Goal: Transaction & Acquisition: Purchase product/service

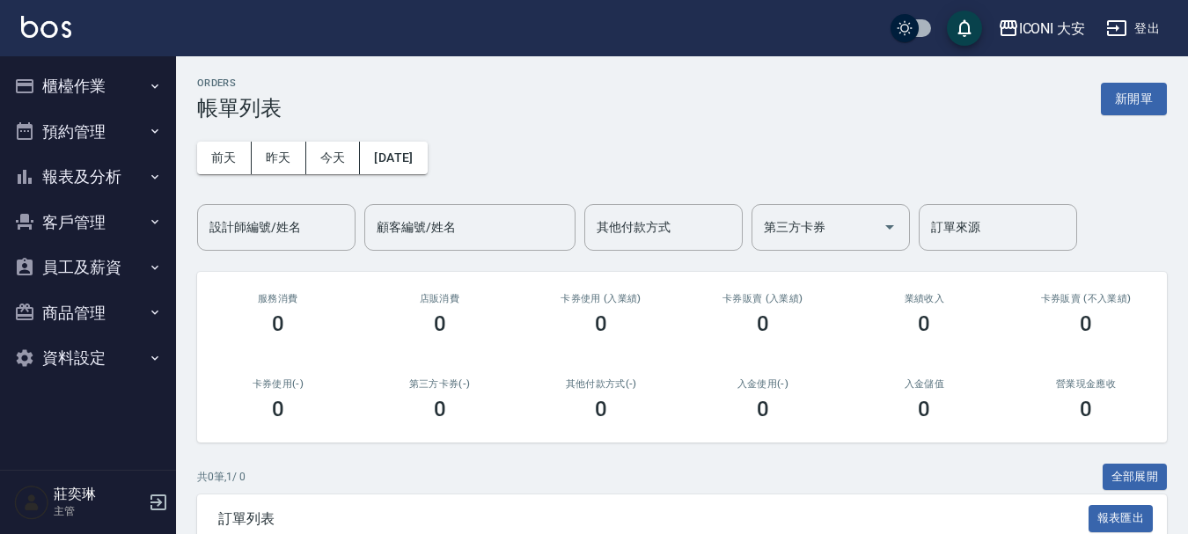
click at [90, 91] on button "櫃檯作業" at bounding box center [88, 86] width 162 height 46
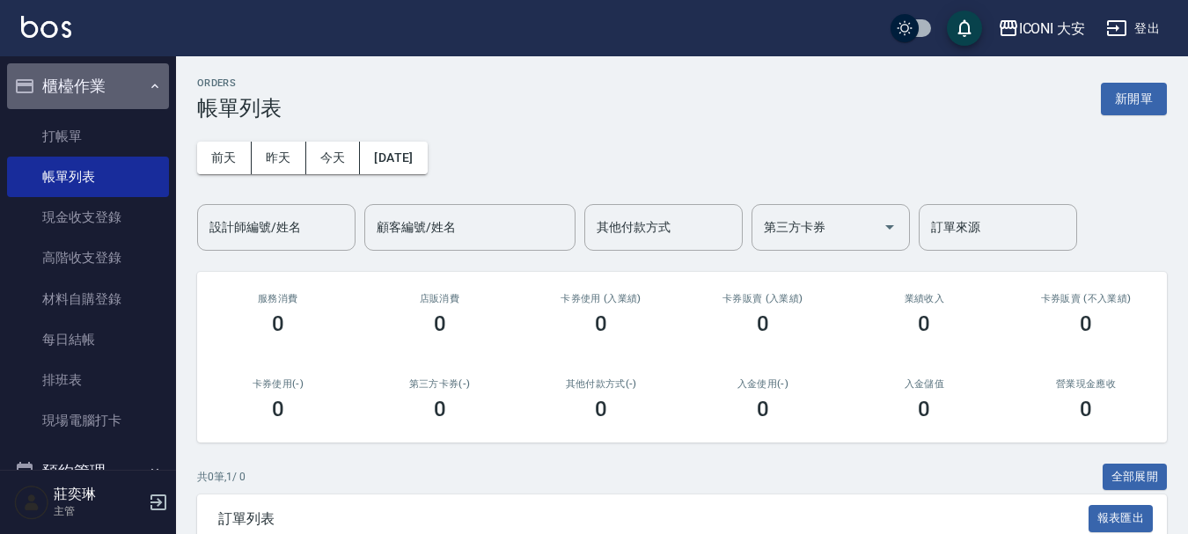
click at [90, 91] on button "櫃檯作業" at bounding box center [88, 86] width 162 height 46
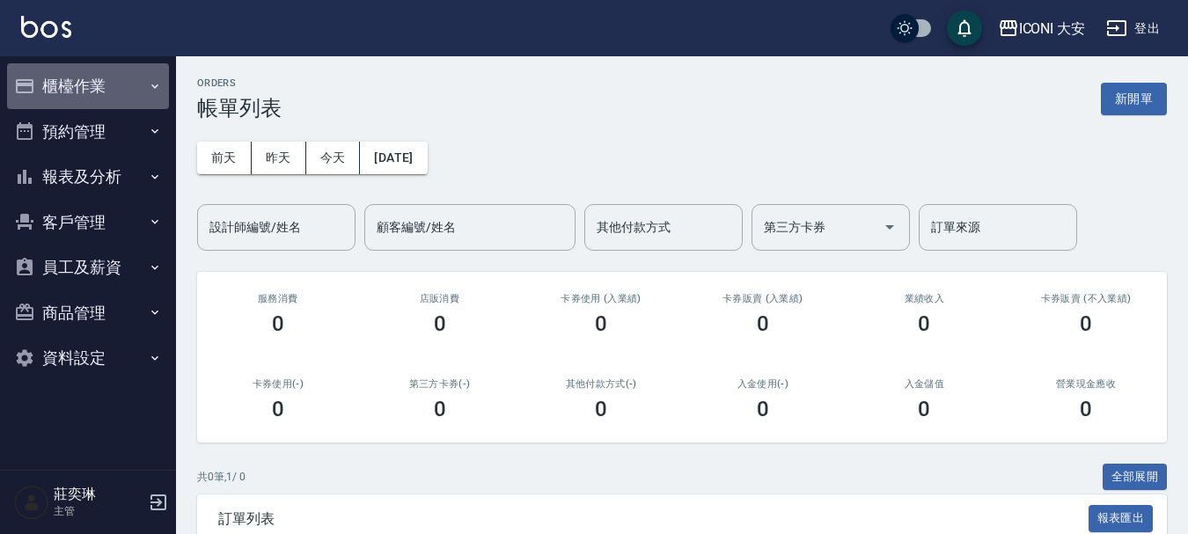
click at [92, 93] on button "櫃檯作業" at bounding box center [88, 86] width 162 height 46
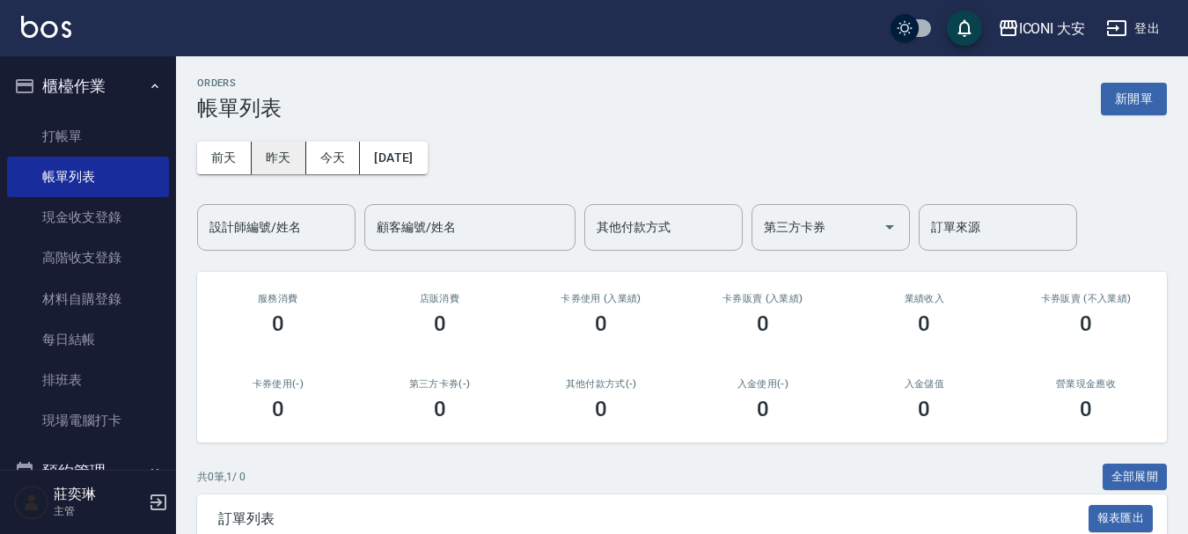
click at [285, 157] on button "昨天" at bounding box center [279, 158] width 55 height 33
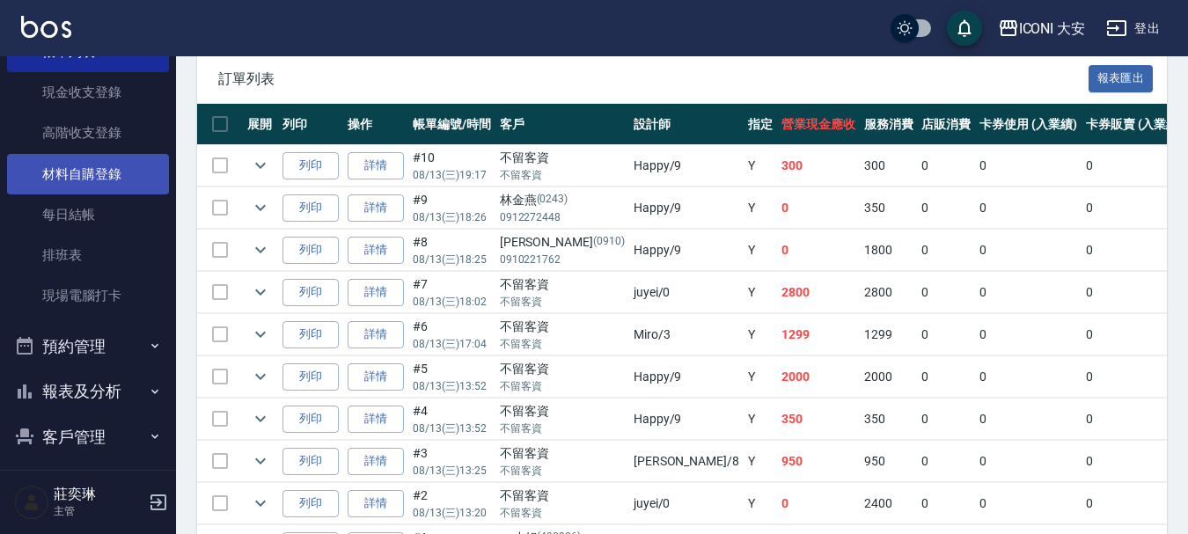
scroll to position [272, 0]
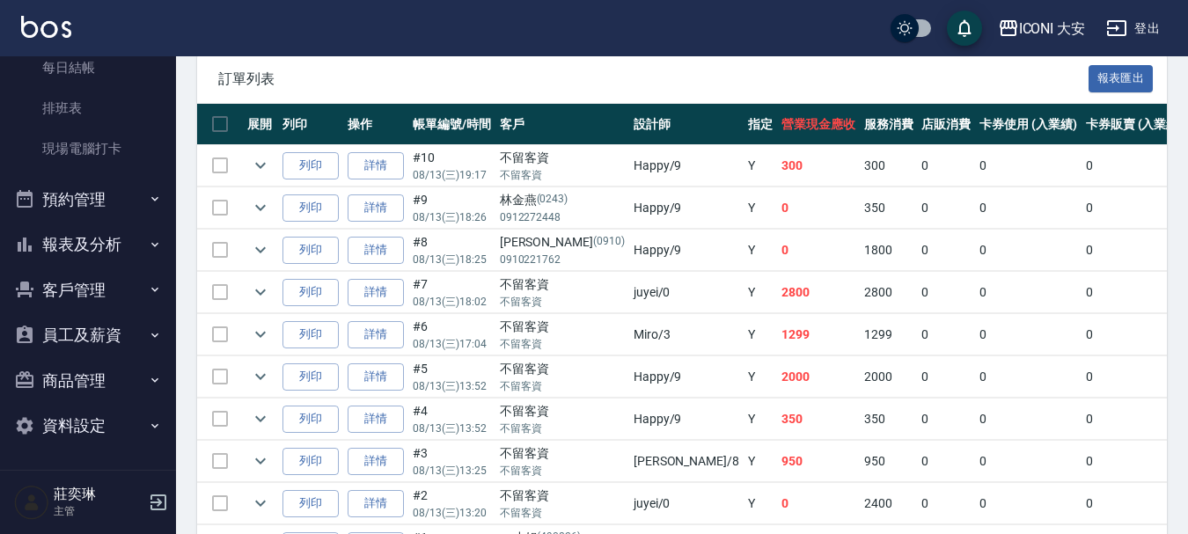
click at [107, 251] on button "報表及分析" at bounding box center [88, 245] width 162 height 46
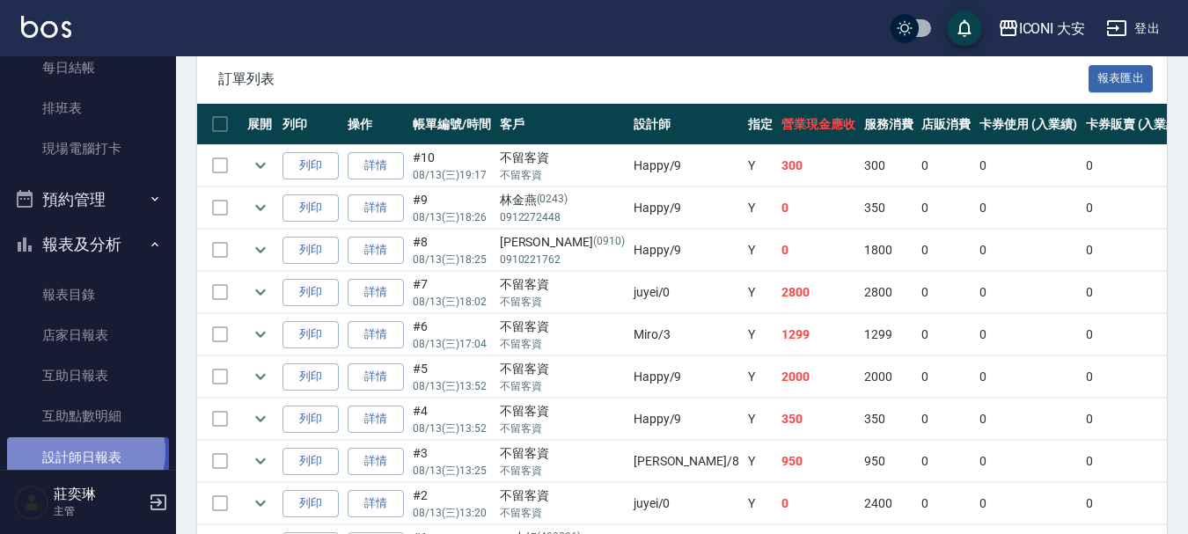
click at [78, 451] on link "設計師日報表" at bounding box center [88, 457] width 162 height 40
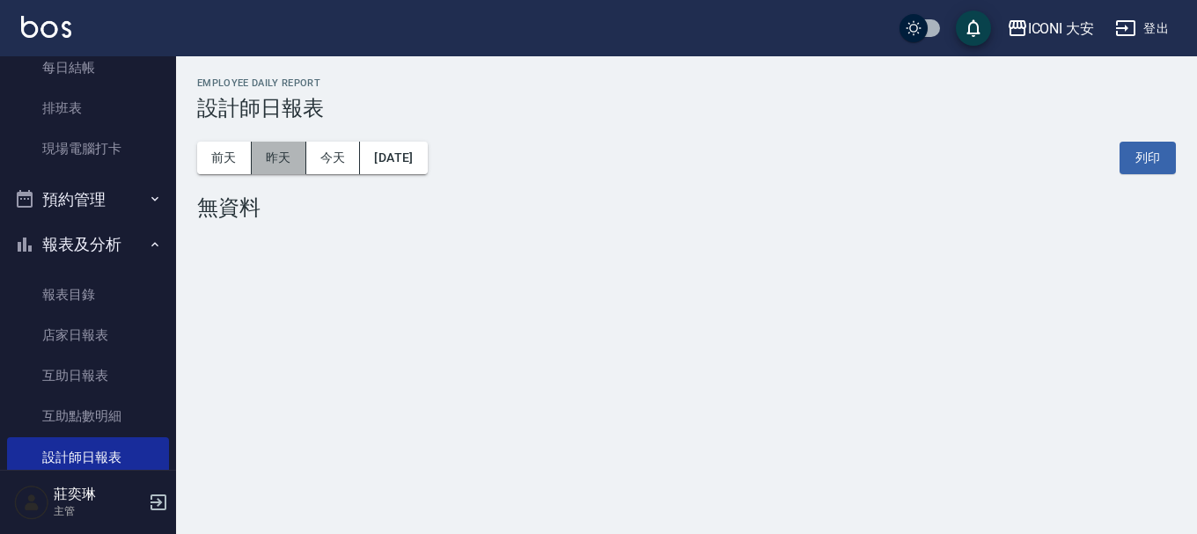
click at [290, 172] on button "昨天" at bounding box center [279, 158] width 55 height 33
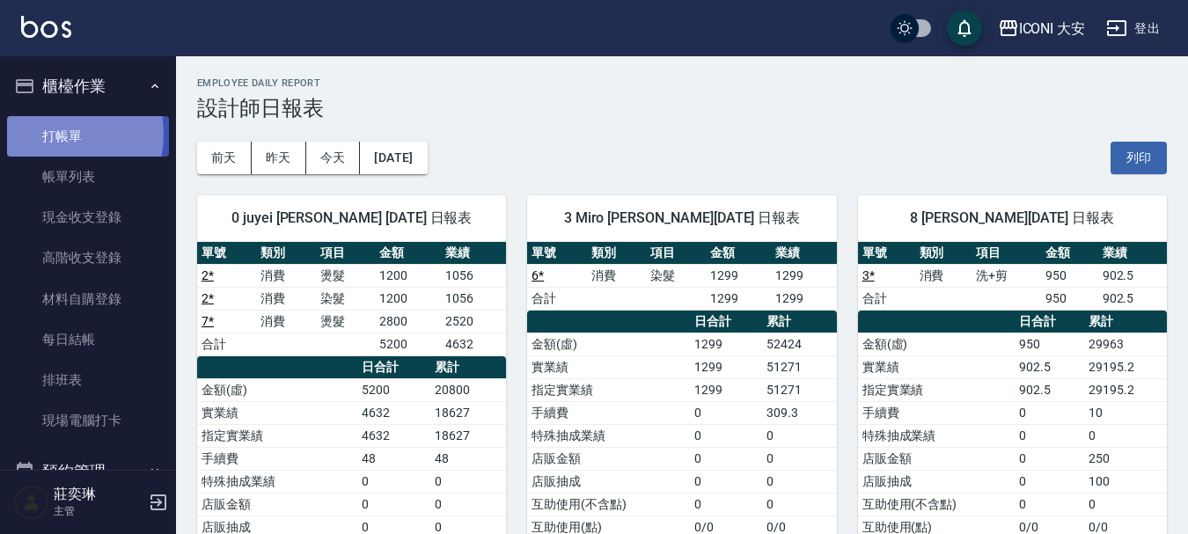
click at [50, 134] on link "打帳單" at bounding box center [88, 136] width 162 height 40
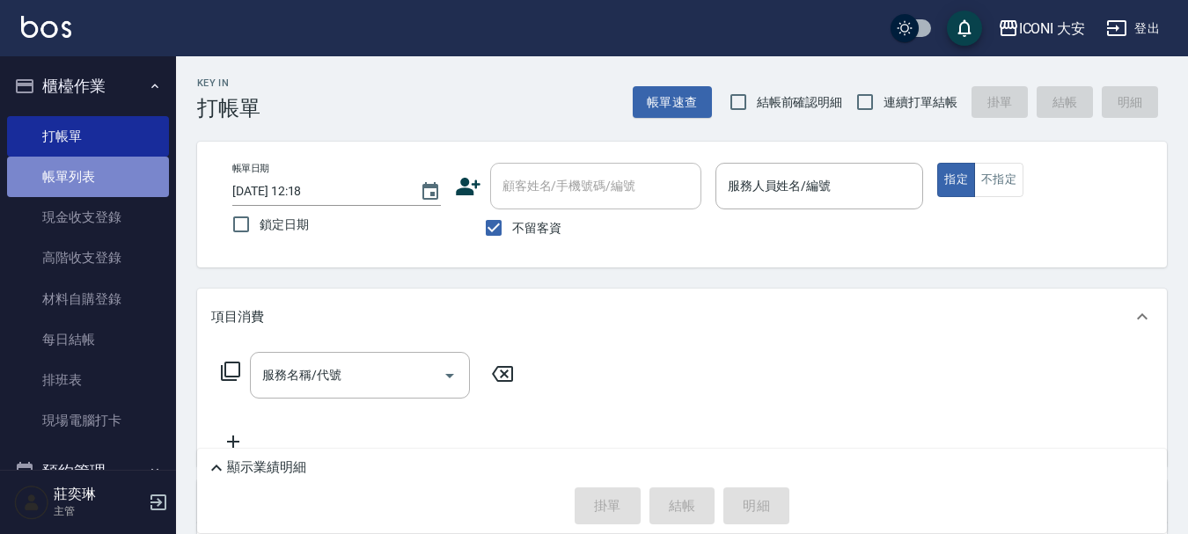
click at [96, 171] on link "帳單列表" at bounding box center [88, 177] width 162 height 40
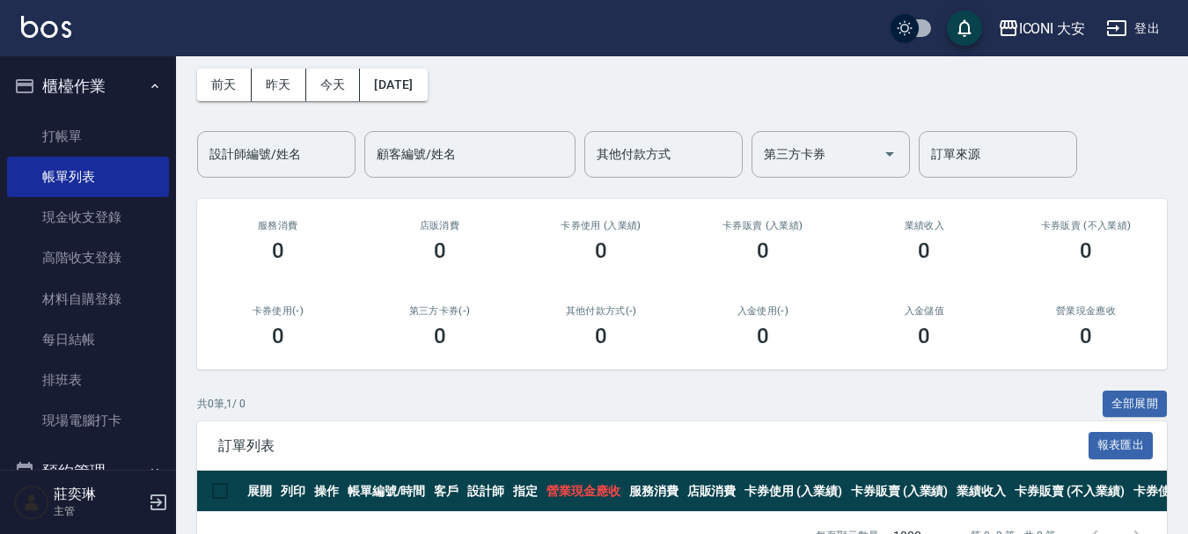
scroll to position [133, 0]
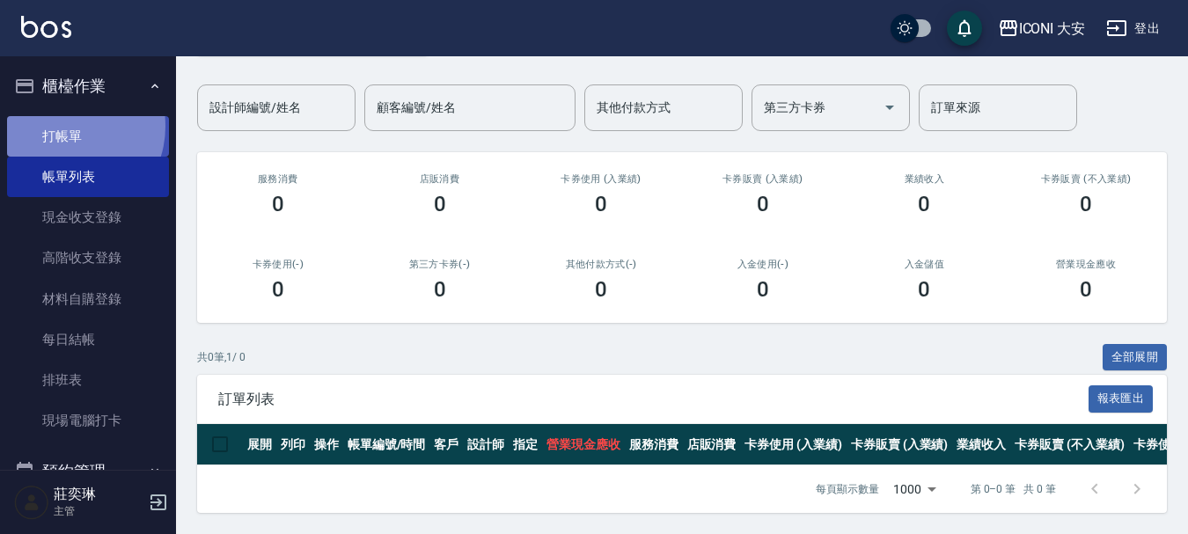
click at [65, 126] on link "打帳單" at bounding box center [88, 136] width 162 height 40
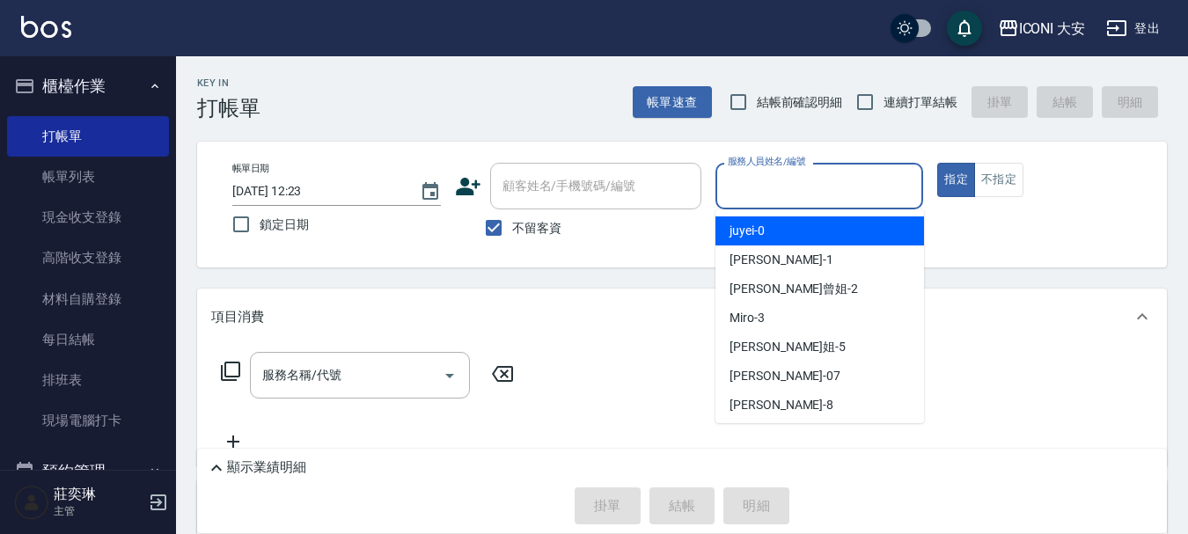
click at [808, 182] on input "服務人員姓名/編號" at bounding box center [819, 186] width 193 height 31
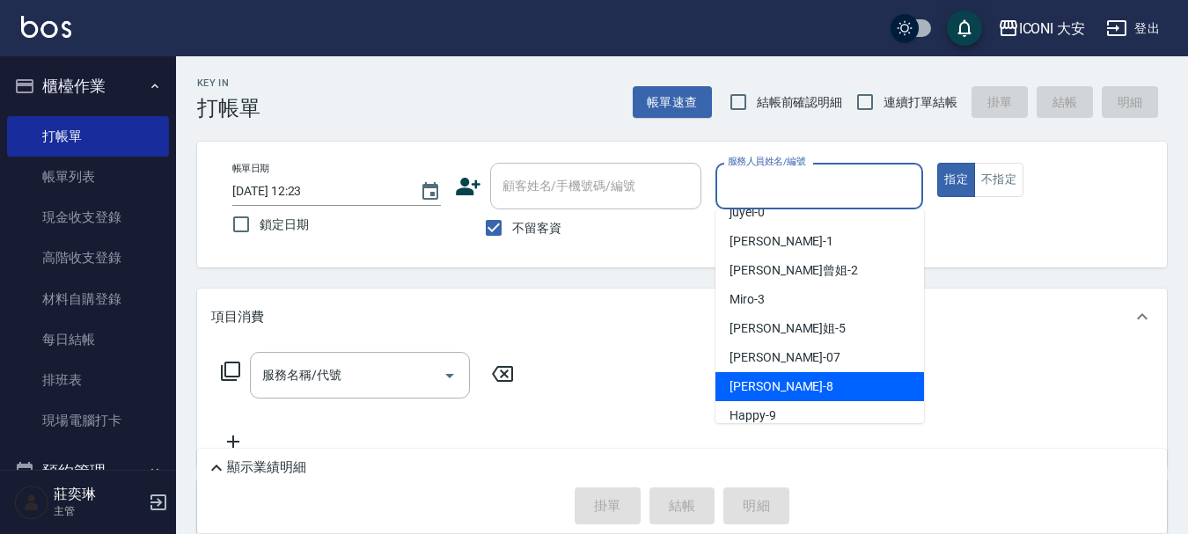
scroll to position [33, 0]
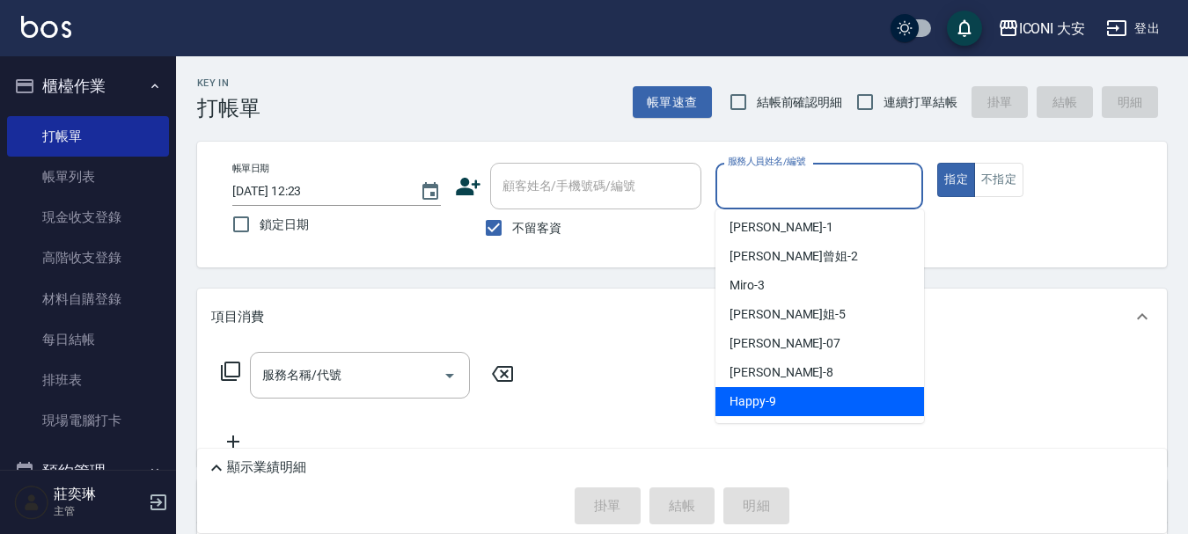
click at [751, 392] on div "Happy -9" at bounding box center [819, 401] width 209 height 29
type input "Happy-9"
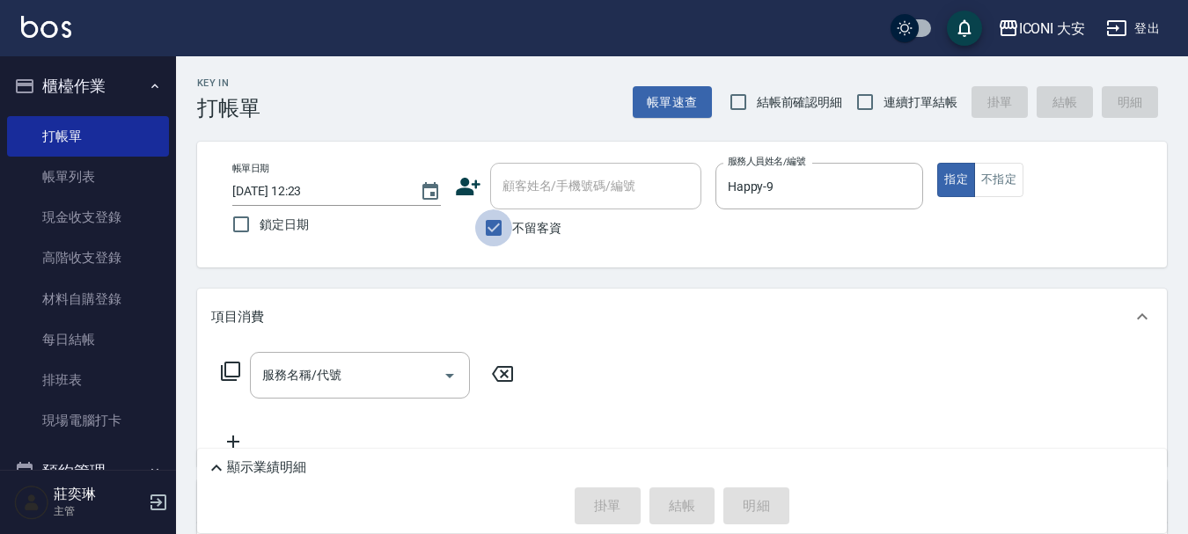
drag, startPoint x: 497, startPoint y: 227, endPoint x: 535, endPoint y: 191, distance: 52.3
click at [501, 226] on input "不留客資" at bounding box center [493, 227] width 37 height 37
checkbox input "false"
click at [533, 188] on div "顧客姓名/手機號碼/編號 顧客姓名/手機號碼/編號" at bounding box center [595, 186] width 211 height 47
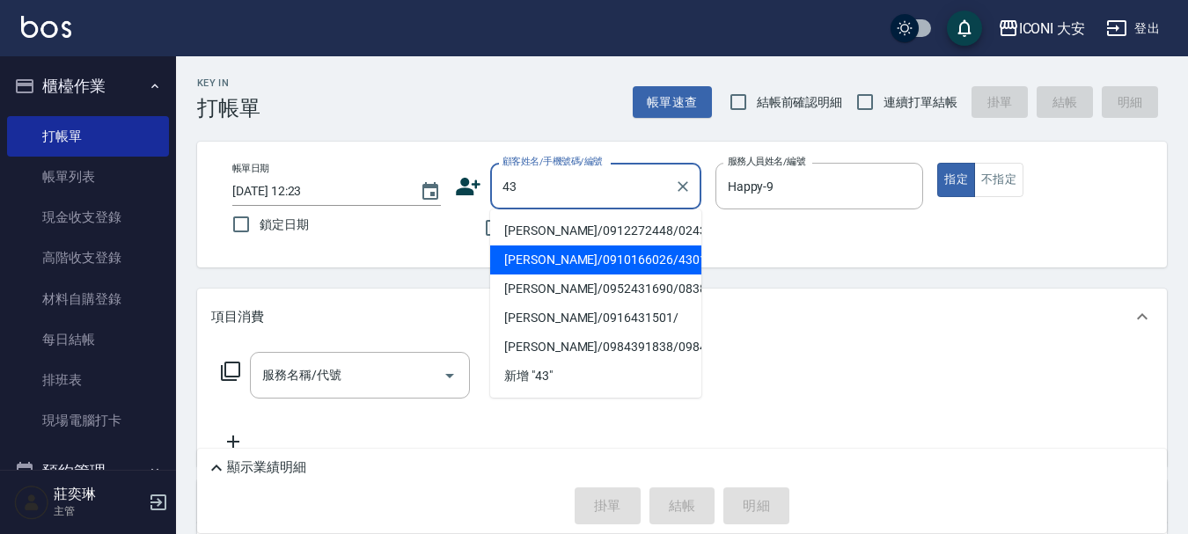
click at [519, 262] on li "[PERSON_NAME]/0910166026/430129" at bounding box center [595, 259] width 211 height 29
type input "[PERSON_NAME]/0910166026/430129"
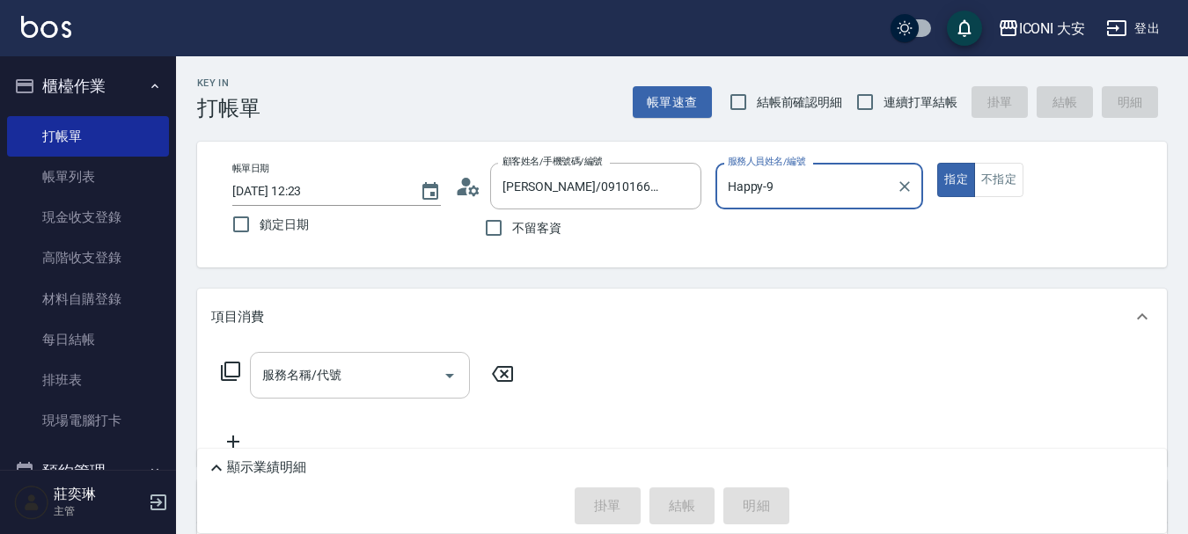
click at [393, 388] on input "服務名稱/代號" at bounding box center [347, 375] width 178 height 31
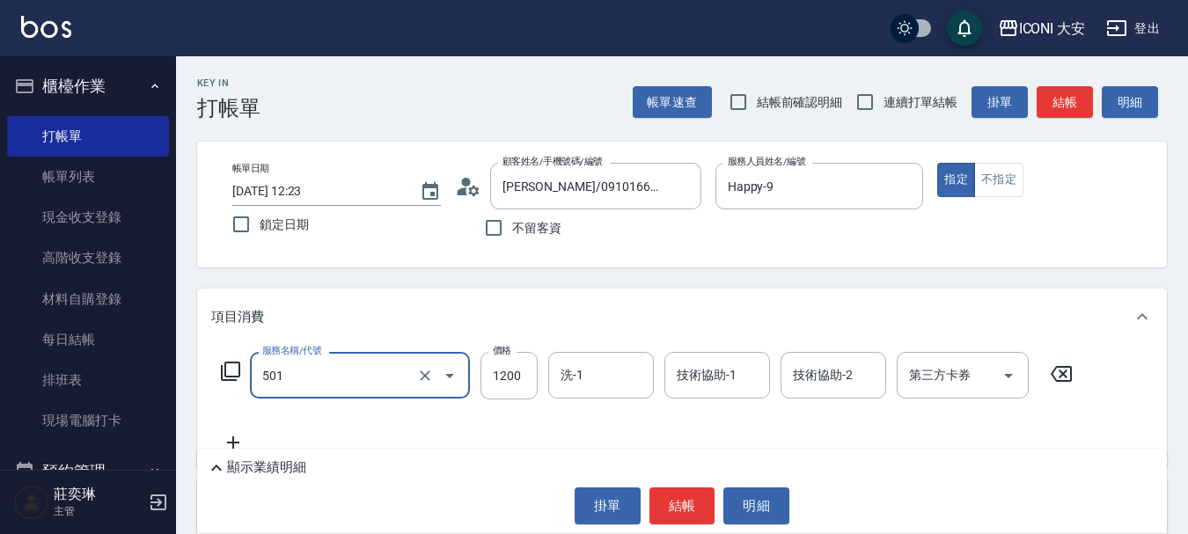
type input "染髮(501)"
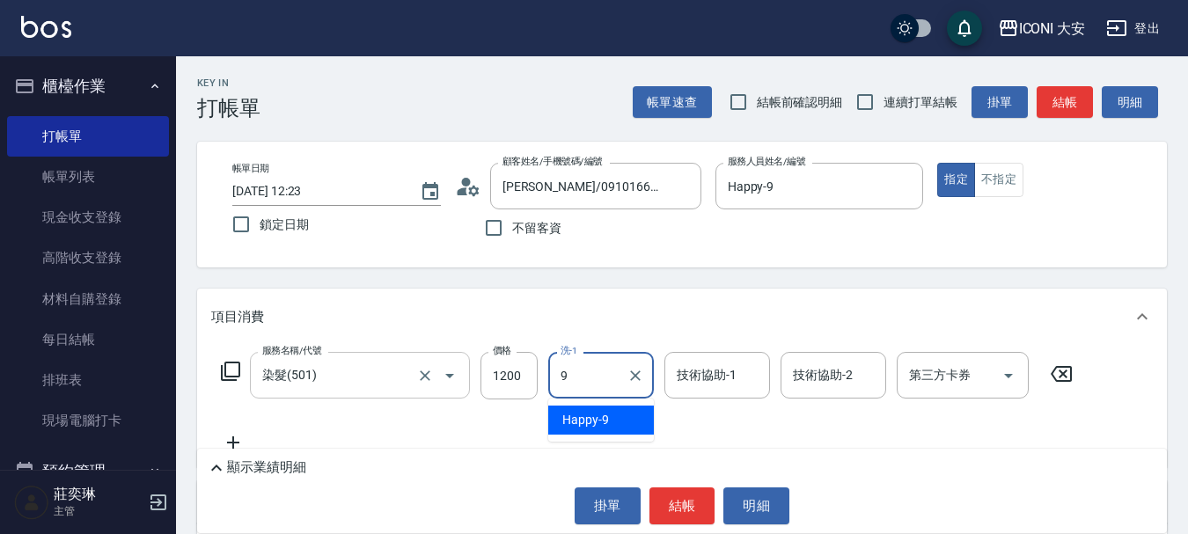
type input "Happy-9"
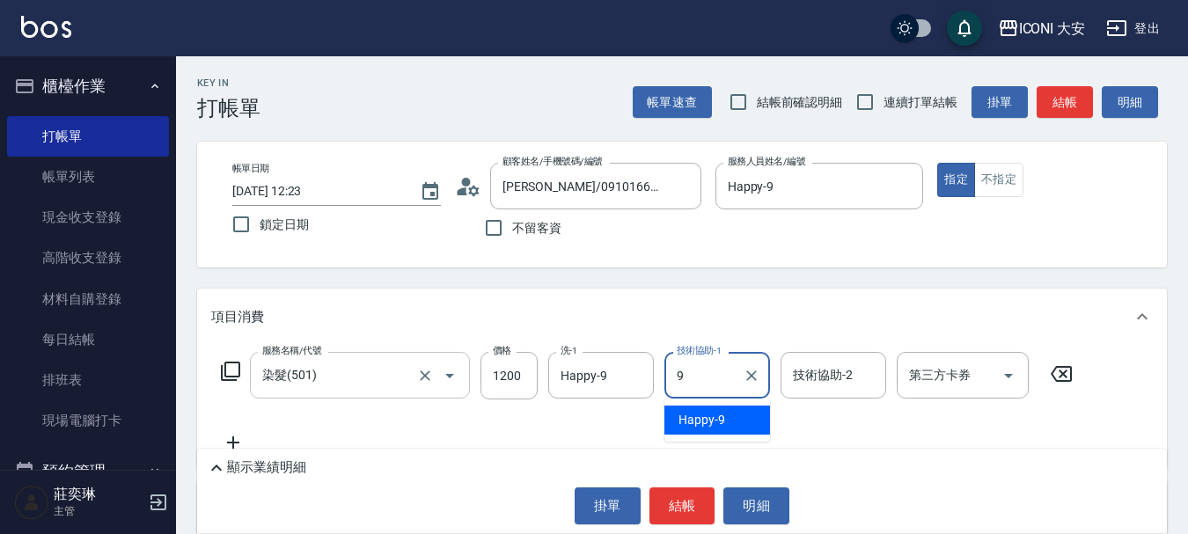
type input "Happy-9"
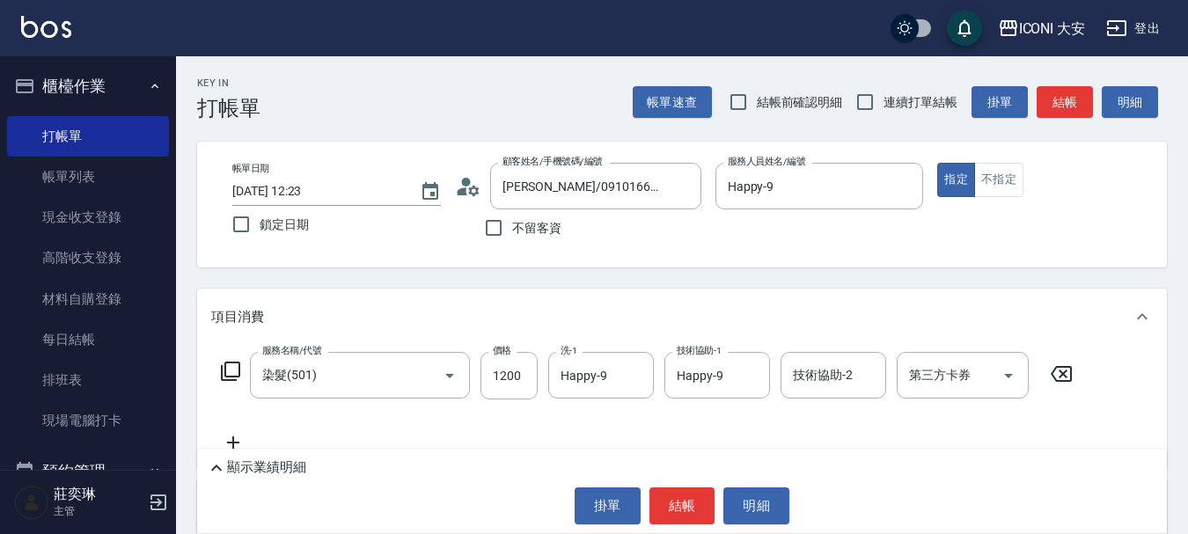
click at [229, 443] on icon at bounding box center [233, 442] width 12 height 12
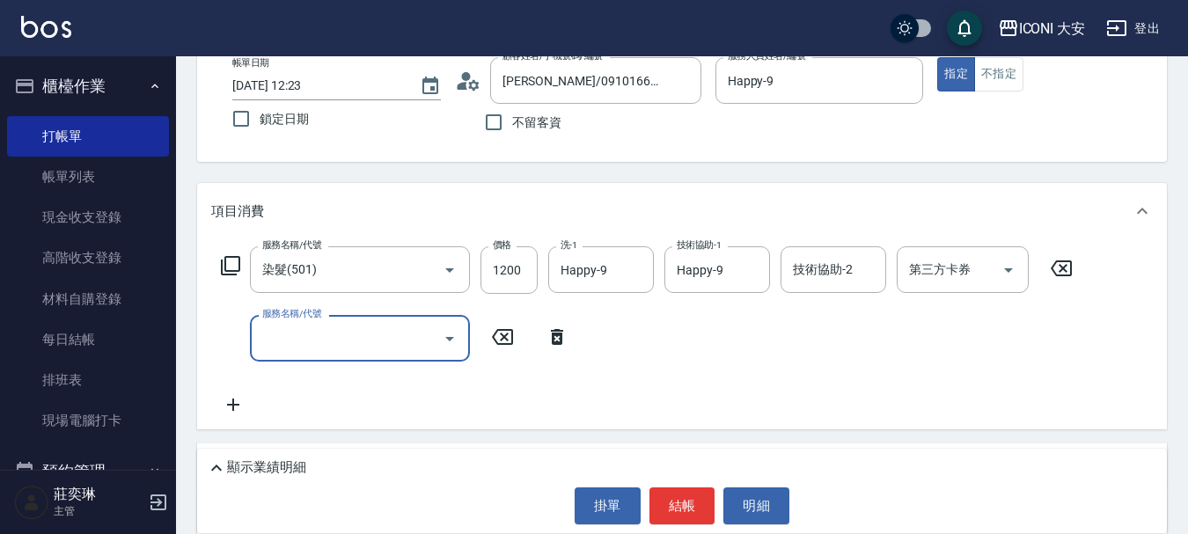
scroll to position [323, 0]
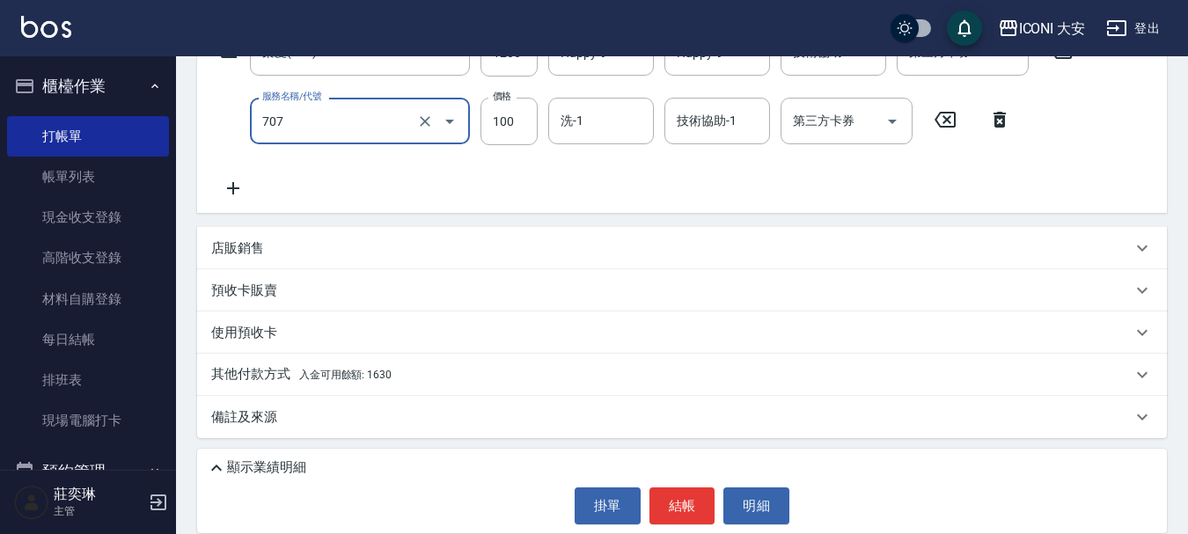
type input "瞬間護髮(707)"
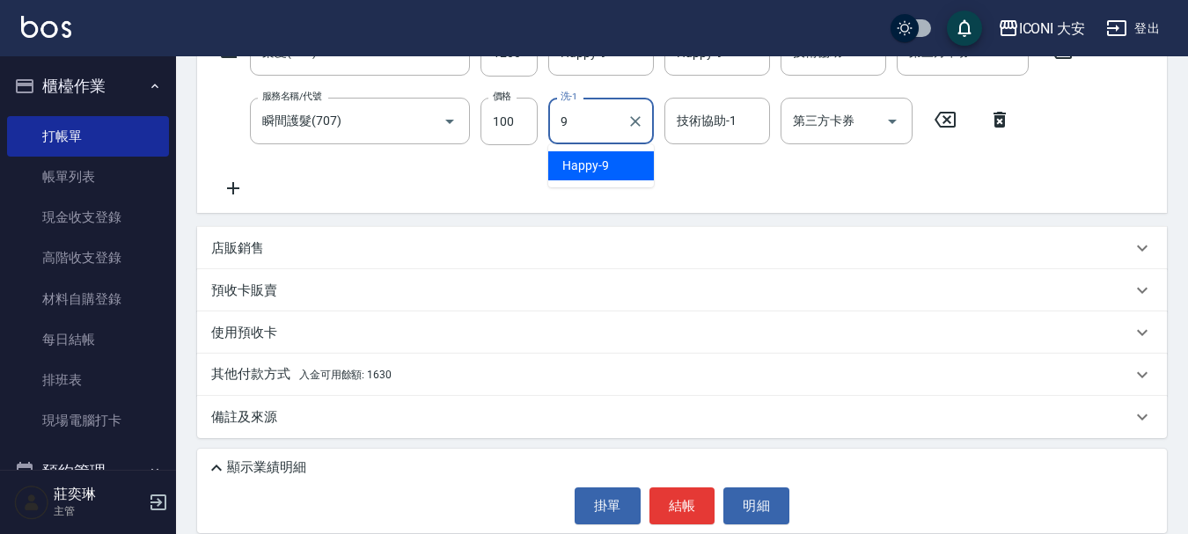
type input "Happy-9"
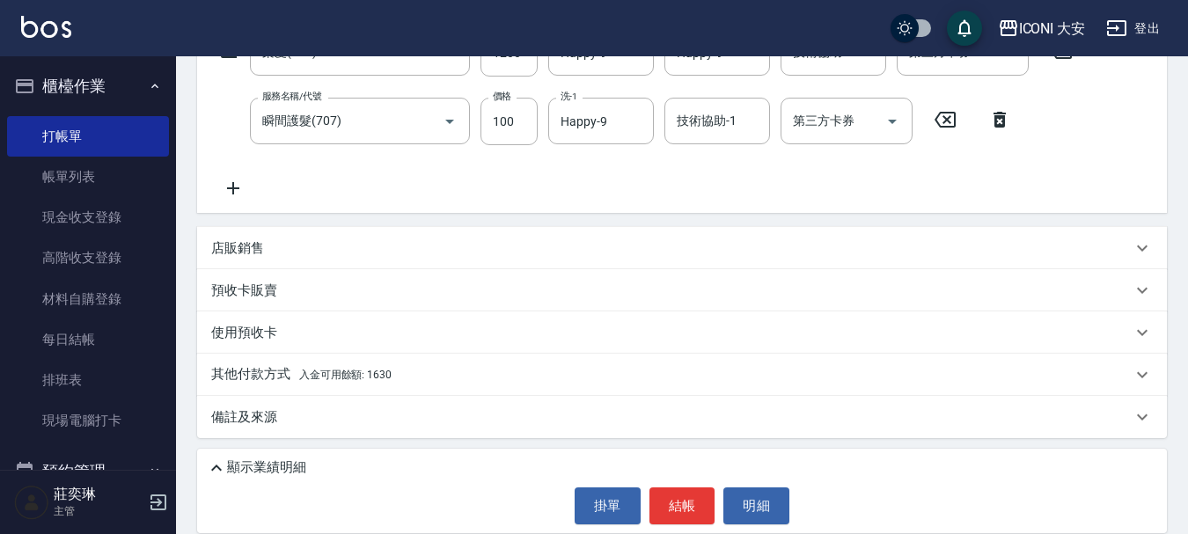
click at [365, 375] on span "入金可用餘額: 1630" at bounding box center [345, 375] width 92 height 12
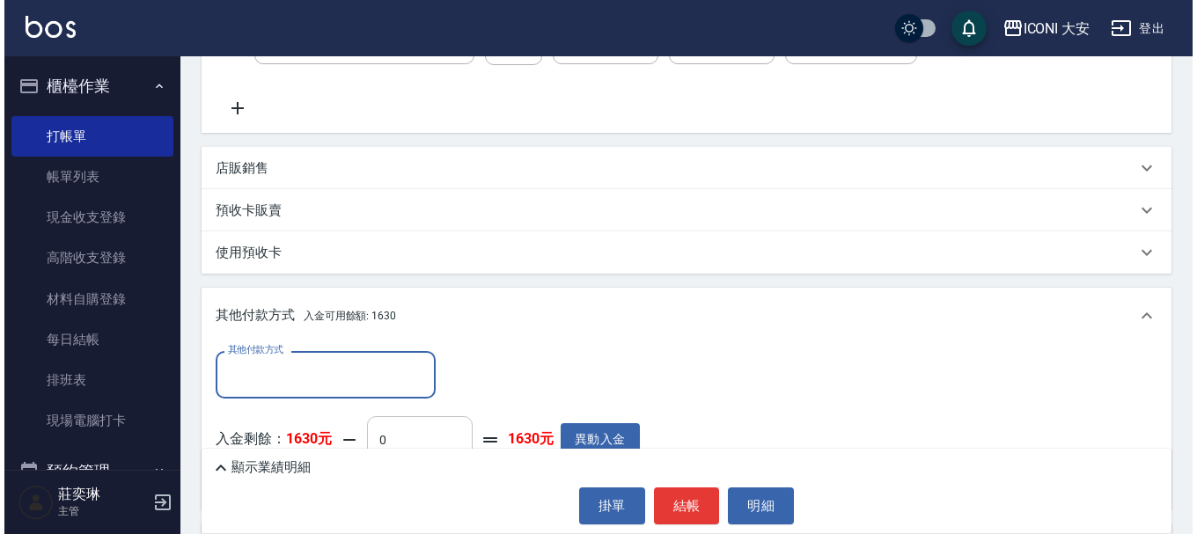
scroll to position [531, 0]
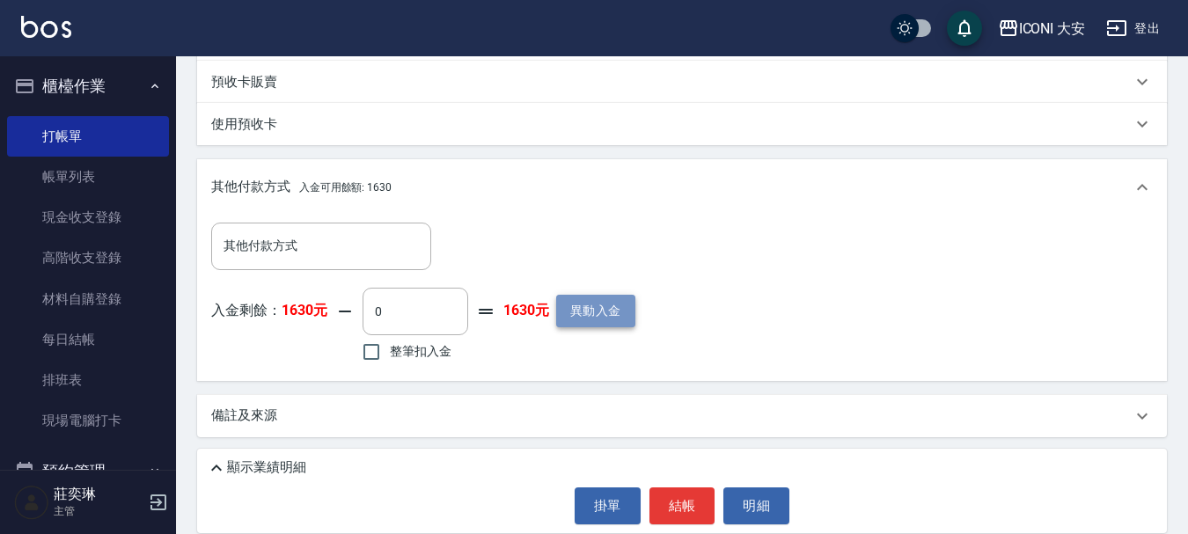
click at [608, 312] on button "異動入金" at bounding box center [595, 311] width 79 height 33
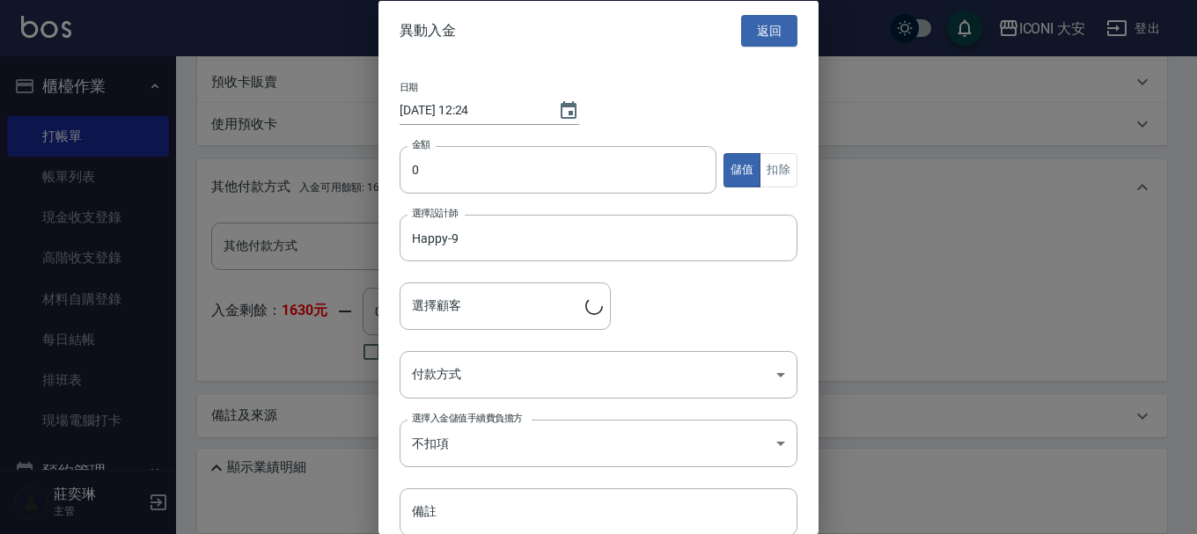
type input "[PERSON_NAME]/0910166026/430129"
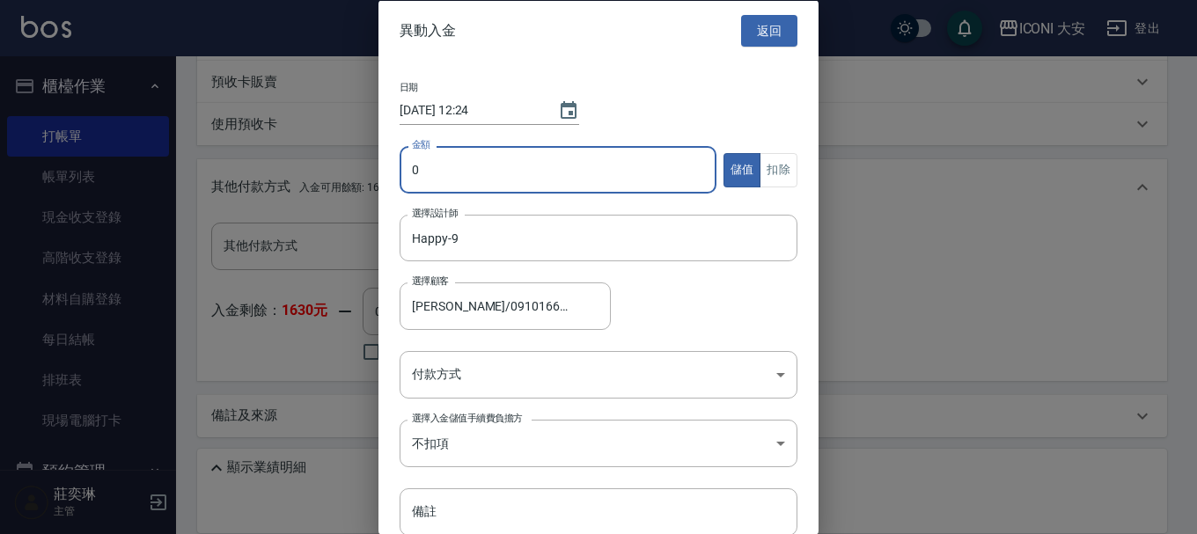
click at [467, 162] on input "0" at bounding box center [557, 170] width 317 height 48
type input "800"
click at [505, 380] on body "ICONI 大安 登出 櫃檯作業 打帳單 帳單列表 現金收支登錄 高階收支登錄 材料自購登錄 每日結帳 排班表 現場電腦打卡 預約管理 預約管理 單日預約紀錄…" at bounding box center [598, 1] width 1197 height 1065
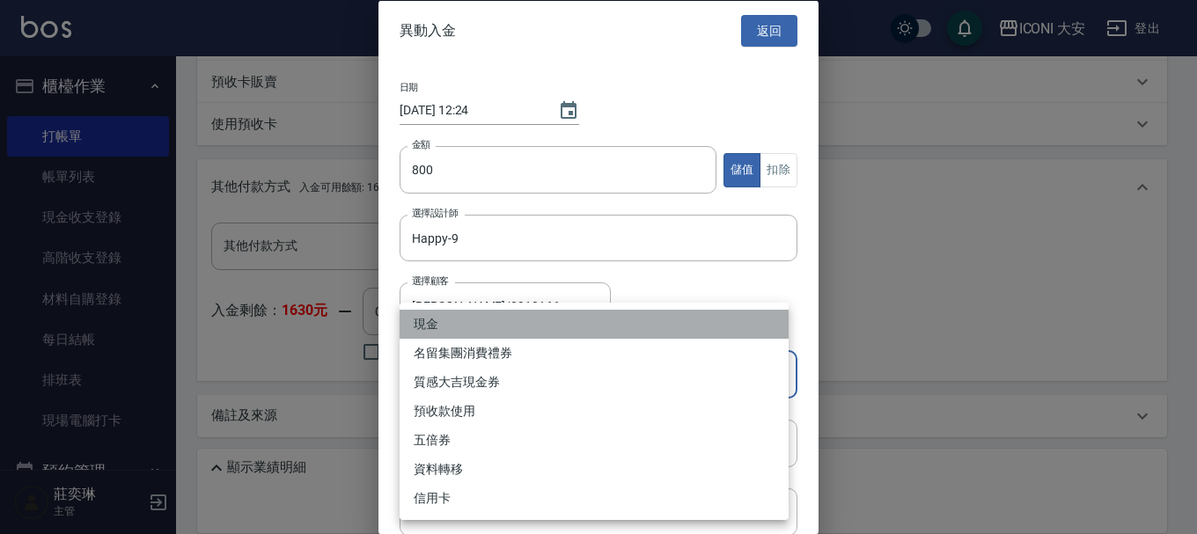
click at [457, 318] on li "現金" at bounding box center [593, 324] width 389 height 29
type input "現金"
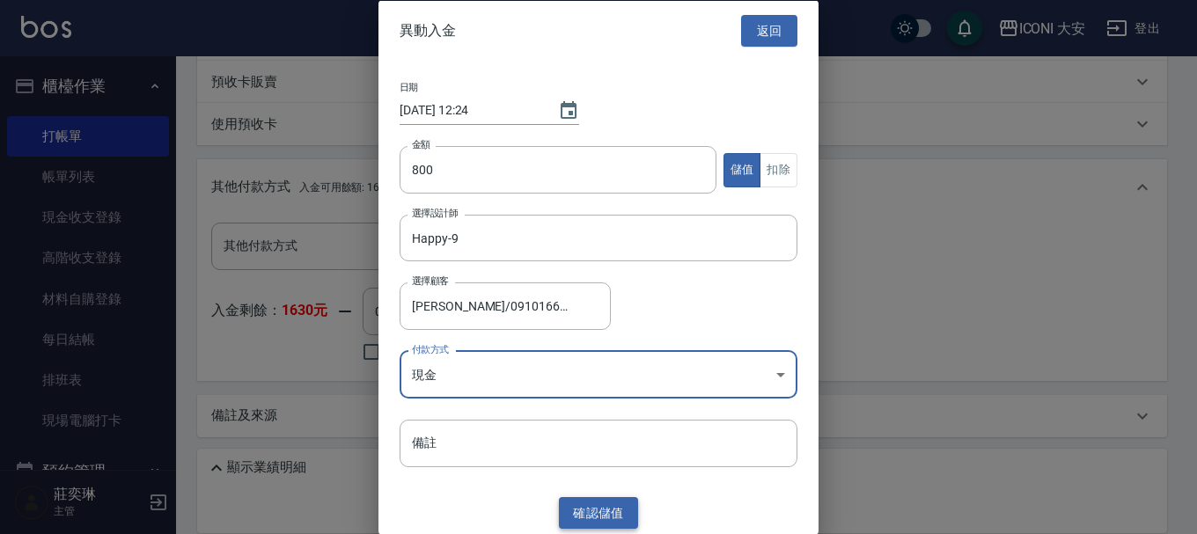
click at [594, 520] on button "確認 儲值" at bounding box center [598, 512] width 79 height 33
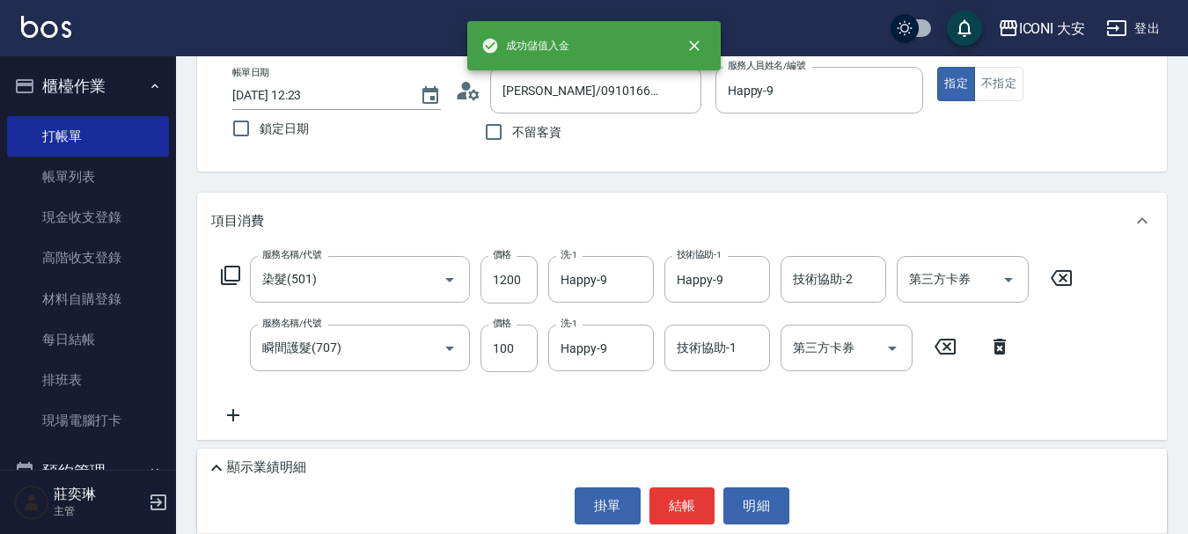
scroll to position [91, 0]
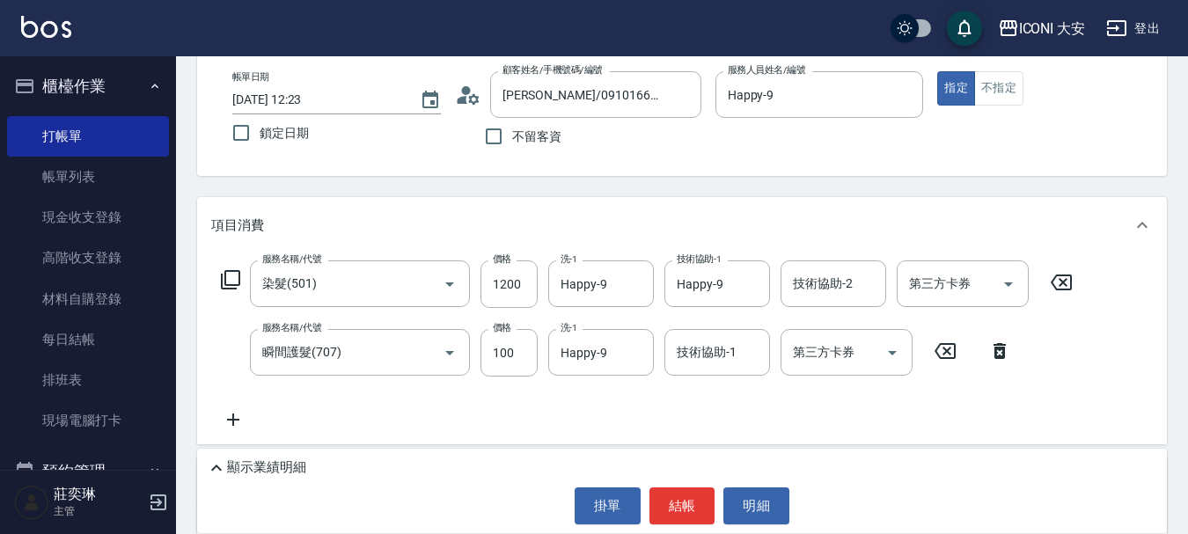
click at [231, 419] on icon at bounding box center [233, 419] width 44 height 21
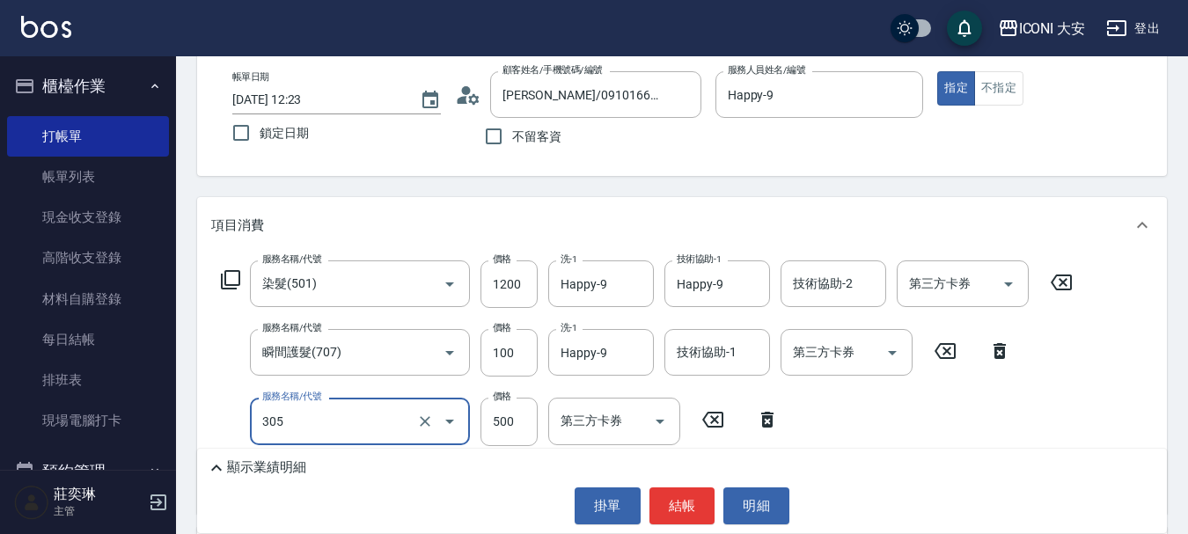
type input "剪髮(305)"
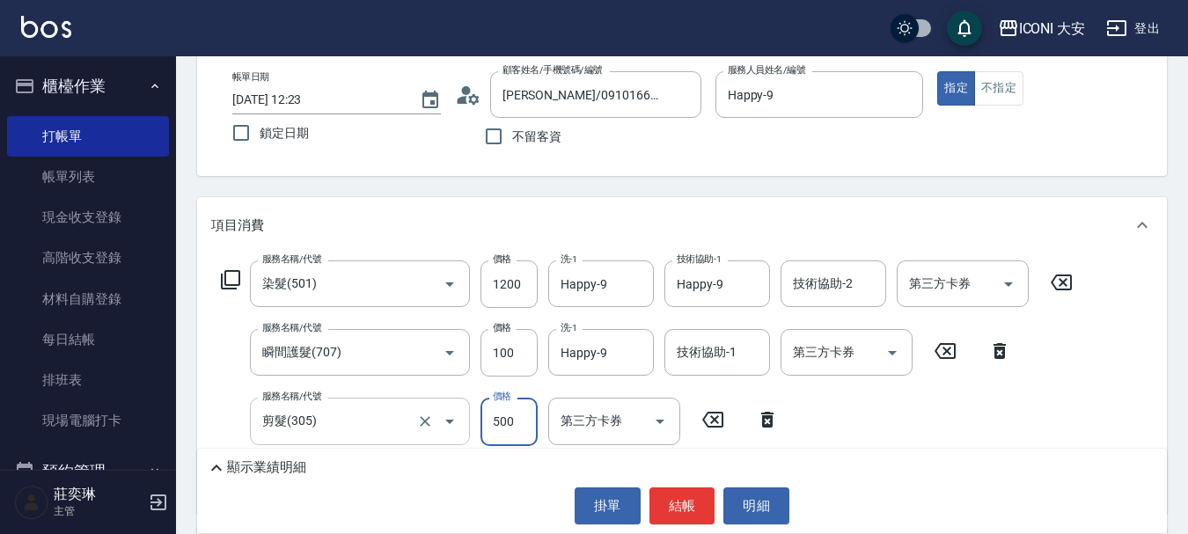
click at [405, 420] on input "剪髮(305)" at bounding box center [335, 421] width 155 height 31
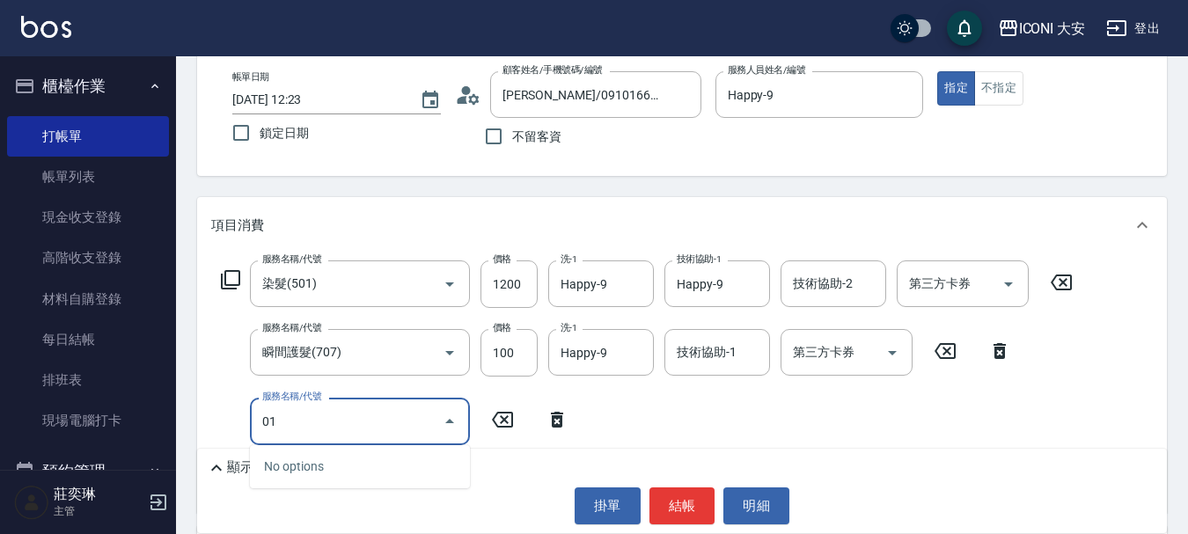
type input "0"
type input "護髮(自備)(601)"
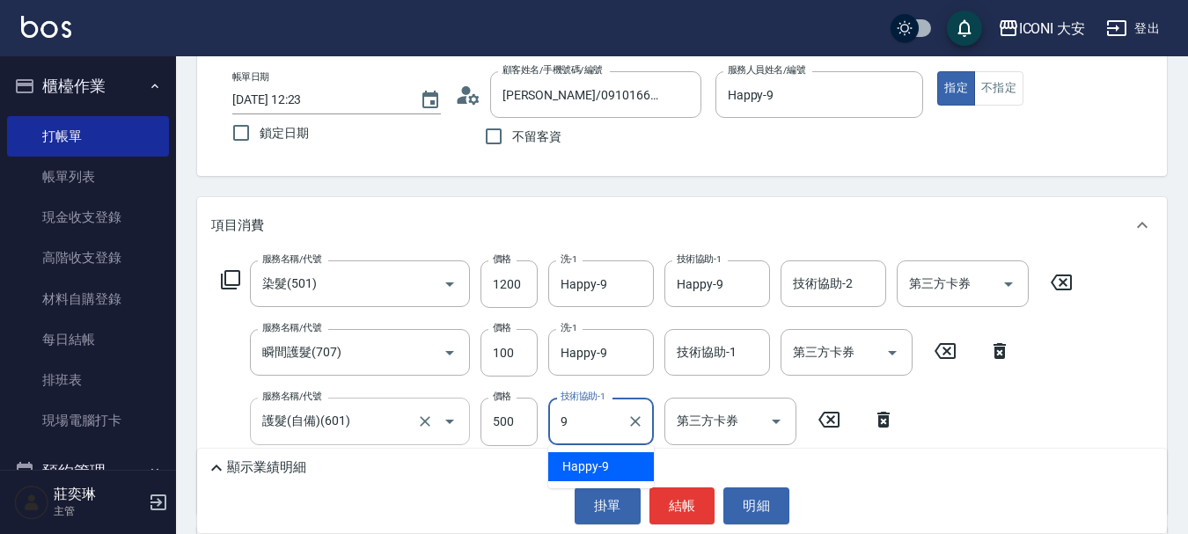
type input "Happy-9"
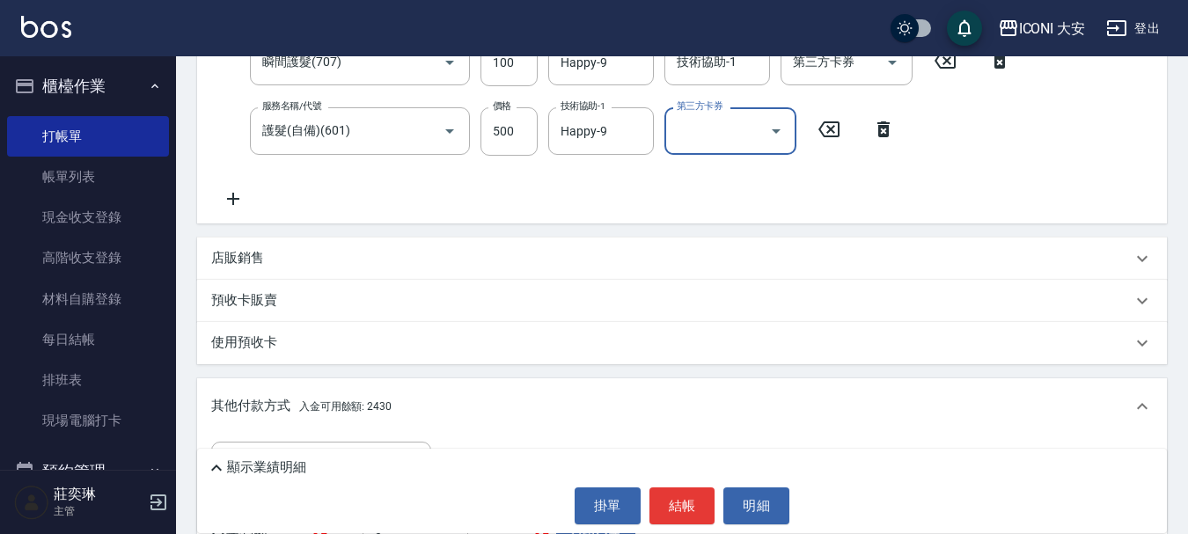
scroll to position [531, 0]
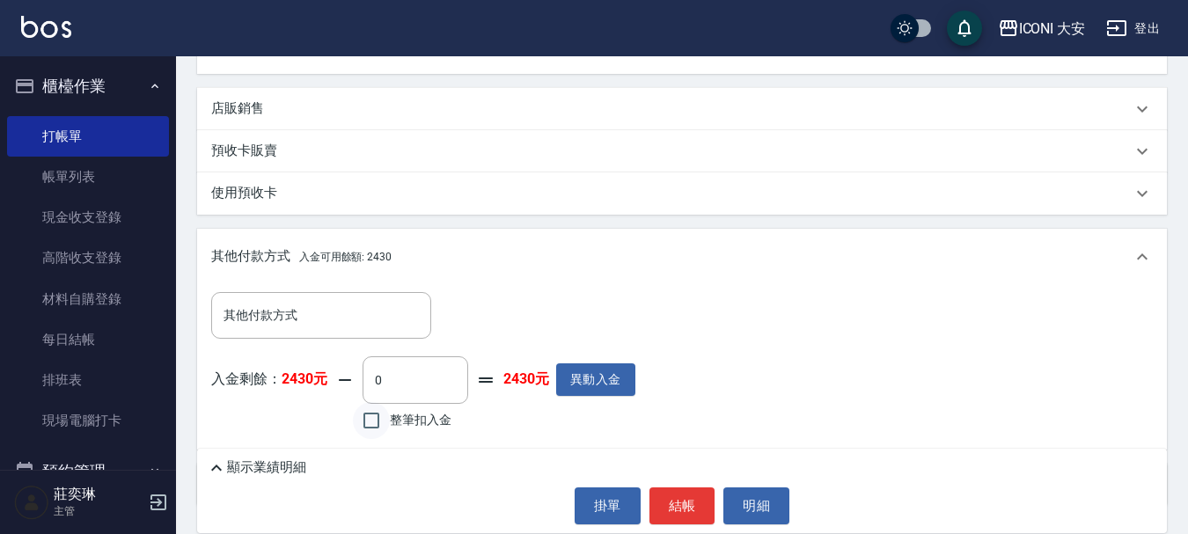
click at [379, 428] on input "整筆扣入金" at bounding box center [371, 420] width 37 height 37
checkbox input "true"
type input "1800"
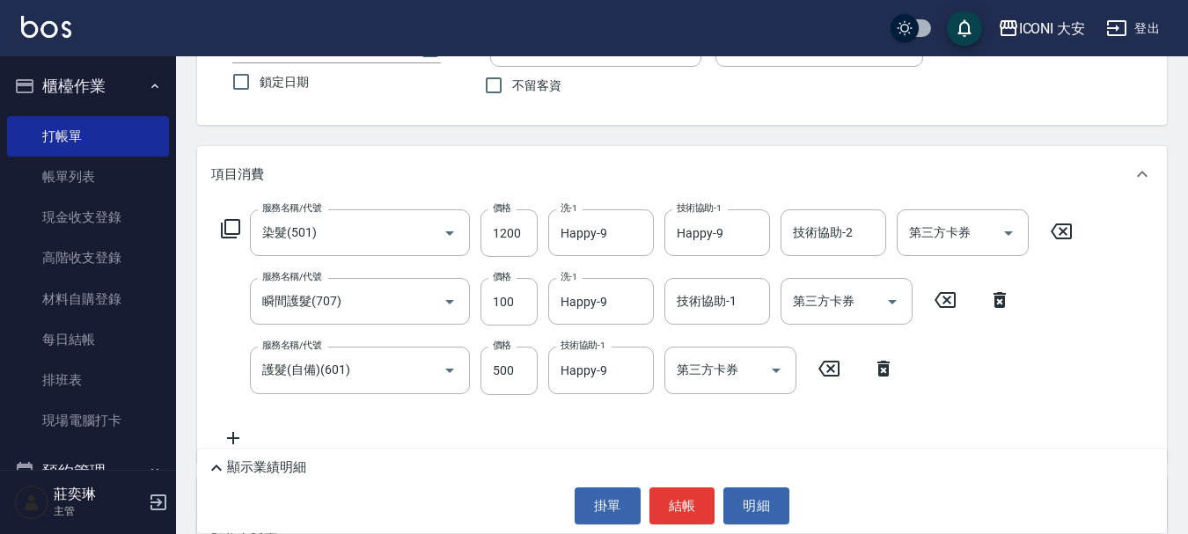
scroll to position [88, 0]
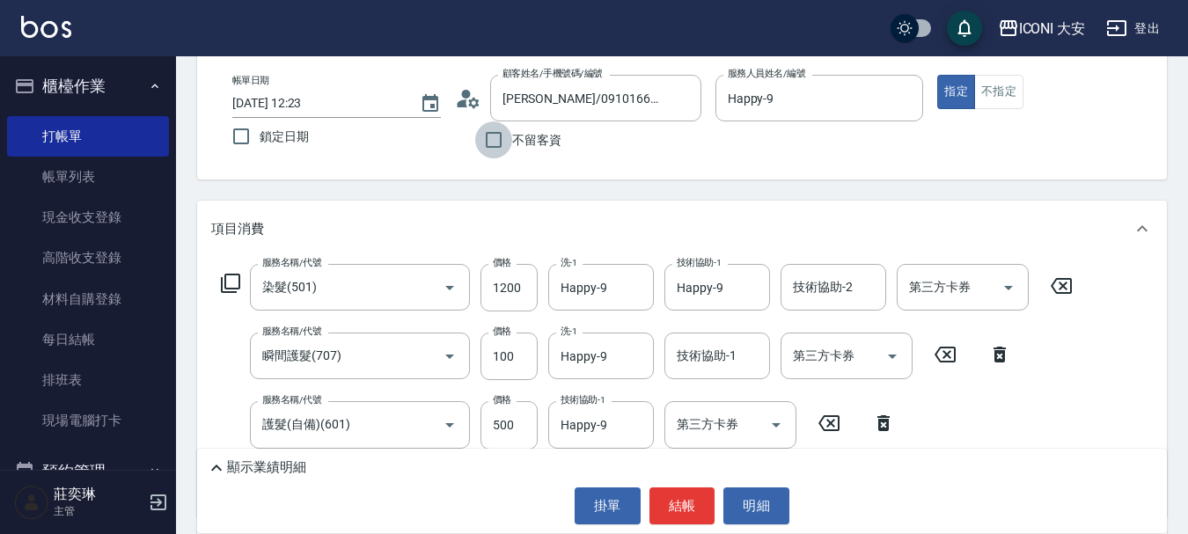
click at [494, 145] on input "不留客資" at bounding box center [493, 139] width 37 height 37
checkbox input "true"
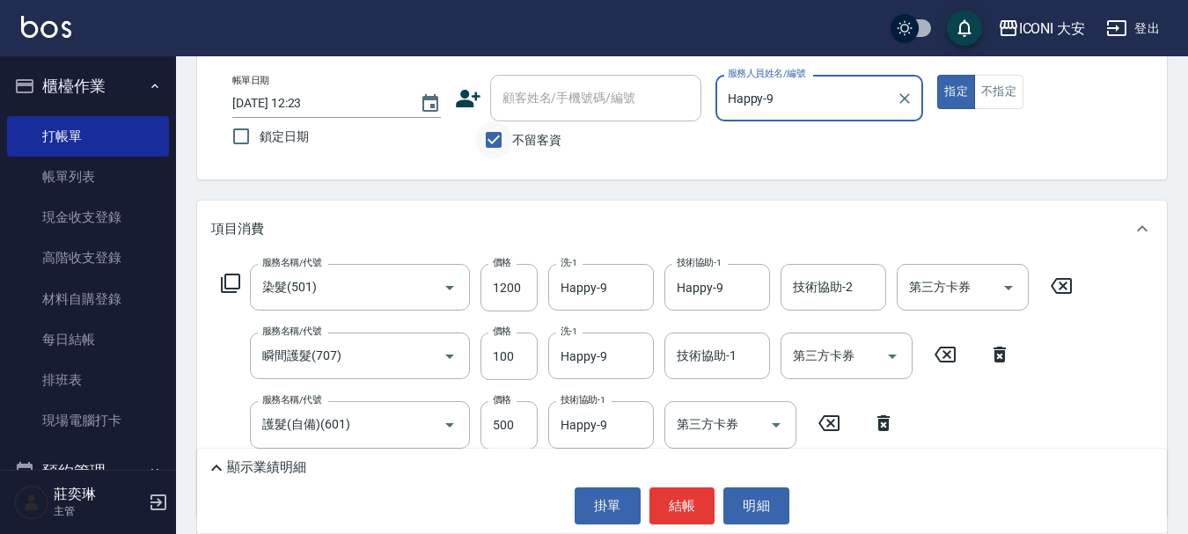
click at [494, 145] on input "不留客資" at bounding box center [493, 139] width 37 height 37
checkbox input "false"
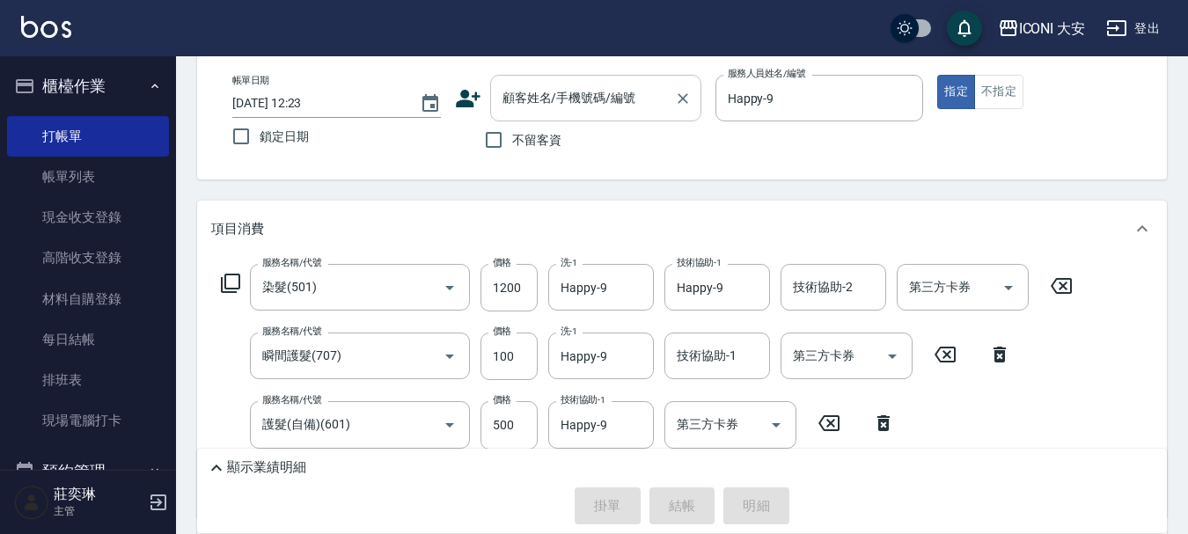
click at [530, 105] on input "顧客姓名/手機號碼/編號" at bounding box center [582, 98] width 169 height 31
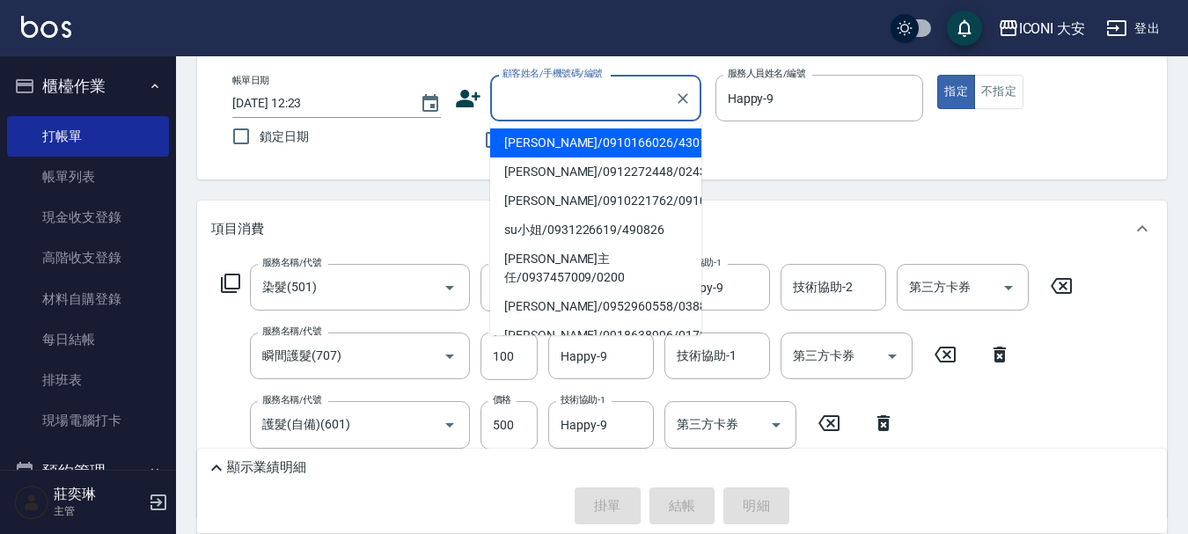
click at [496, 141] on li "[PERSON_NAME]/0910166026/430129" at bounding box center [595, 142] width 211 height 29
type input "[PERSON_NAME]/0910166026/430129"
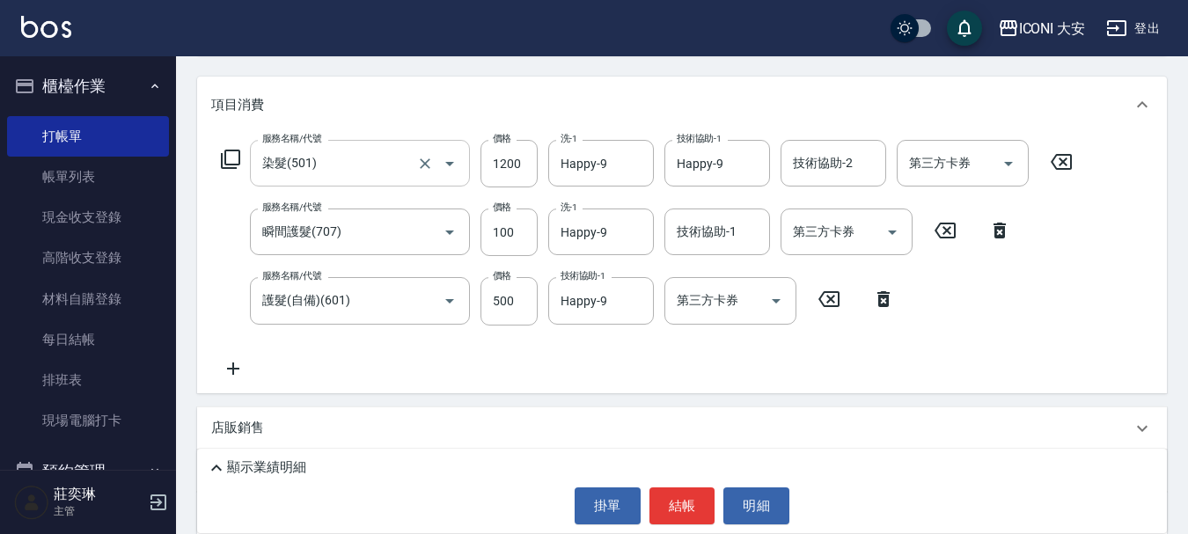
scroll to position [440, 0]
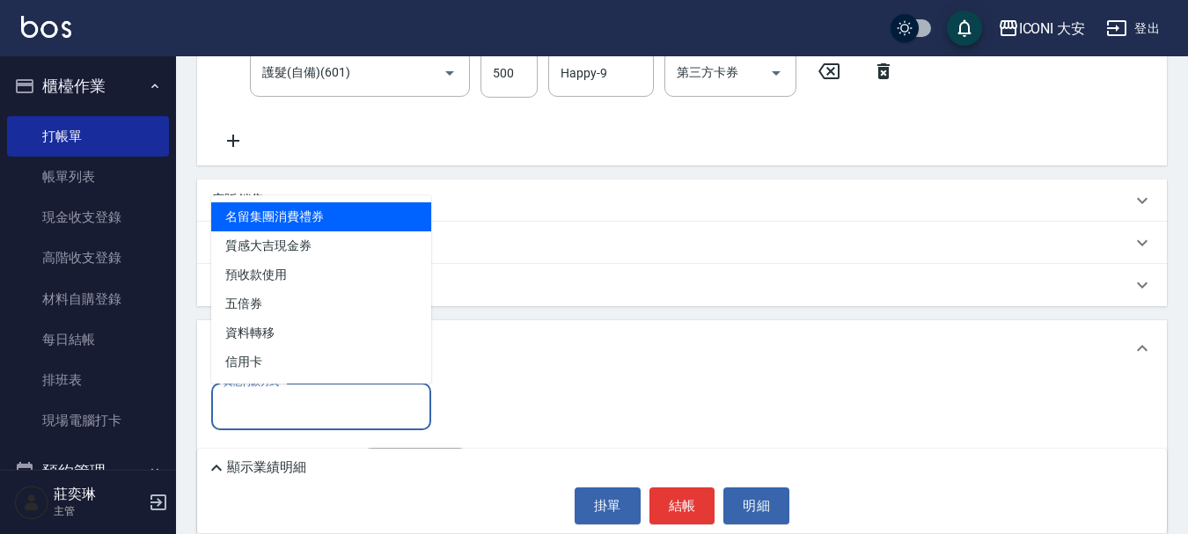
click at [368, 410] on input "其他付款方式" at bounding box center [321, 407] width 204 height 31
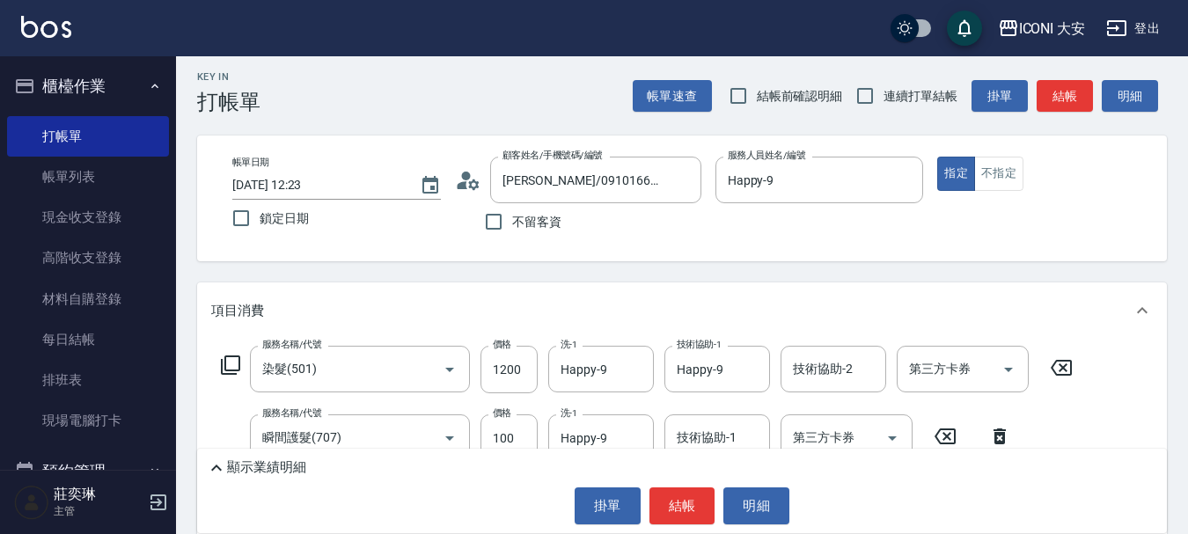
scroll to position [0, 0]
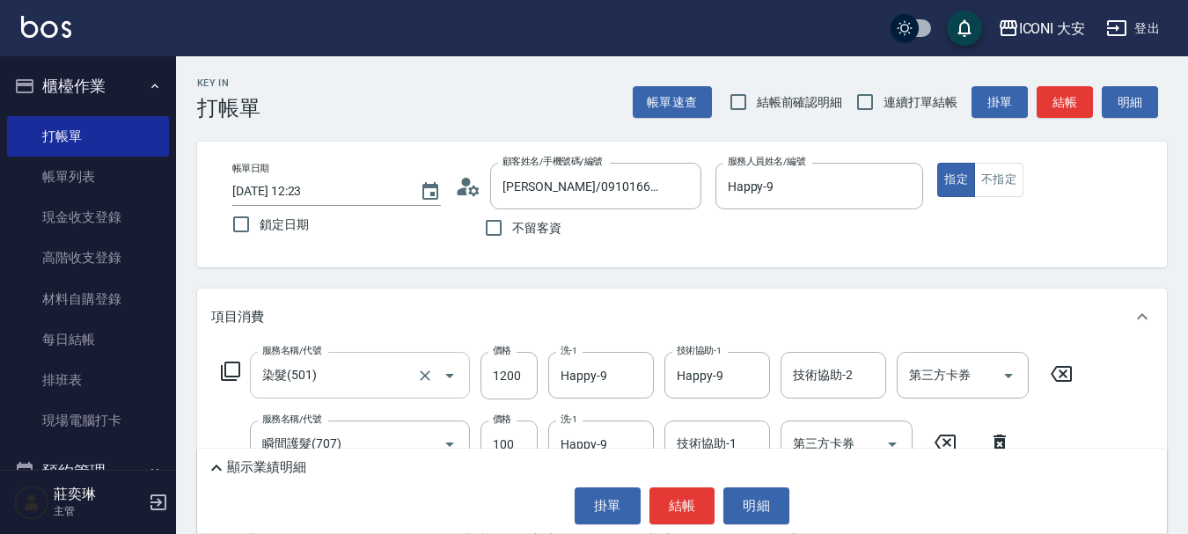
click at [336, 391] on input "染髮(501)" at bounding box center [335, 375] width 155 height 31
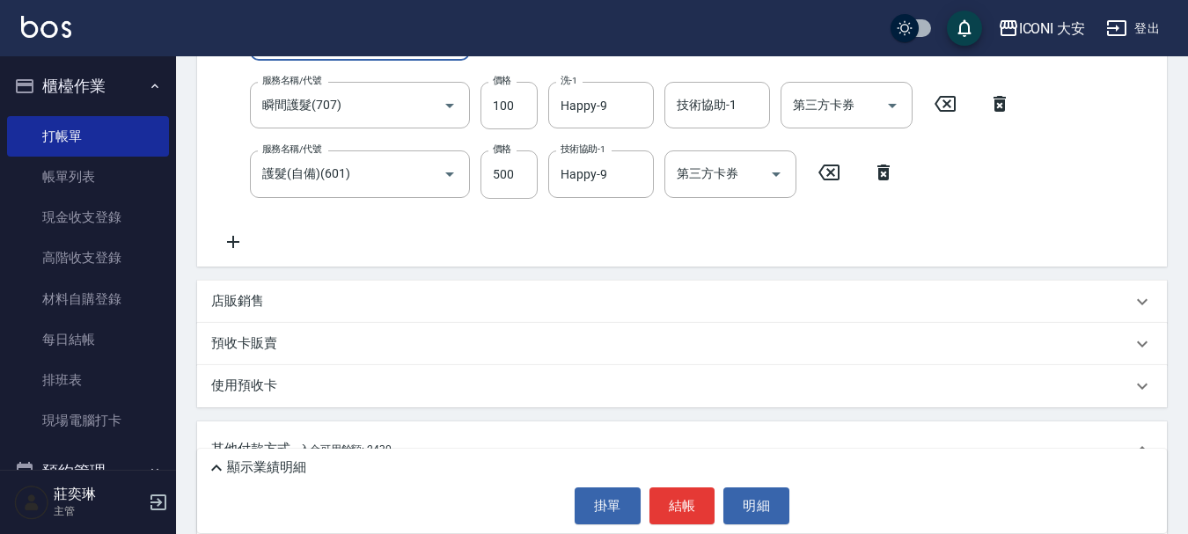
scroll to position [352, 0]
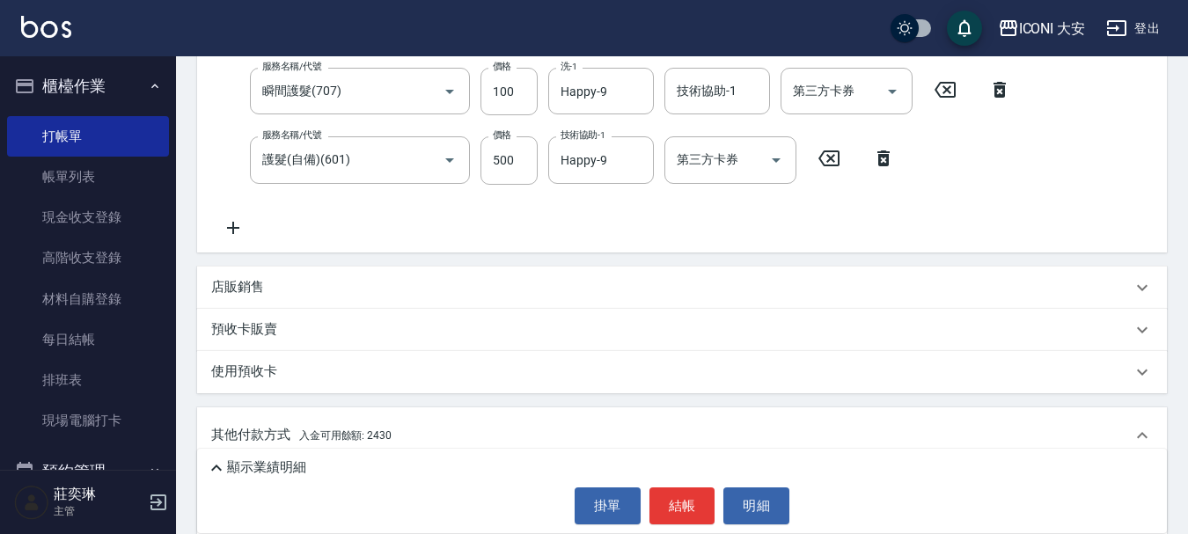
click at [1004, 86] on icon at bounding box center [999, 90] width 12 height 16
type input "護髮(自備)(601)"
type input "500"
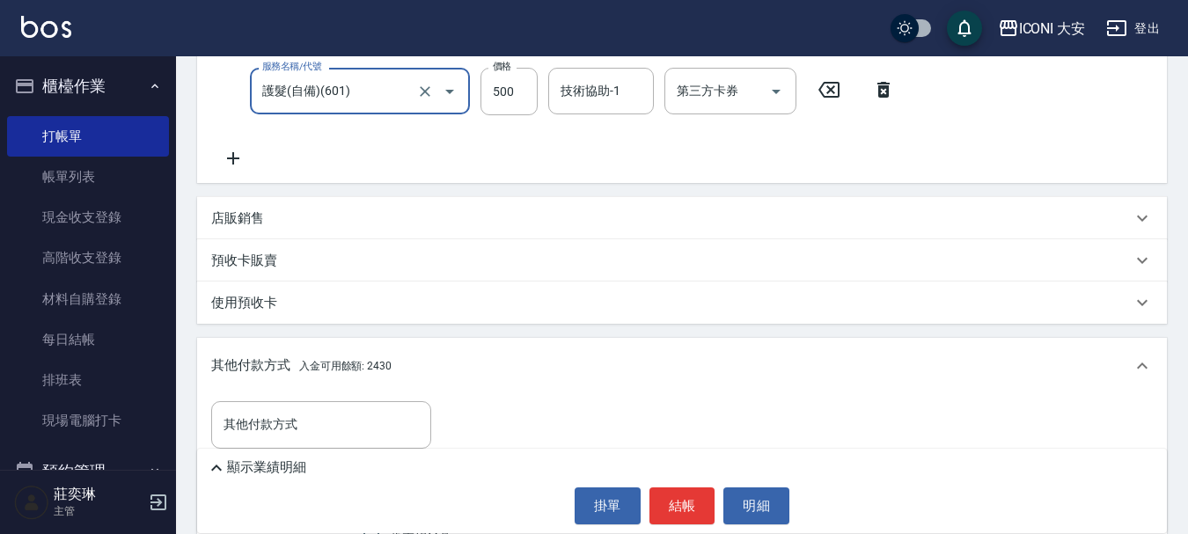
click at [885, 89] on icon at bounding box center [883, 89] width 44 height 21
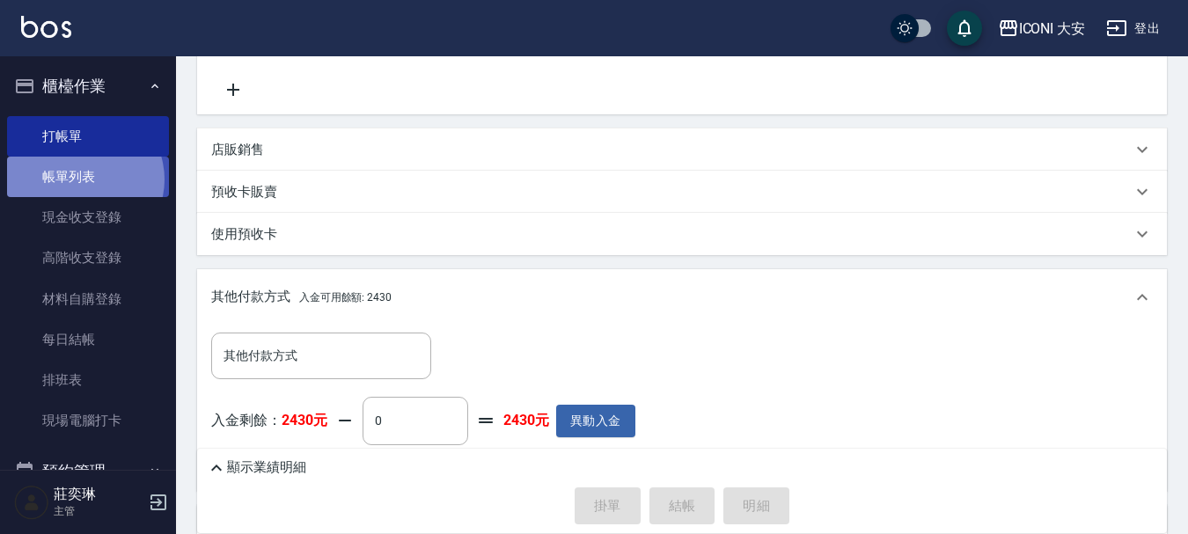
click at [82, 179] on link "帳單列表" at bounding box center [88, 177] width 162 height 40
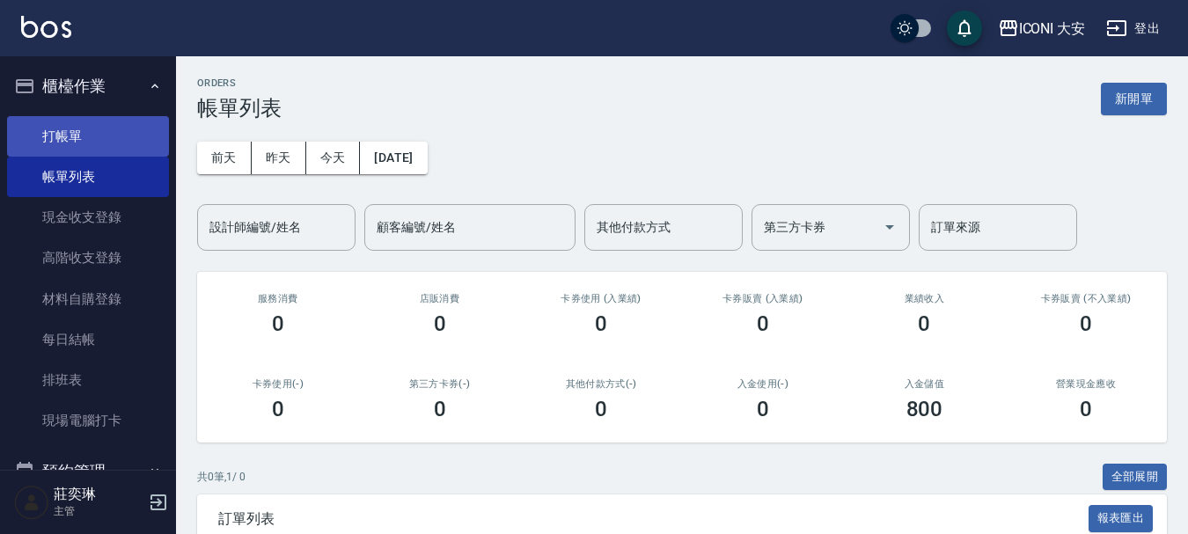
click at [71, 123] on link "打帳單" at bounding box center [88, 136] width 162 height 40
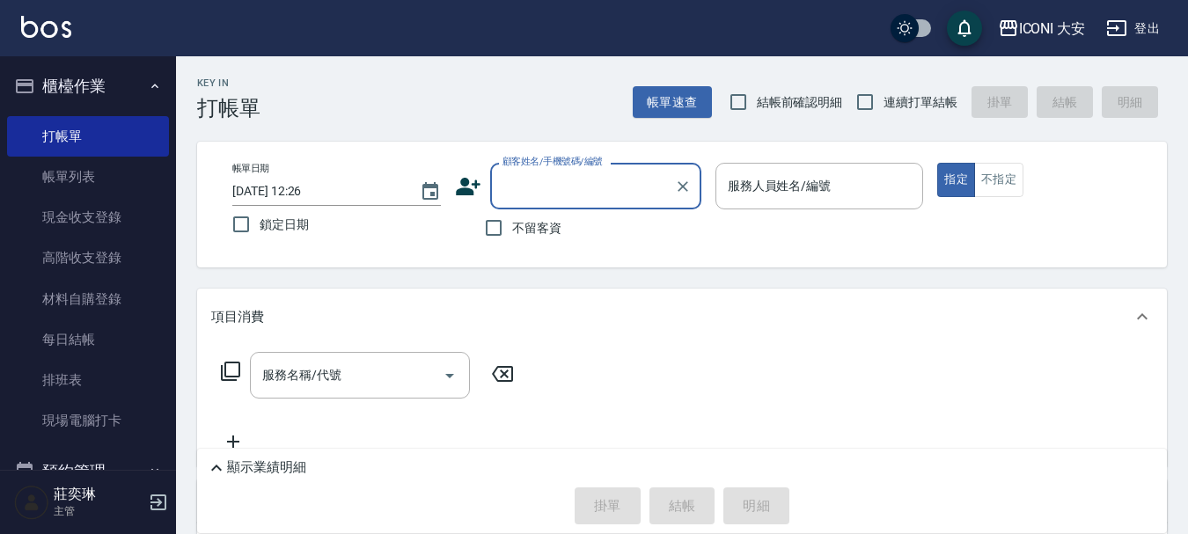
click at [567, 193] on input "顧客姓名/手機號碼/編號" at bounding box center [582, 186] width 169 height 31
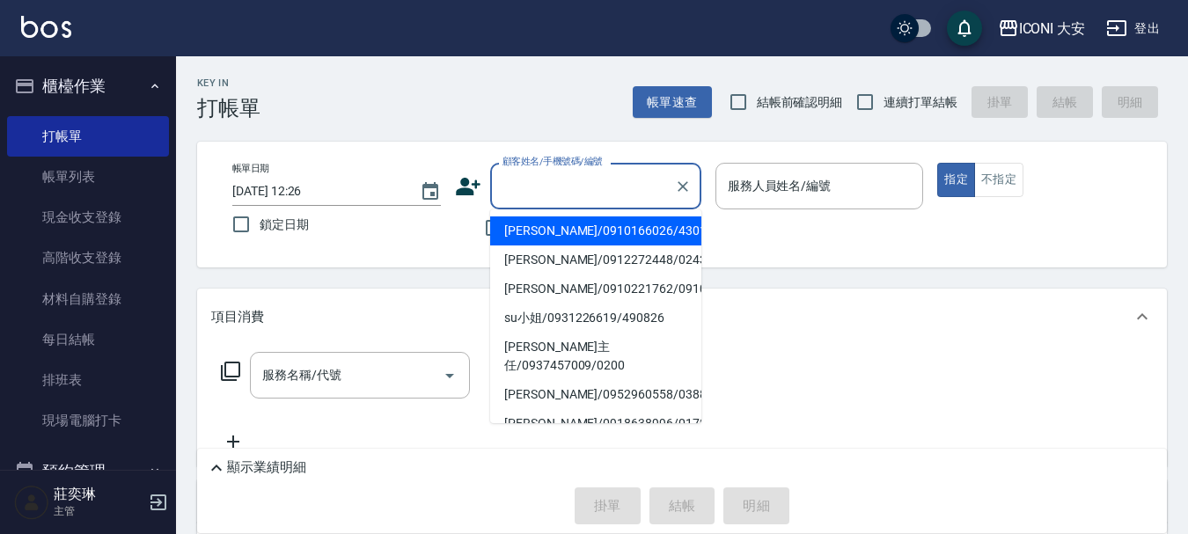
click at [603, 228] on li "[PERSON_NAME]/0910166026/430129" at bounding box center [595, 230] width 211 height 29
type input "[PERSON_NAME]/0910166026/430129"
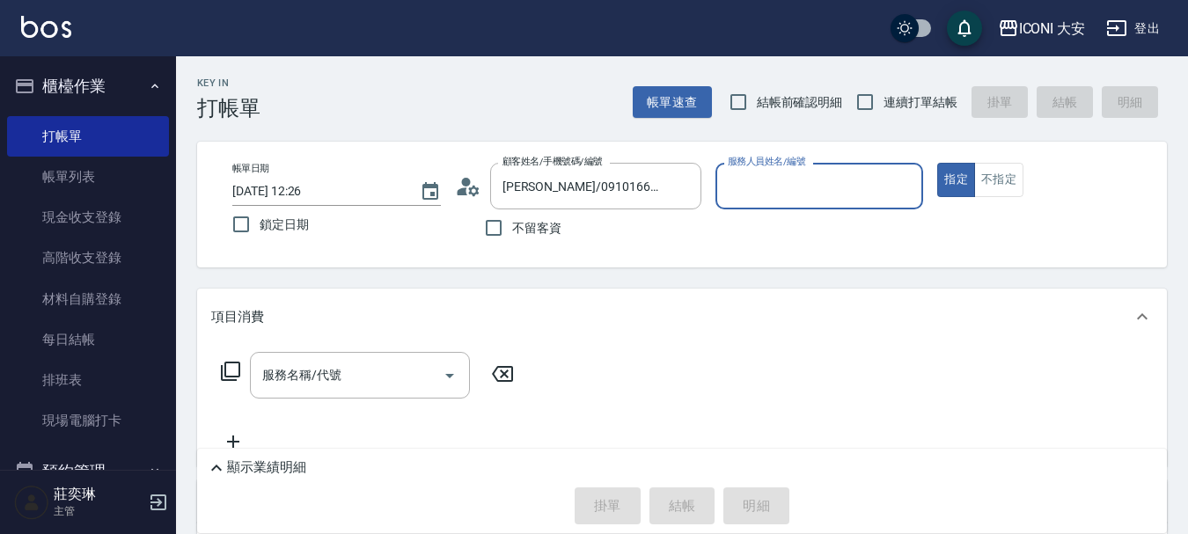
type input "Happy-9"
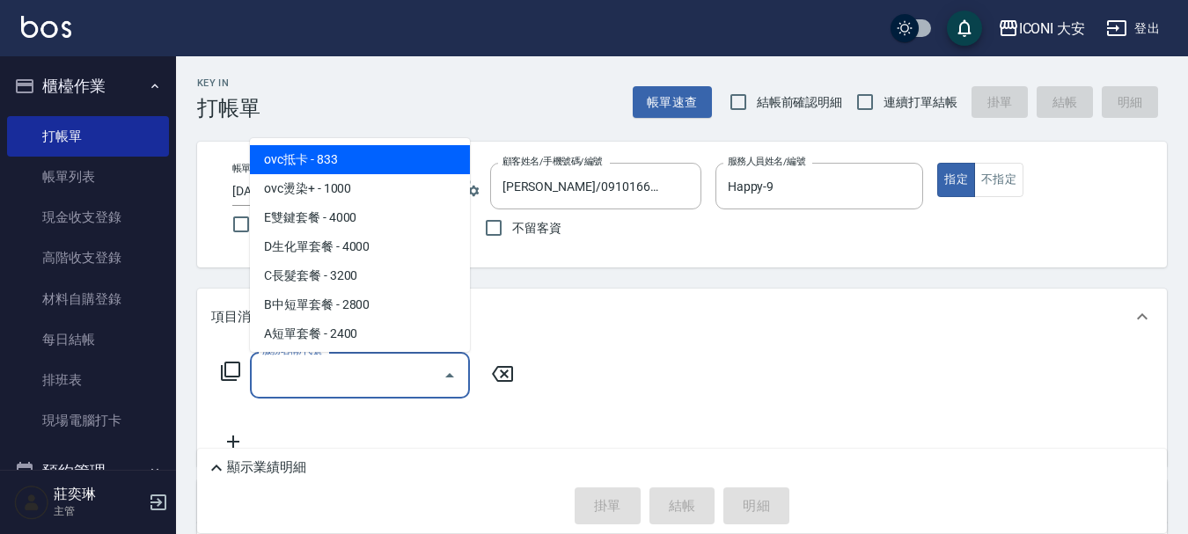
click at [395, 379] on input "服務名稱/代號" at bounding box center [347, 375] width 178 height 31
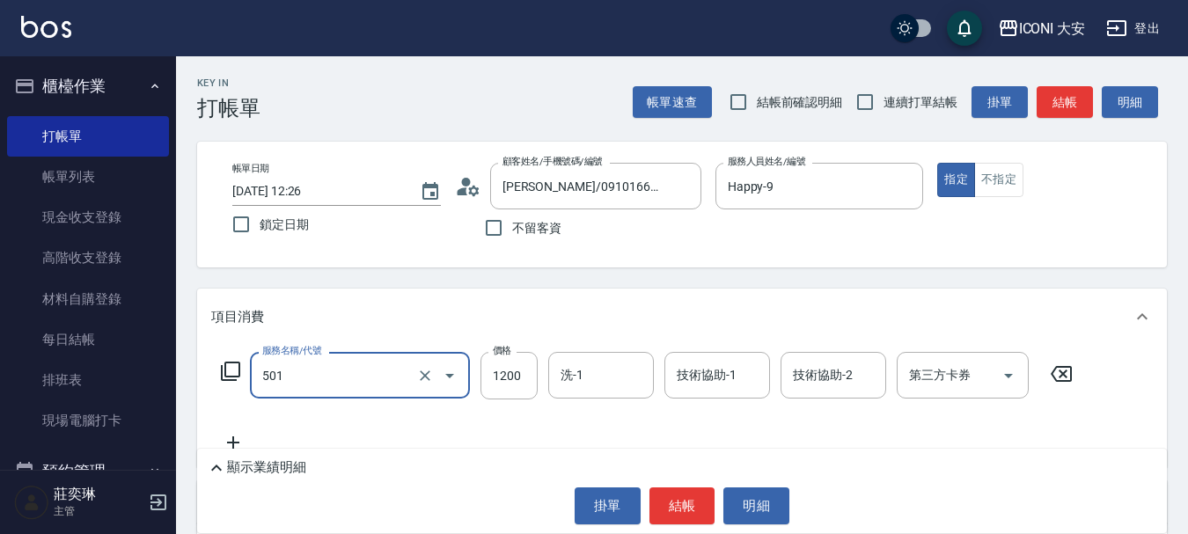
type input "染髮(501)"
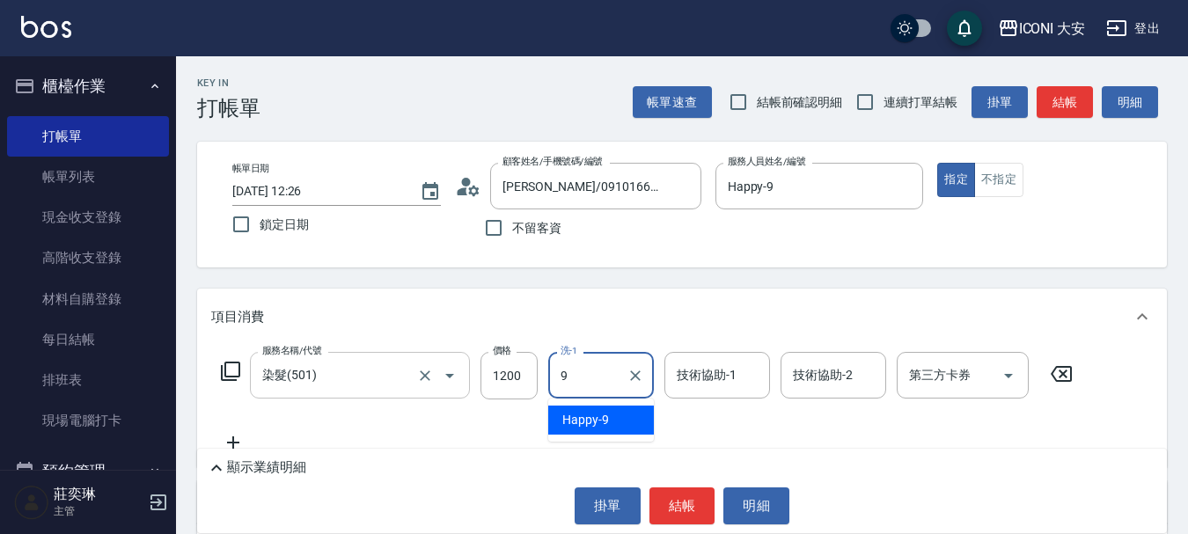
type input "Happy-9"
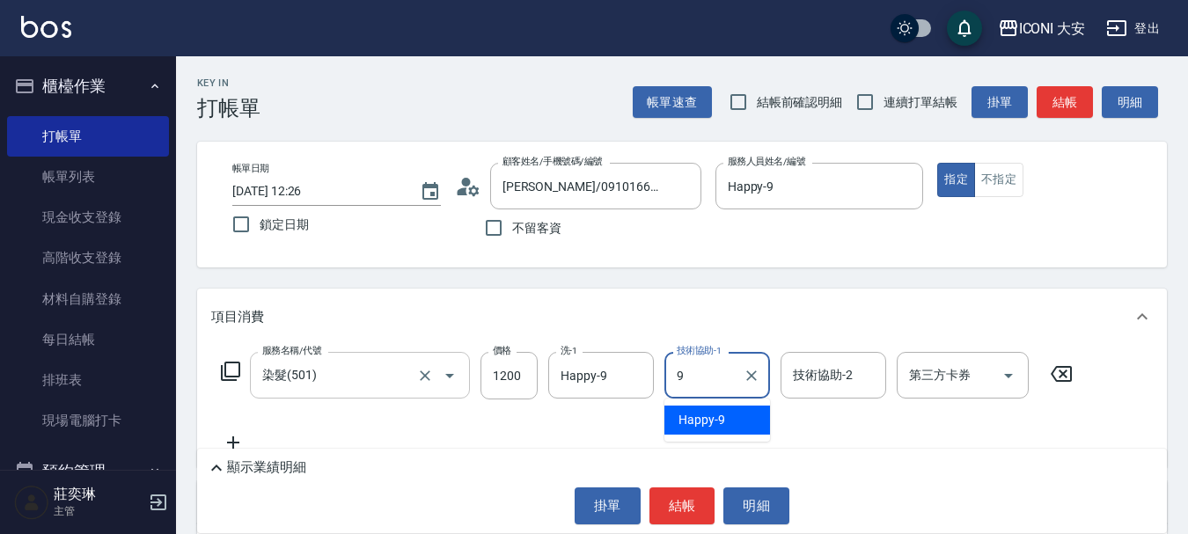
type input "Happy-9"
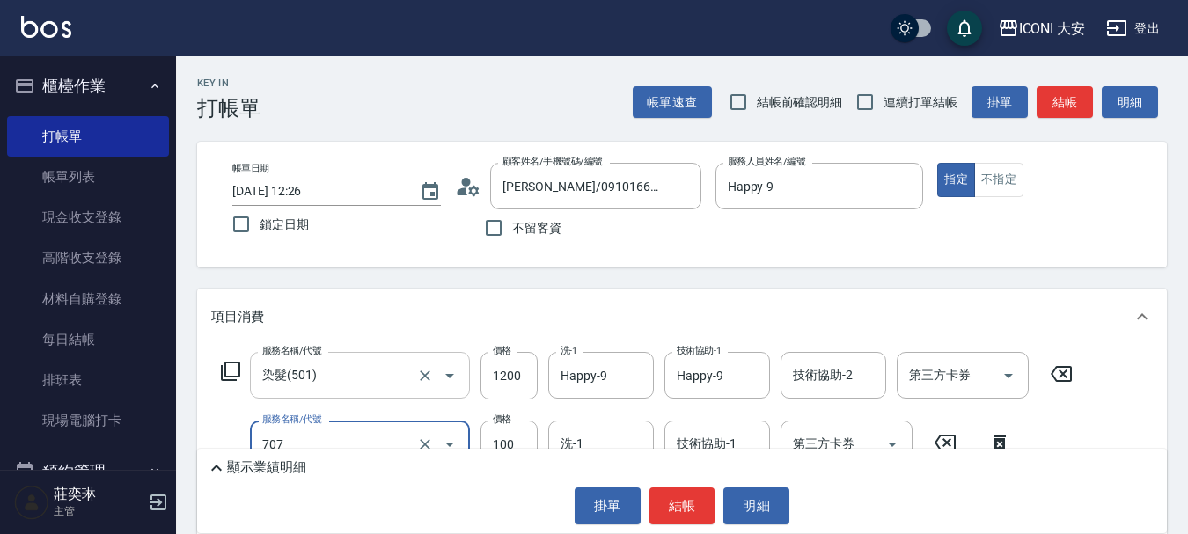
type input "瞬間護髮(707)"
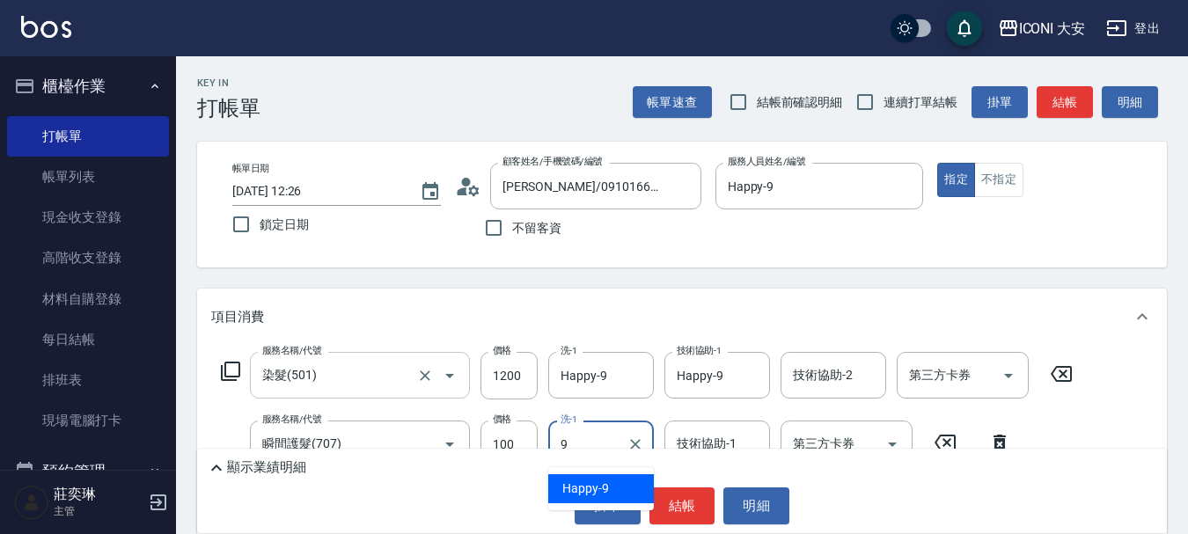
type input "Happy-9"
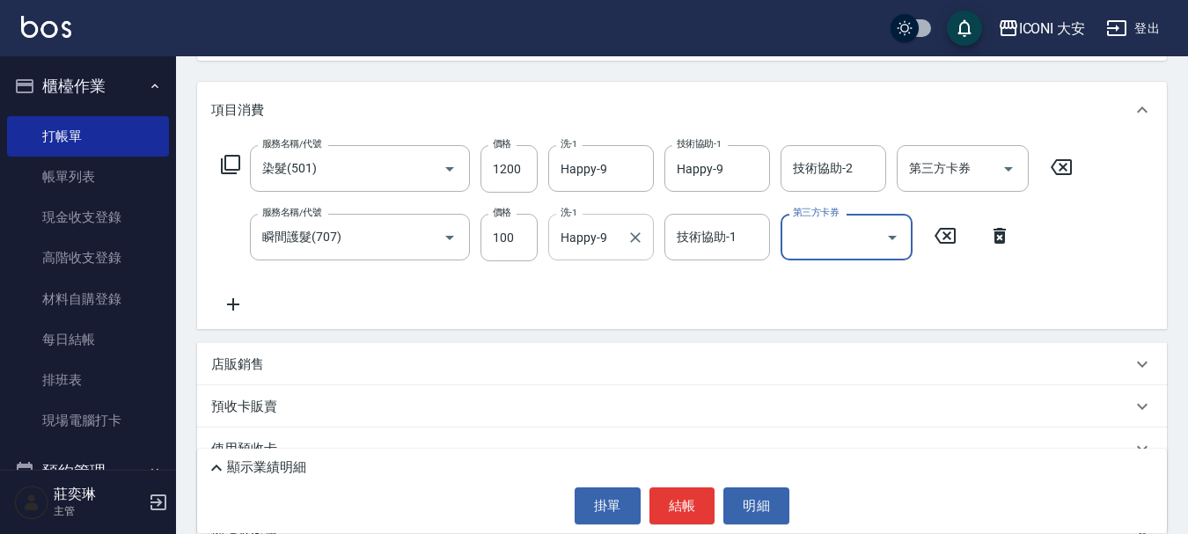
scroll to position [324, 0]
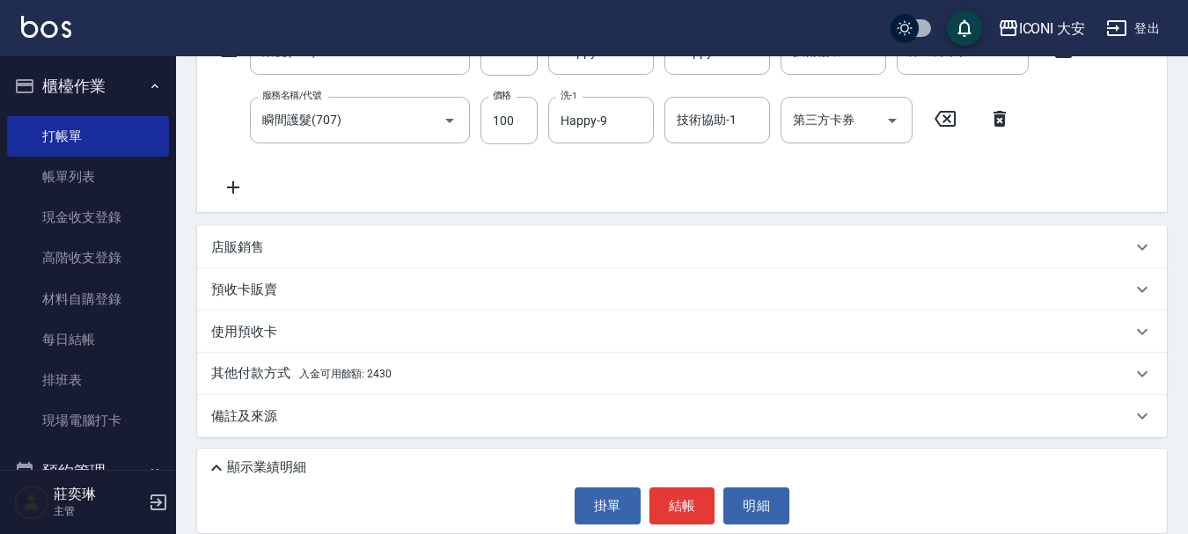
click at [238, 200] on div "服務名稱/代號 染髮(501) 服務名稱/代號 價格 1200 價格 洗-1 Happy-9 洗-1 技術協助-1 Happy-9 技術協助-1 技術協助-2…" at bounding box center [682, 116] width 970 height 191
click at [238, 185] on icon at bounding box center [233, 187] width 44 height 21
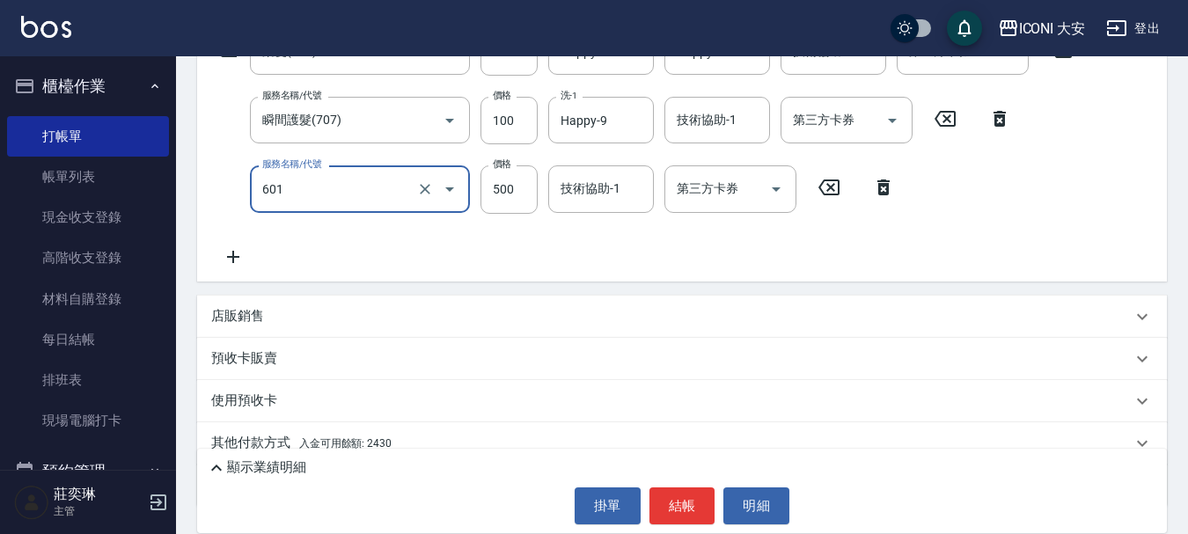
type input "護髮(自備)(601)"
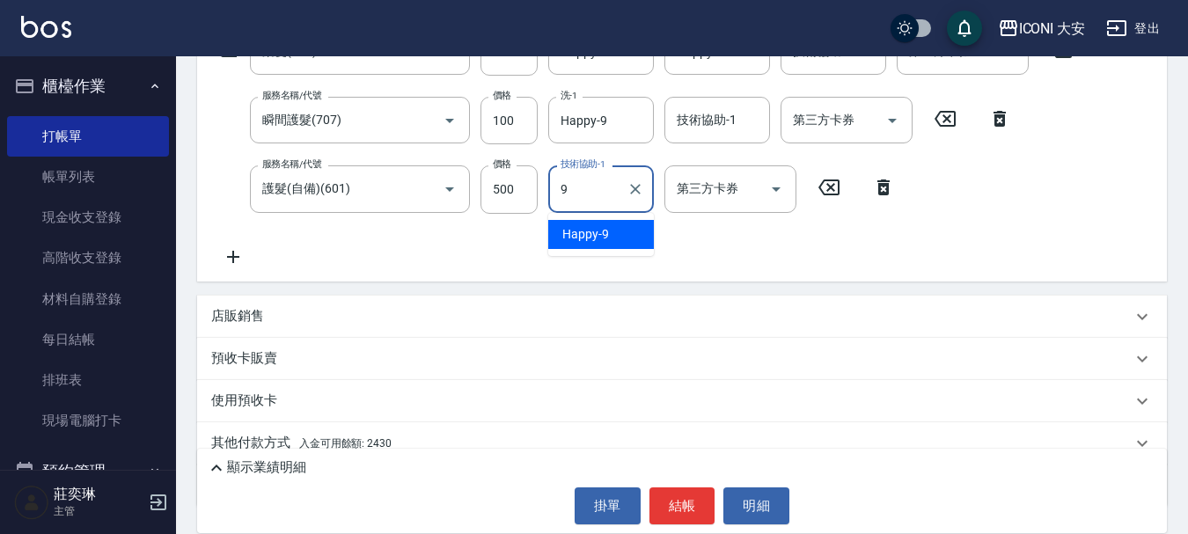
type input "Happy-9"
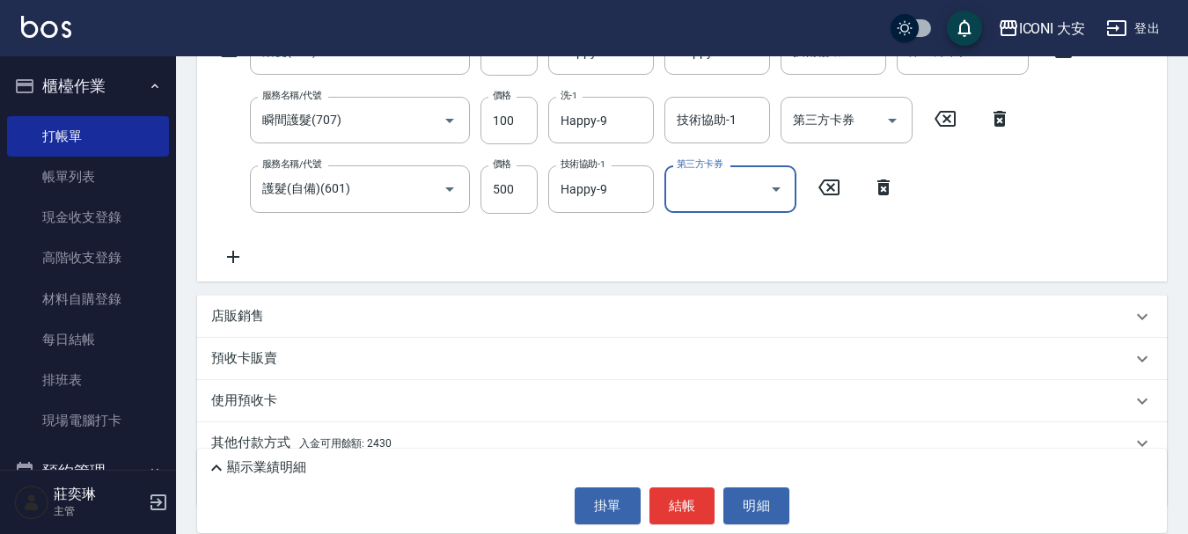
scroll to position [393, 0]
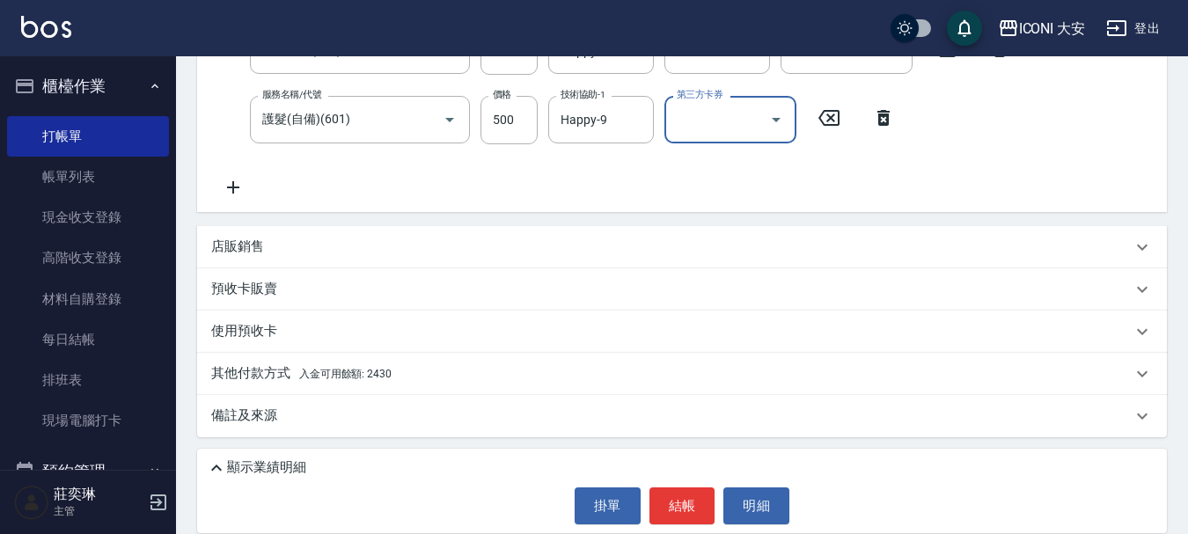
click at [383, 377] on span "入金可用餘額: 2430" at bounding box center [345, 374] width 92 height 12
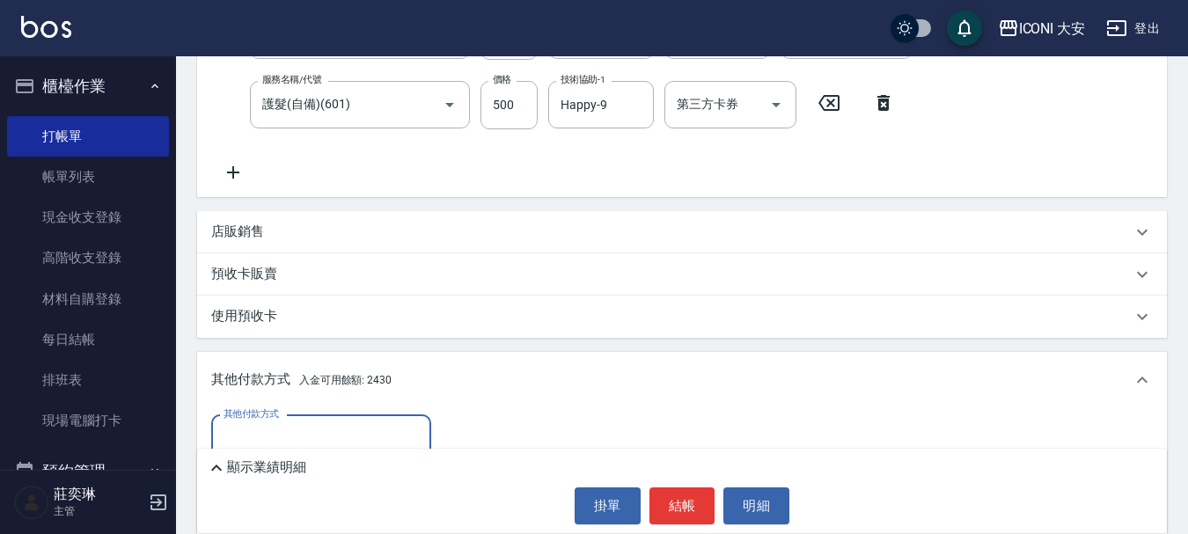
scroll to position [600, 0]
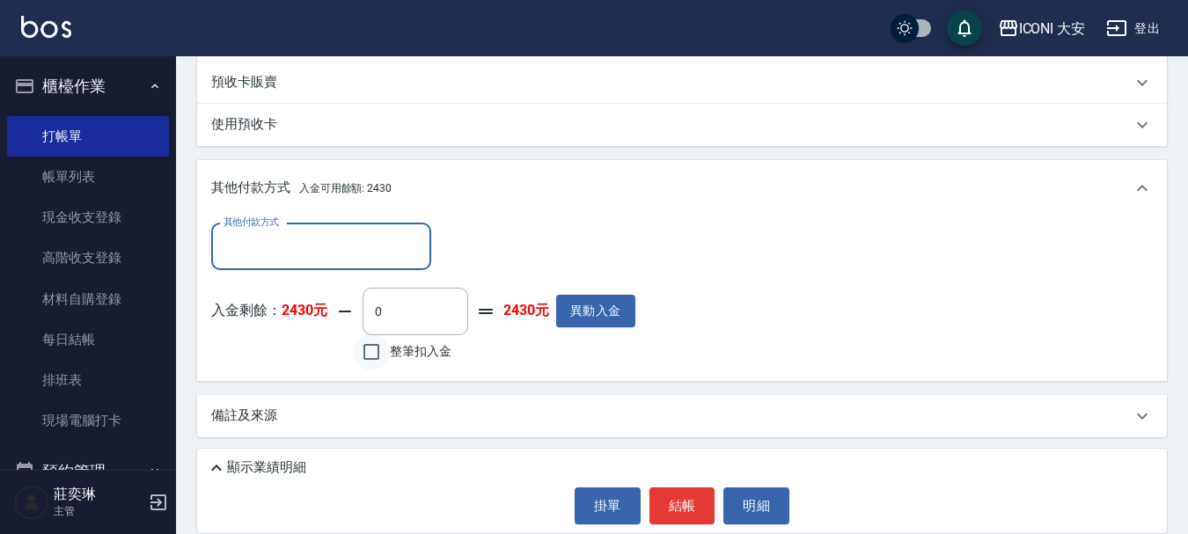
click at [381, 351] on input "整筆扣入金" at bounding box center [371, 351] width 37 height 37
checkbox input "true"
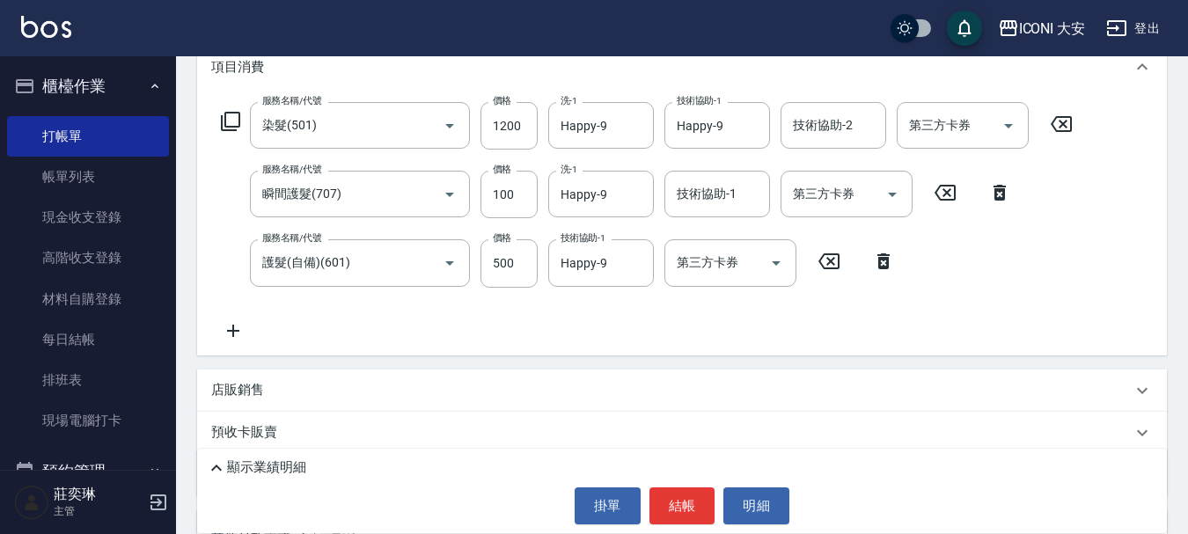
scroll to position [248, 0]
click at [995, 185] on icon at bounding box center [999, 194] width 44 height 21
type input "0"
type input "護髮(自備)(601)"
type input "500"
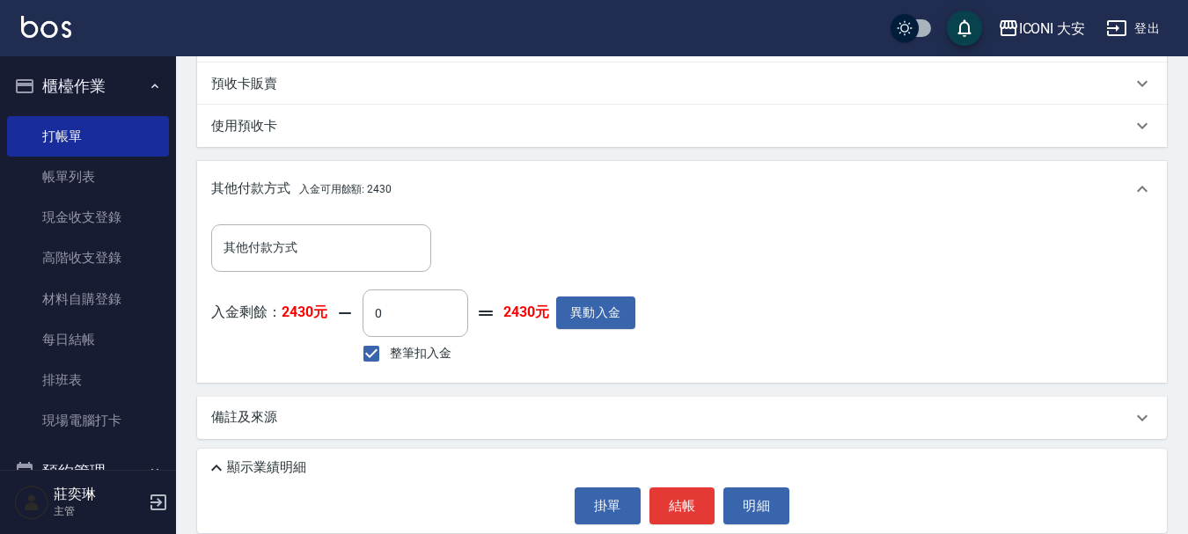
scroll to position [531, 0]
click at [382, 352] on input "整筆扣入金" at bounding box center [371, 351] width 37 height 37
click at [368, 351] on input "整筆扣入金" at bounding box center [371, 351] width 37 height 37
checkbox input "true"
type input "1700"
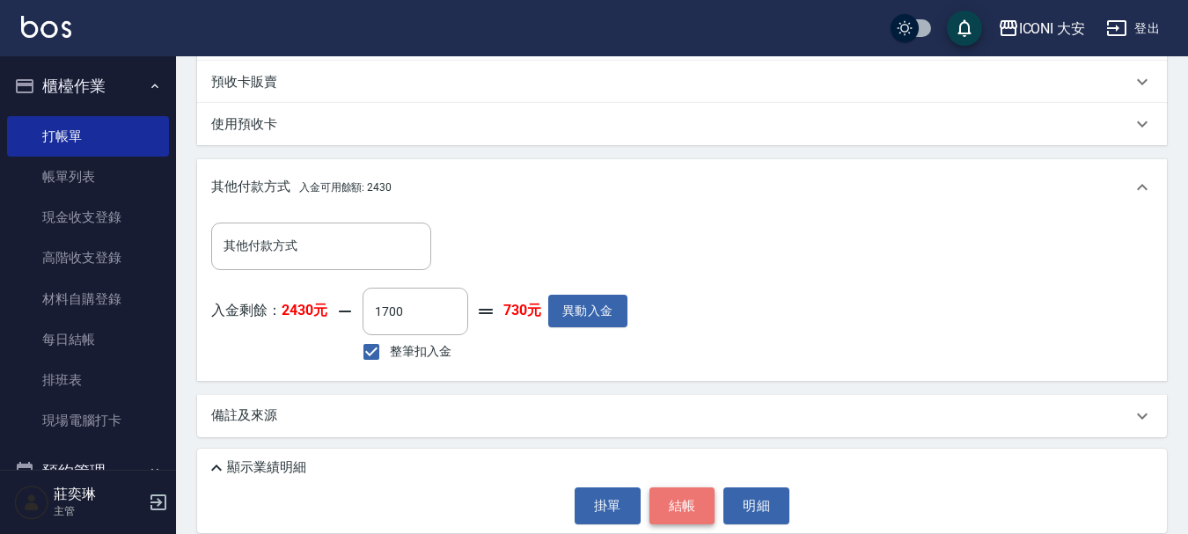
click at [662, 505] on button "結帳" at bounding box center [682, 505] width 66 height 37
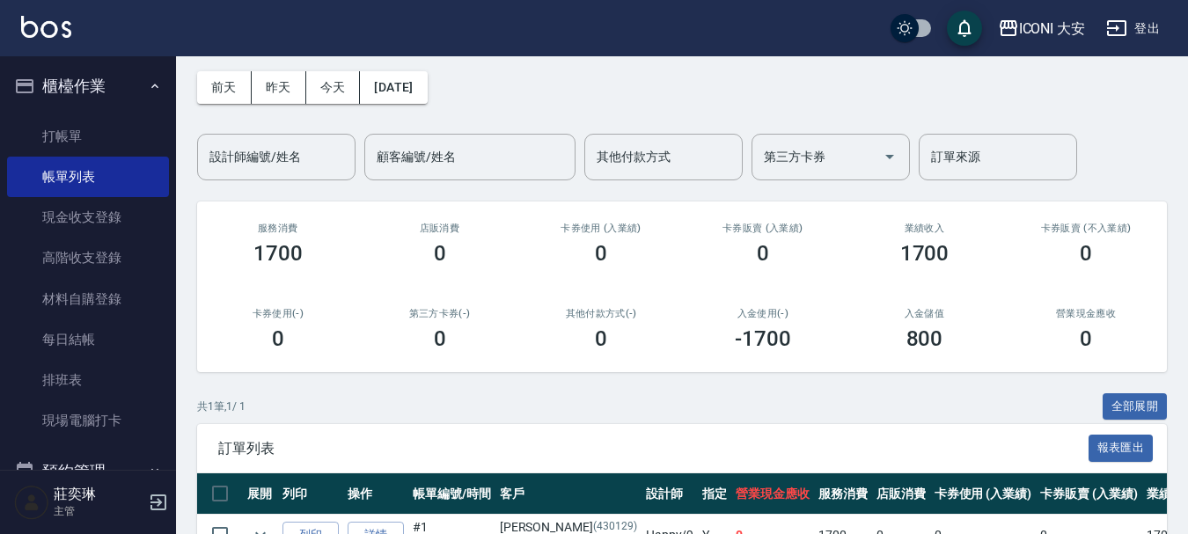
scroll to position [175, 0]
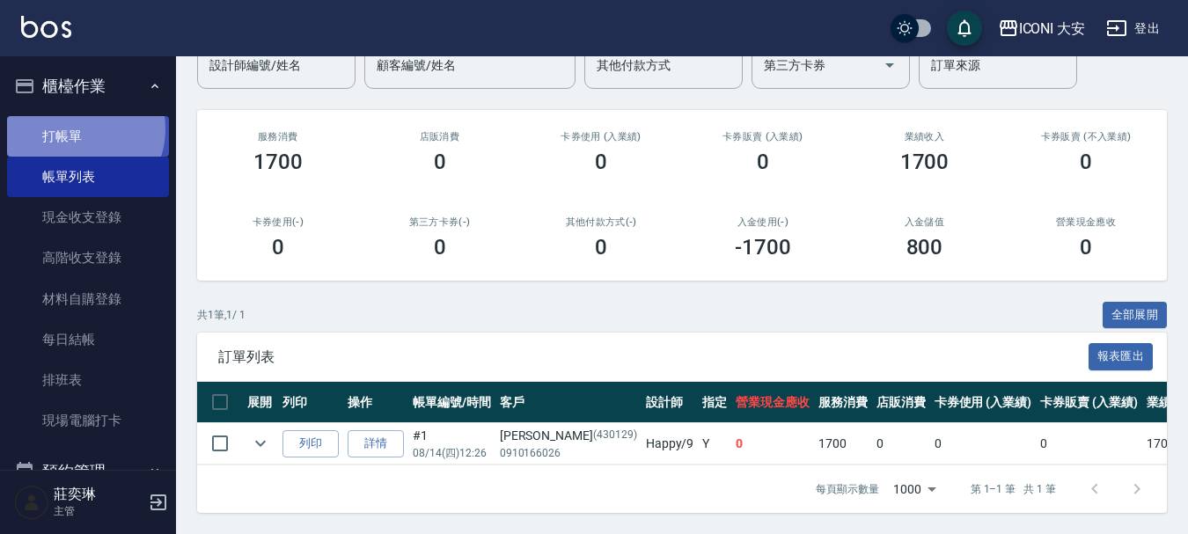
click at [77, 128] on link "打帳單" at bounding box center [88, 136] width 162 height 40
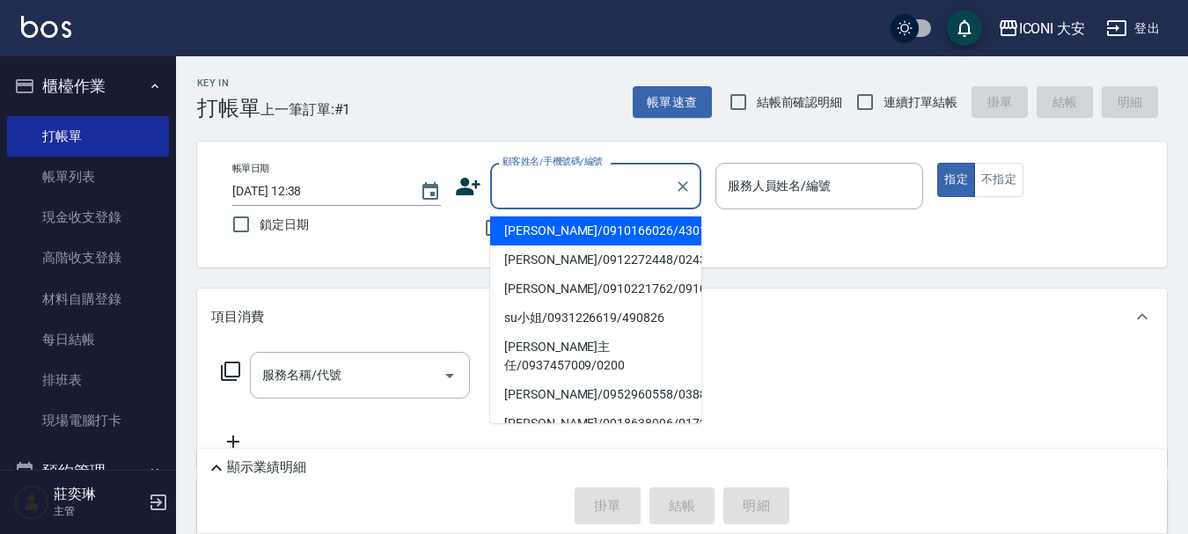
click at [553, 189] on input "顧客姓名/手機號碼/編號" at bounding box center [582, 186] width 169 height 31
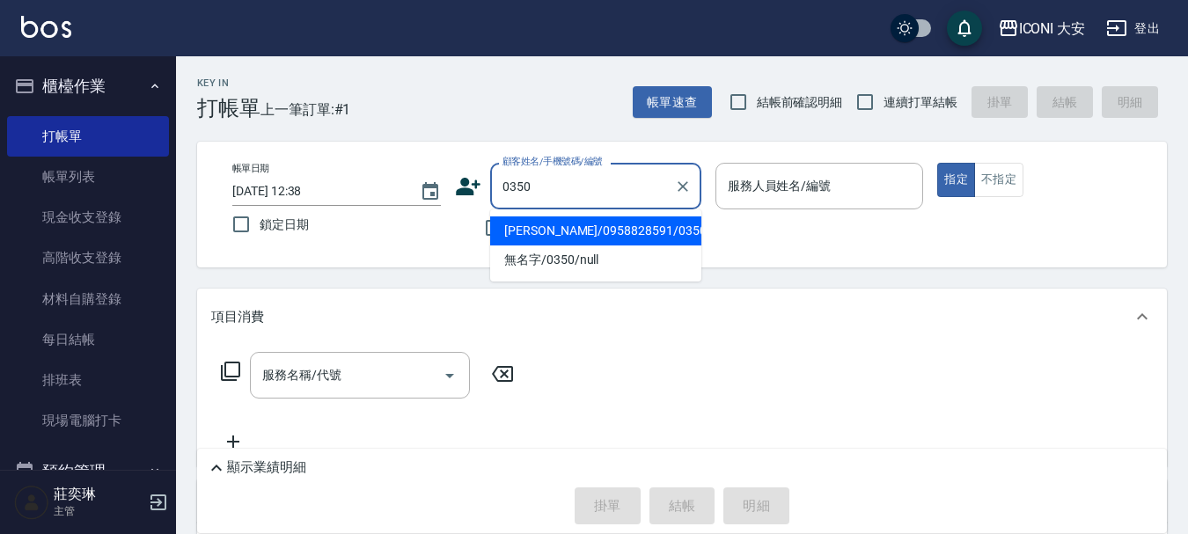
click at [560, 226] on li "[PERSON_NAME]/0958828591/0350" at bounding box center [595, 230] width 211 height 29
type input "[PERSON_NAME]/0958828591/0350"
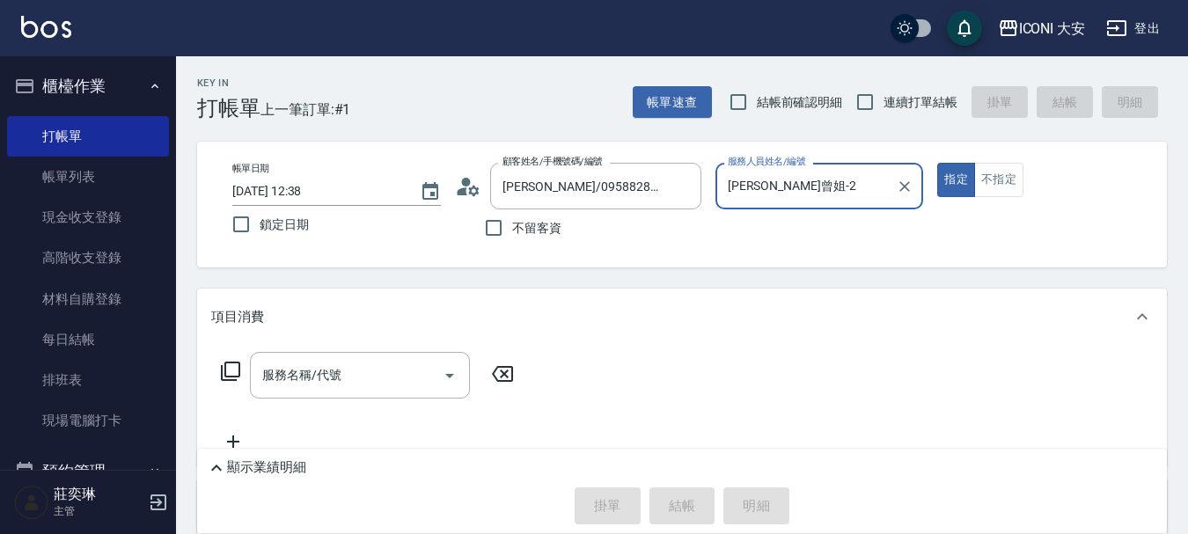
type input "[PERSON_NAME]曾姐-2"
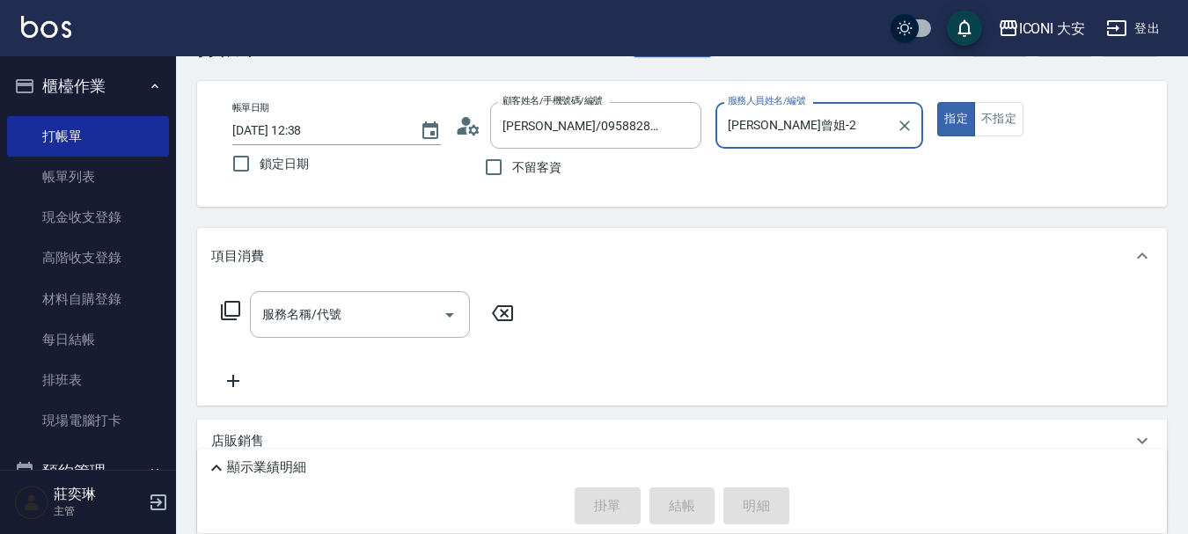
scroll to position [88, 0]
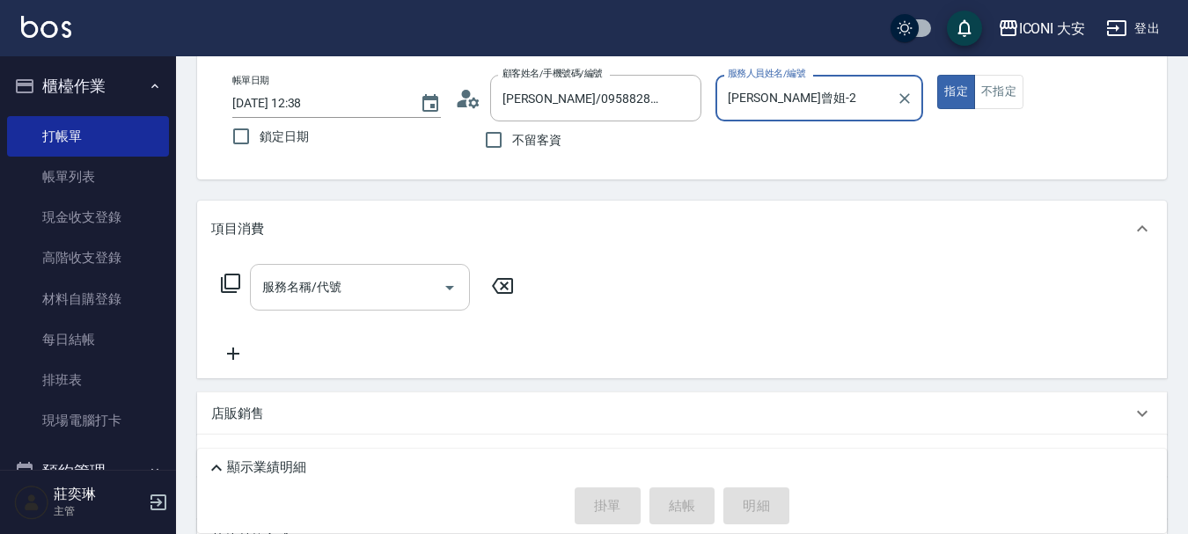
click at [358, 296] on input "服務名稱/代號" at bounding box center [347, 287] width 178 height 31
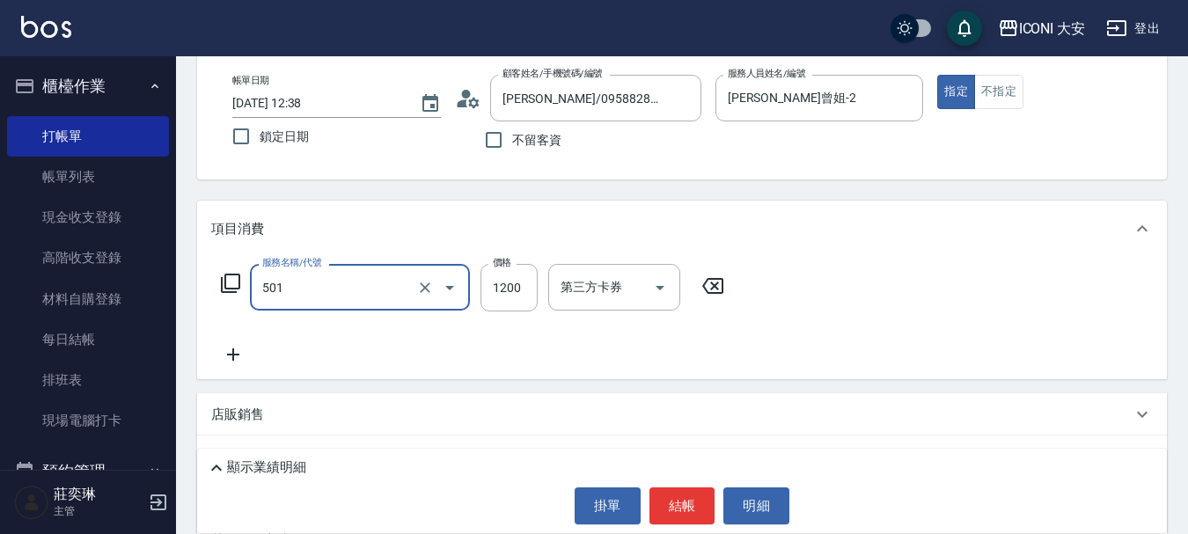
type input "染髮(501)"
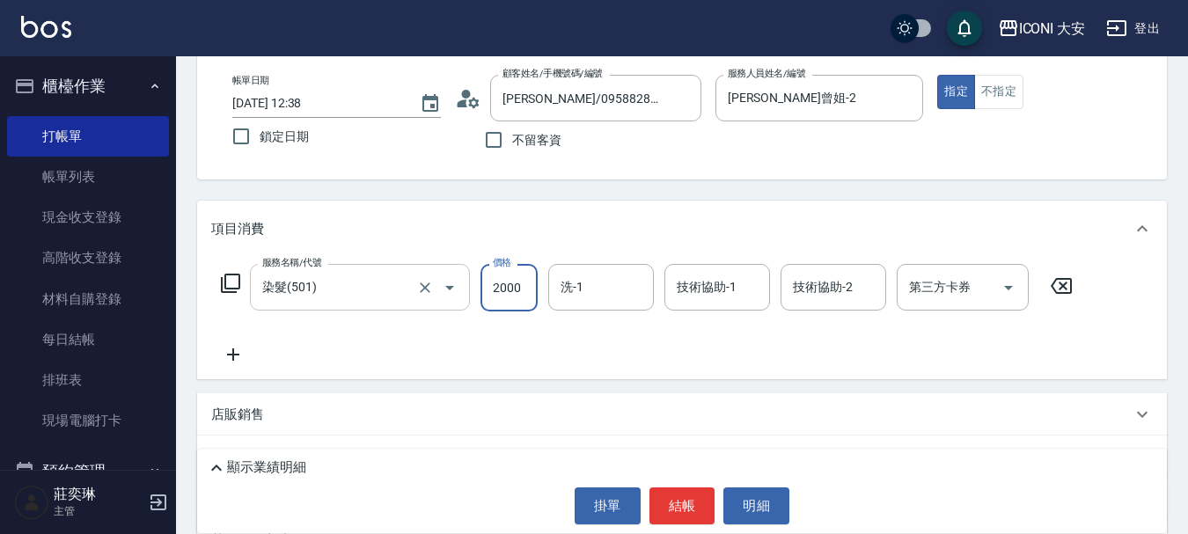
type input "2000"
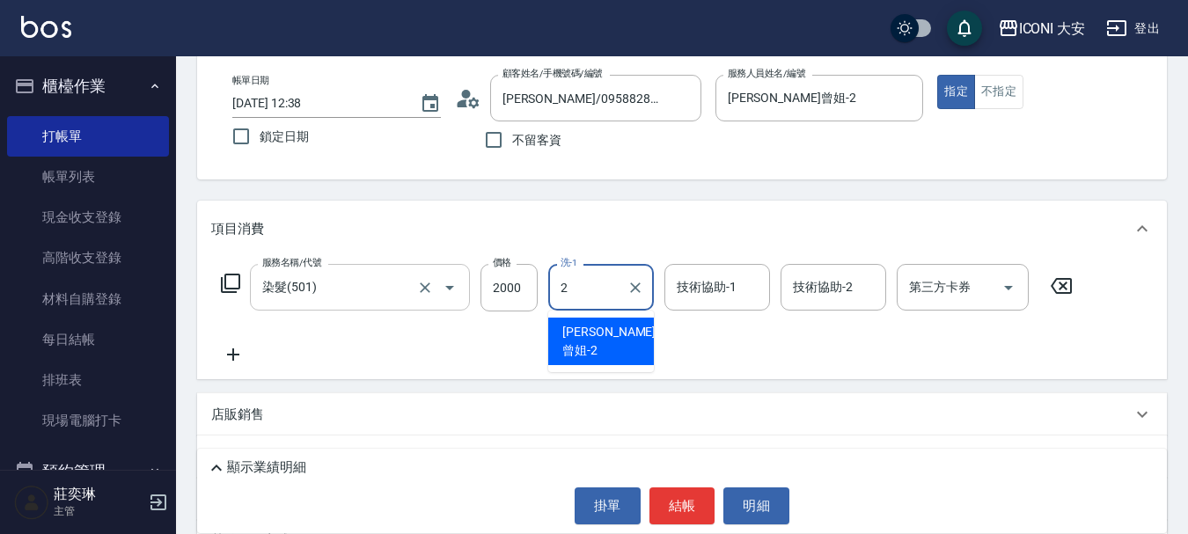
type input "[PERSON_NAME]曾姐-2"
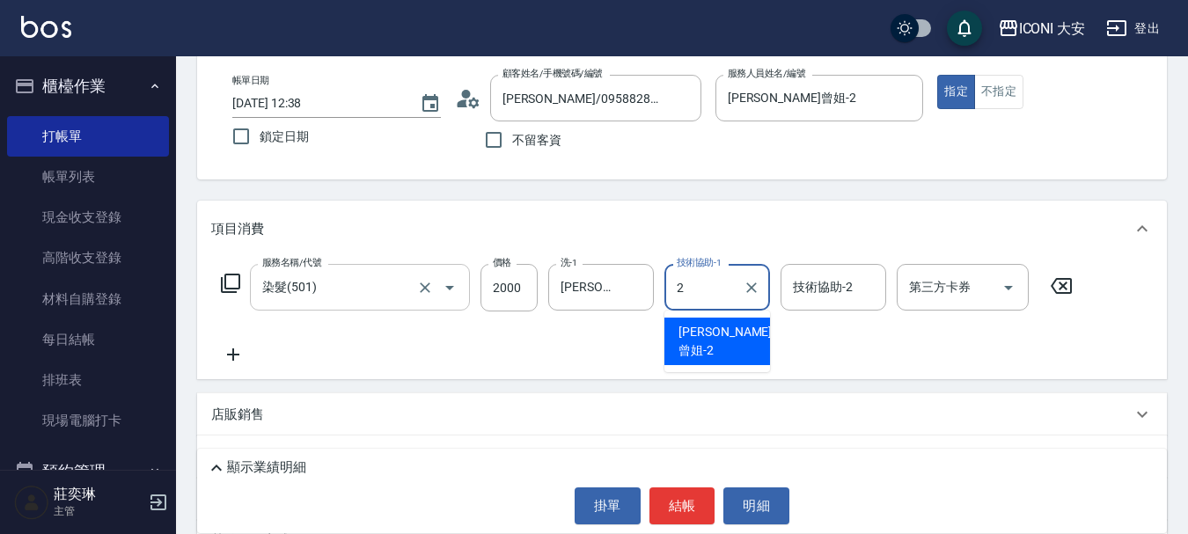
type input "[PERSON_NAME]曾姐-2"
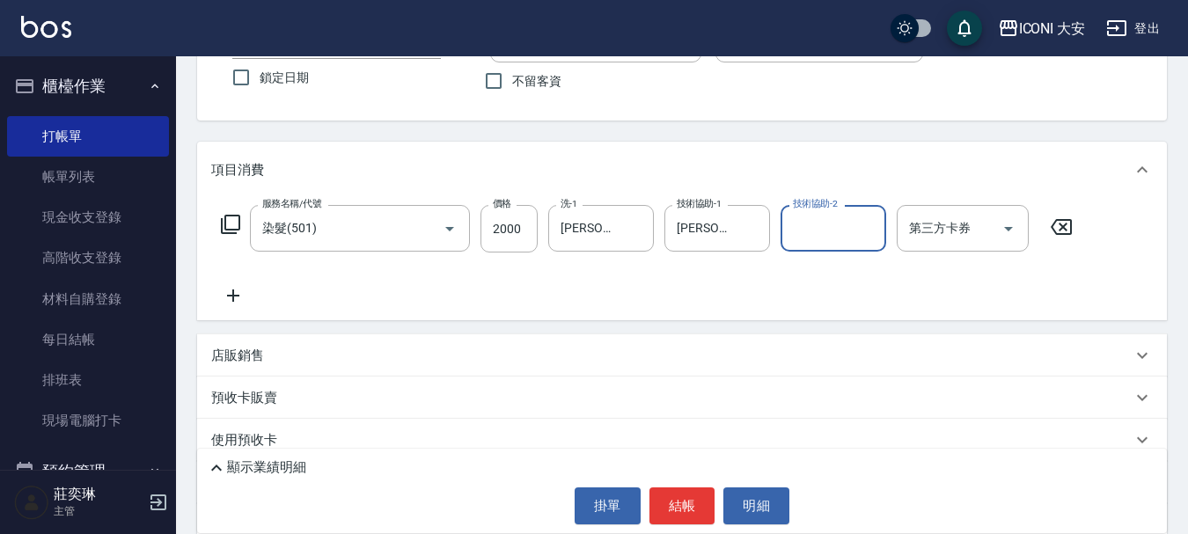
scroll to position [176, 0]
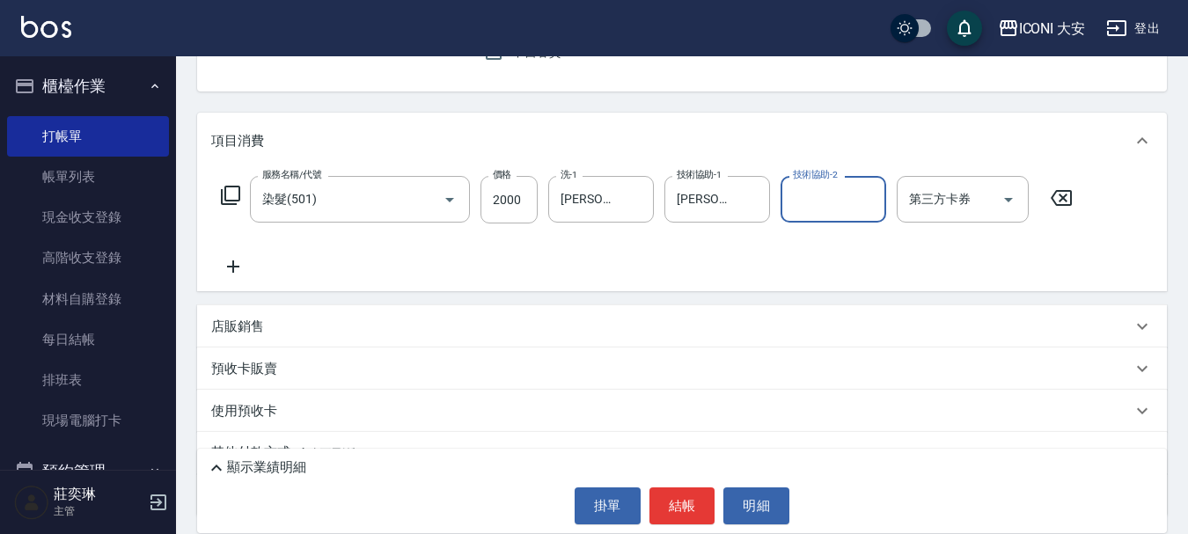
click at [228, 267] on icon at bounding box center [233, 266] width 12 height 12
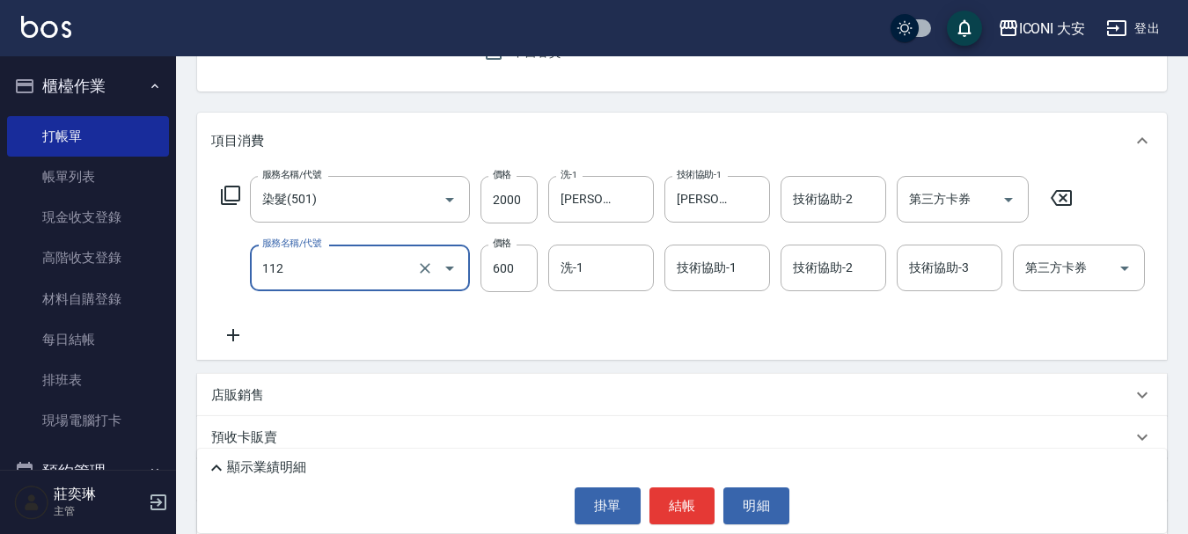
type input "醫學頭皮隔離(112)"
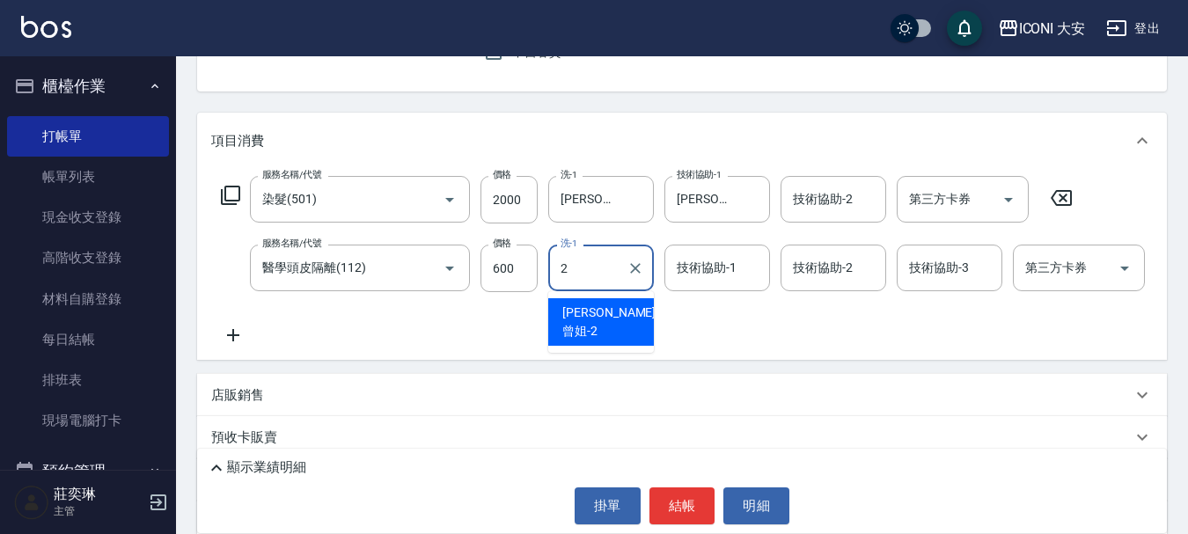
type input "[PERSON_NAME]曾姐-2"
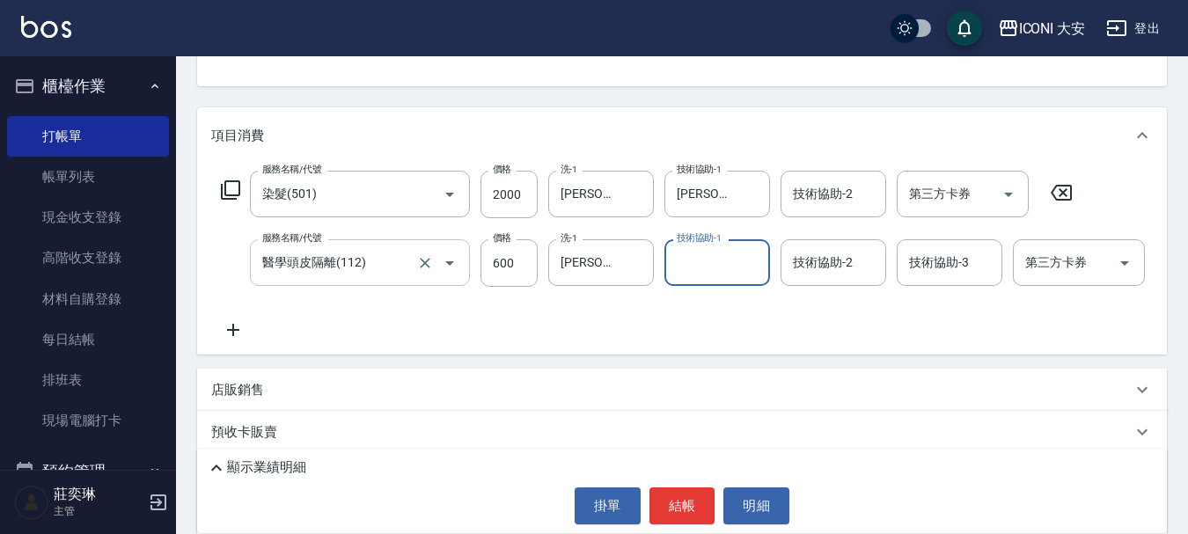
scroll to position [337, 0]
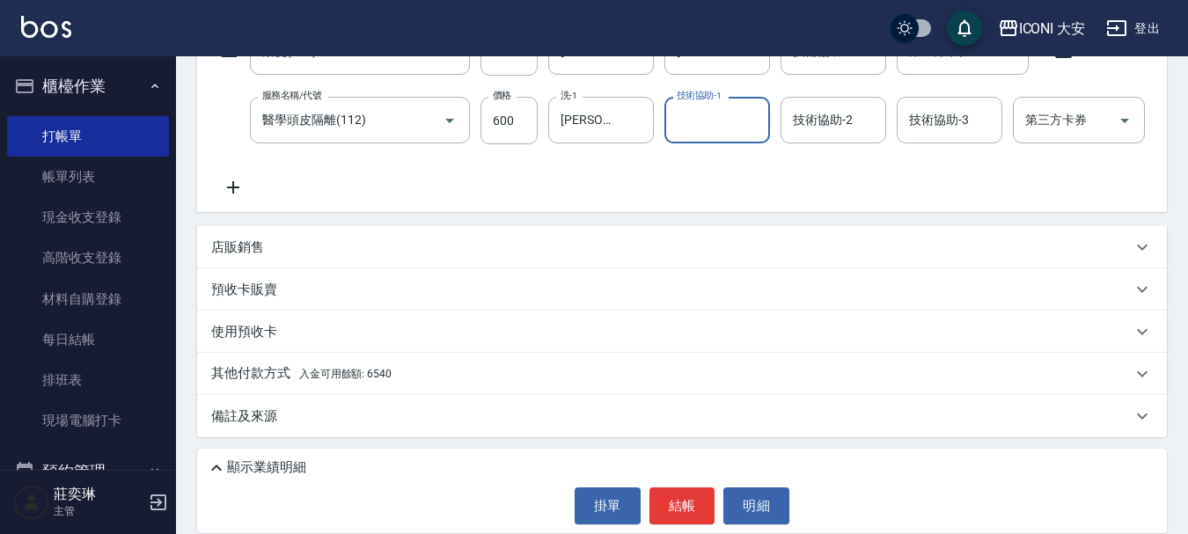
click at [331, 375] on span "入金可用餘額: 6540" at bounding box center [345, 374] width 92 height 12
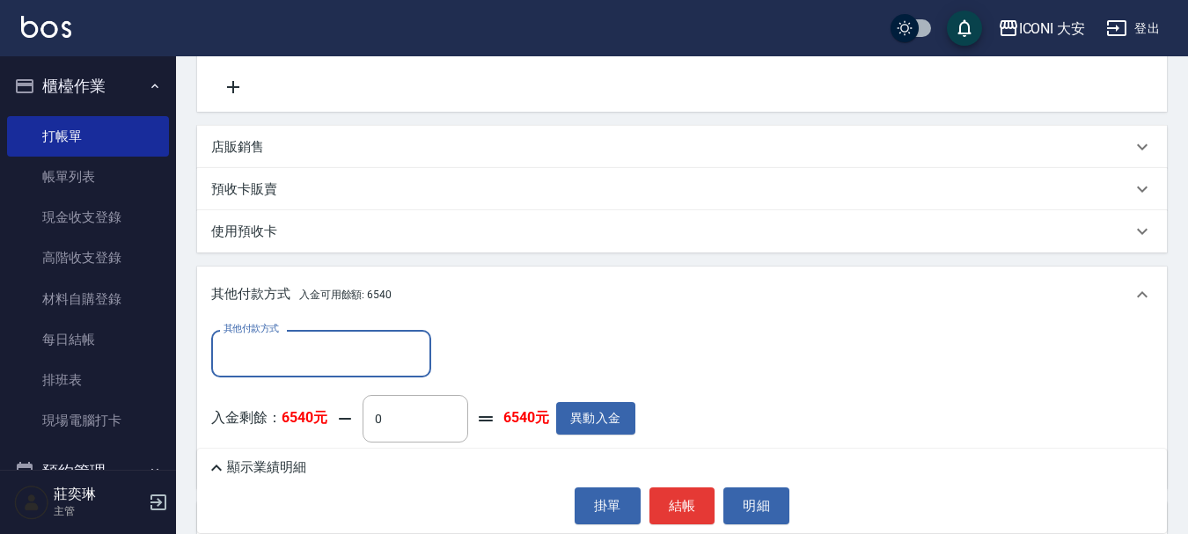
scroll to position [545, 0]
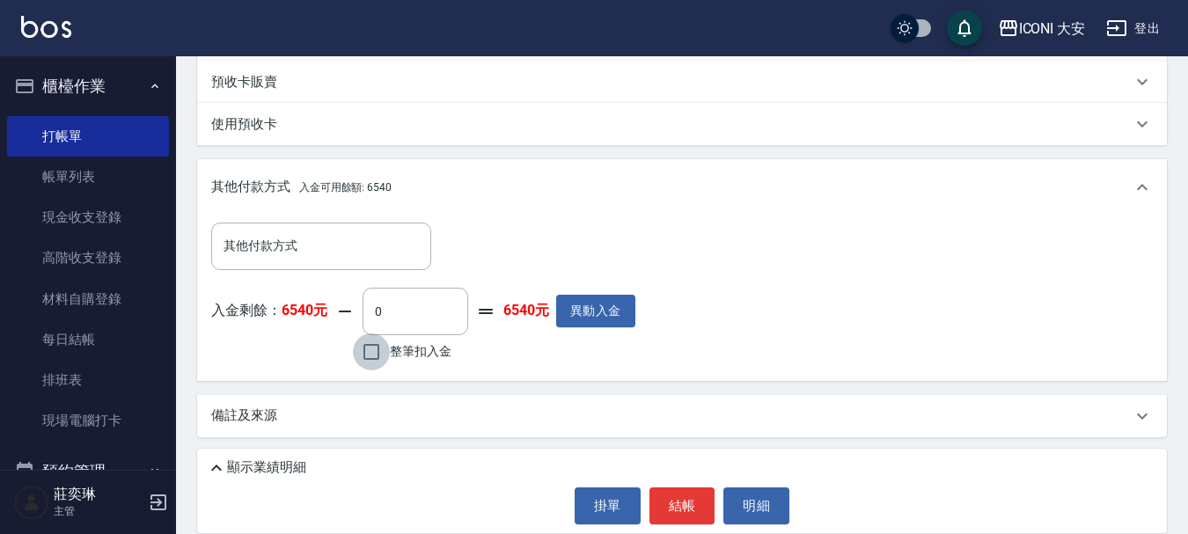
click at [372, 352] on input "整筆扣入金" at bounding box center [371, 351] width 37 height 37
checkbox input "true"
type input "2600"
click at [681, 497] on button "結帳" at bounding box center [682, 505] width 66 height 37
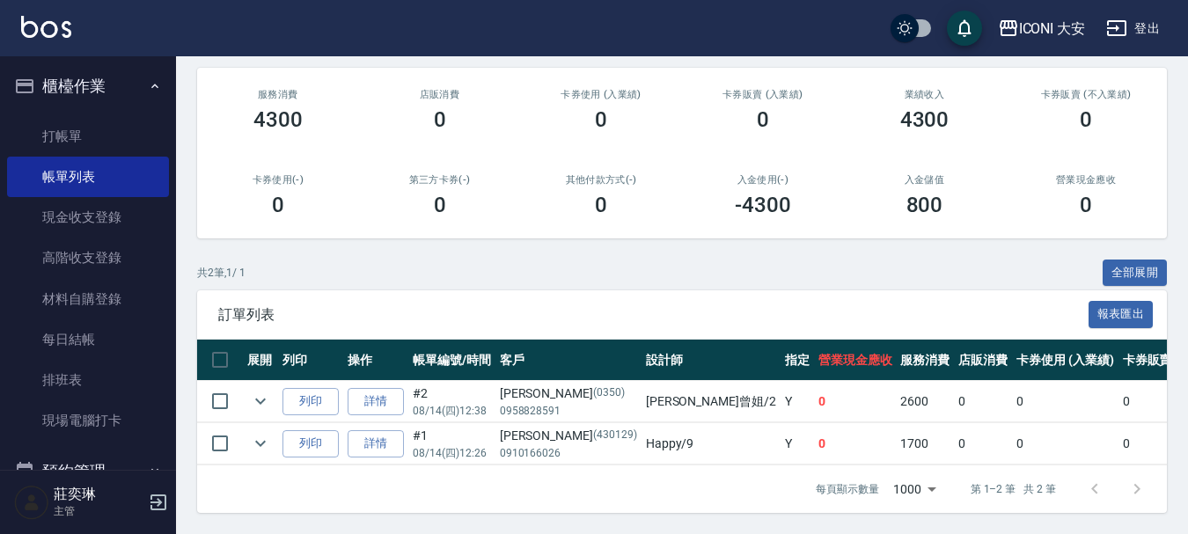
scroll to position [217, 0]
click at [60, 129] on link "打帳單" at bounding box center [88, 136] width 162 height 40
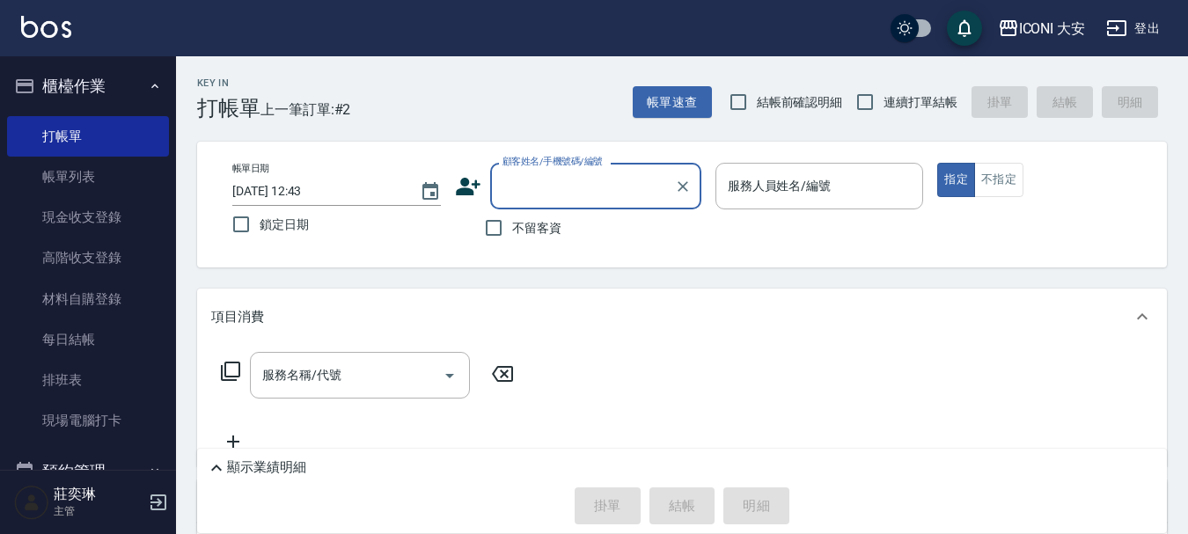
click at [566, 190] on input "顧客姓名/手機號碼/編號" at bounding box center [582, 186] width 169 height 31
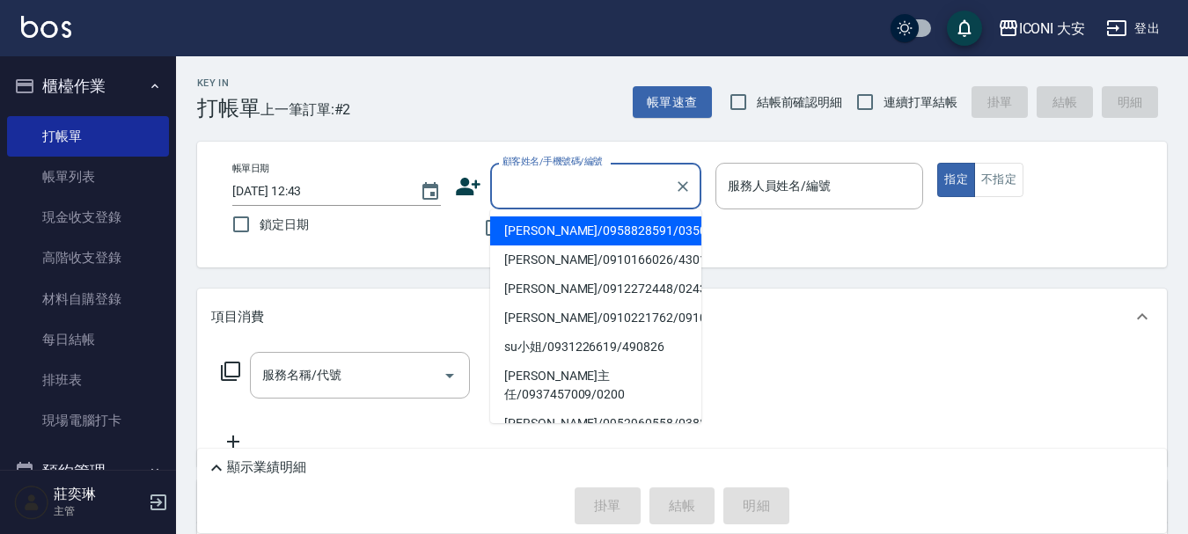
click at [572, 232] on li "[PERSON_NAME]/0958828591/0350" at bounding box center [595, 230] width 211 height 29
type input "[PERSON_NAME]/0958828591/0350"
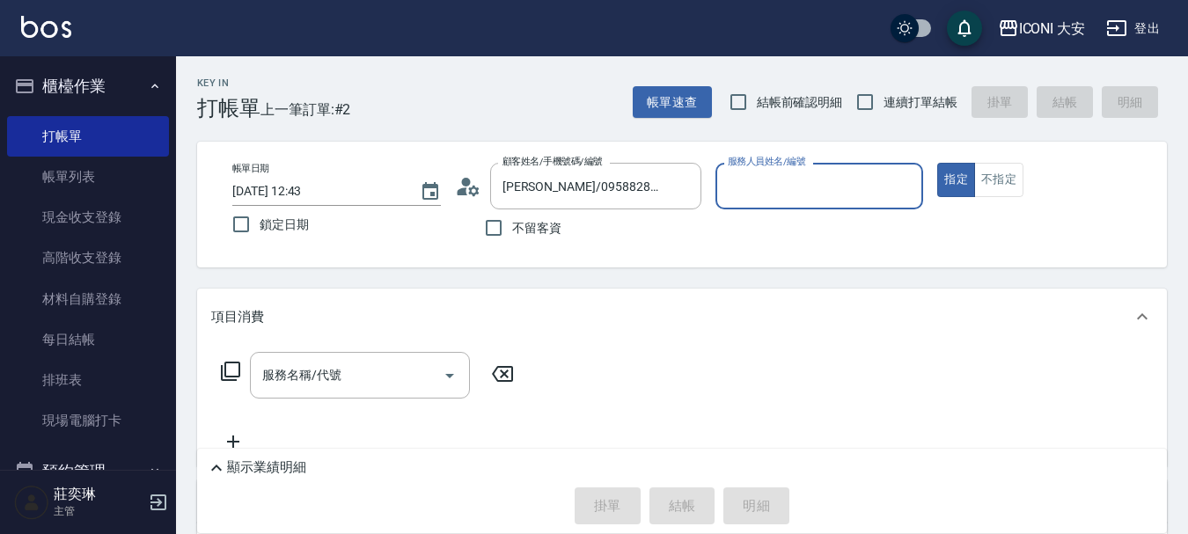
type input "[PERSON_NAME]曾姐-2"
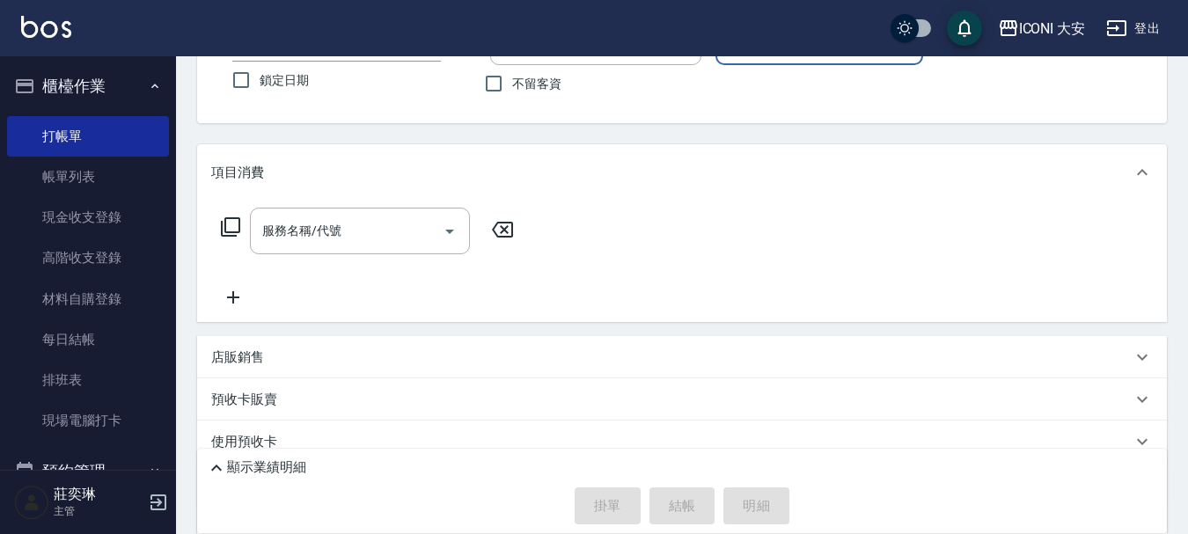
scroll to position [254, 0]
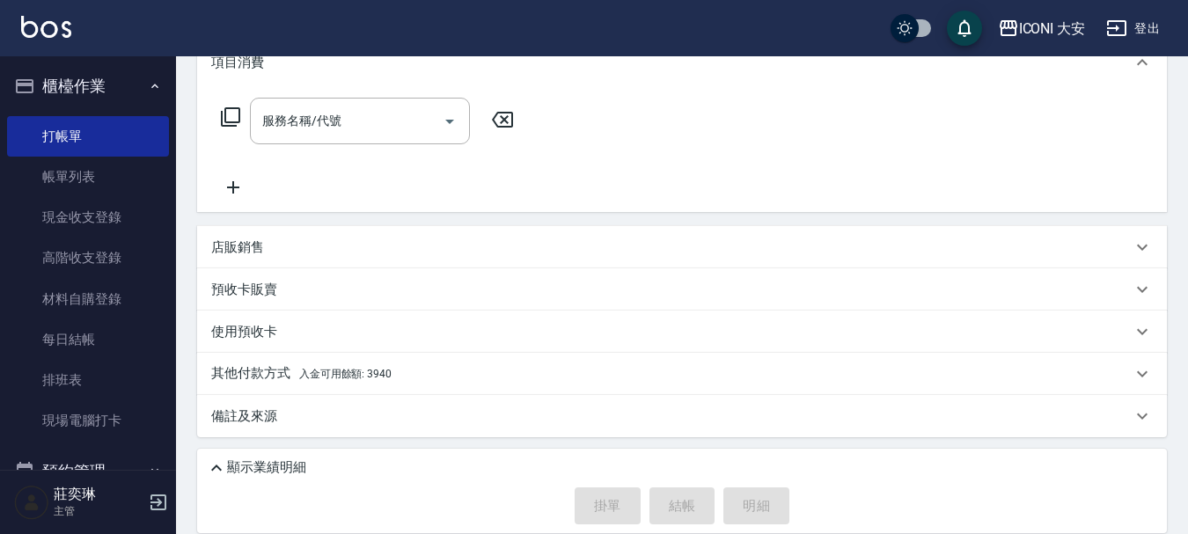
click at [240, 246] on p "店販銷售" at bounding box center [237, 247] width 53 height 18
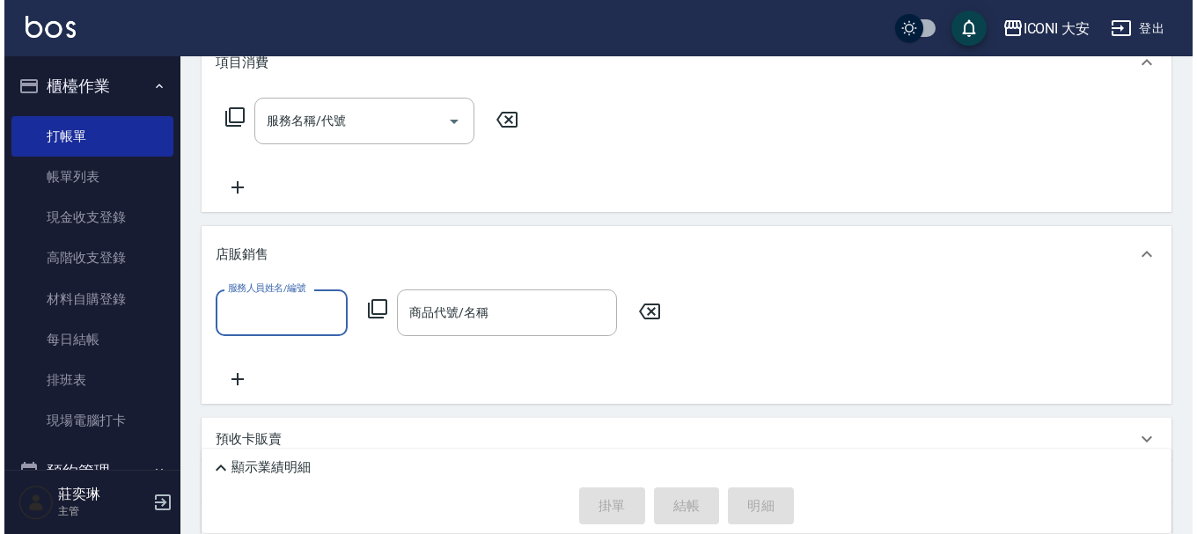
scroll to position [0, 0]
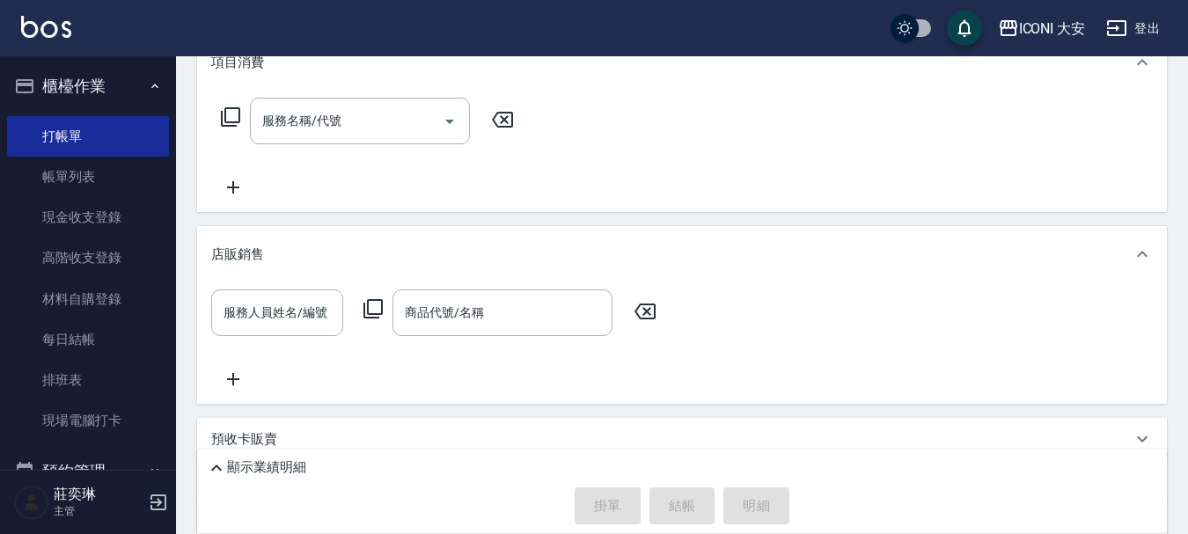
click at [373, 305] on icon at bounding box center [372, 308] width 21 height 21
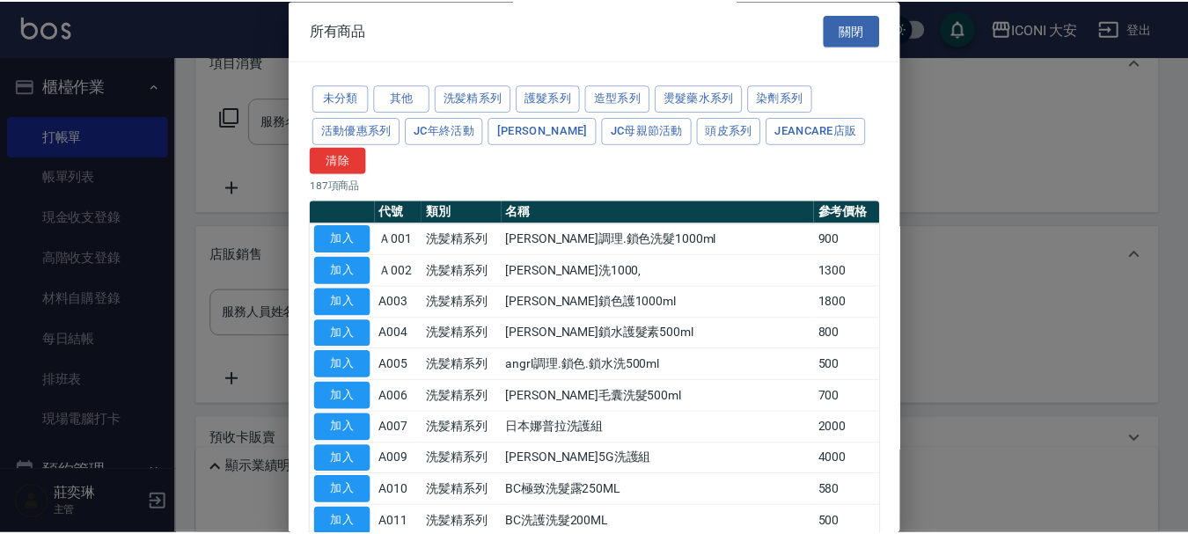
scroll to position [264, 0]
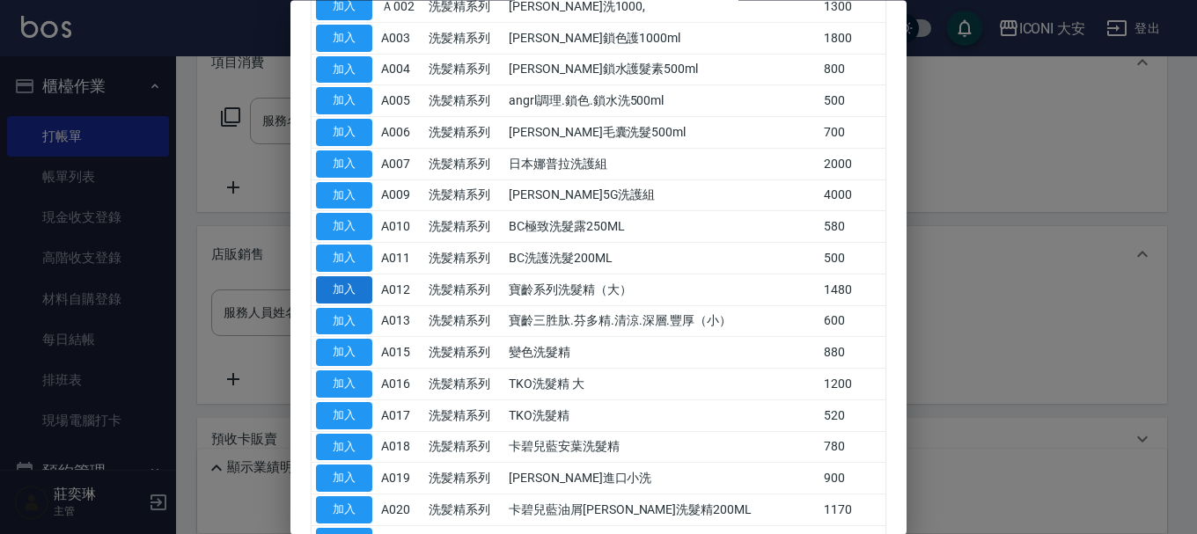
click at [342, 282] on button "加入" at bounding box center [344, 289] width 56 height 27
type input "寶齡系列洗髮精（大）"
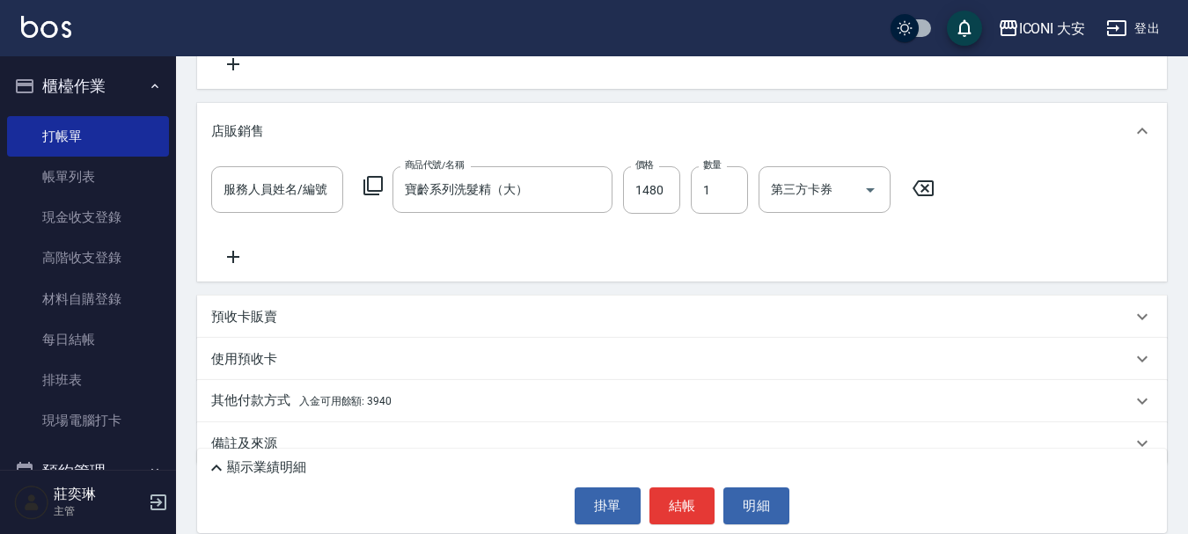
scroll to position [405, 0]
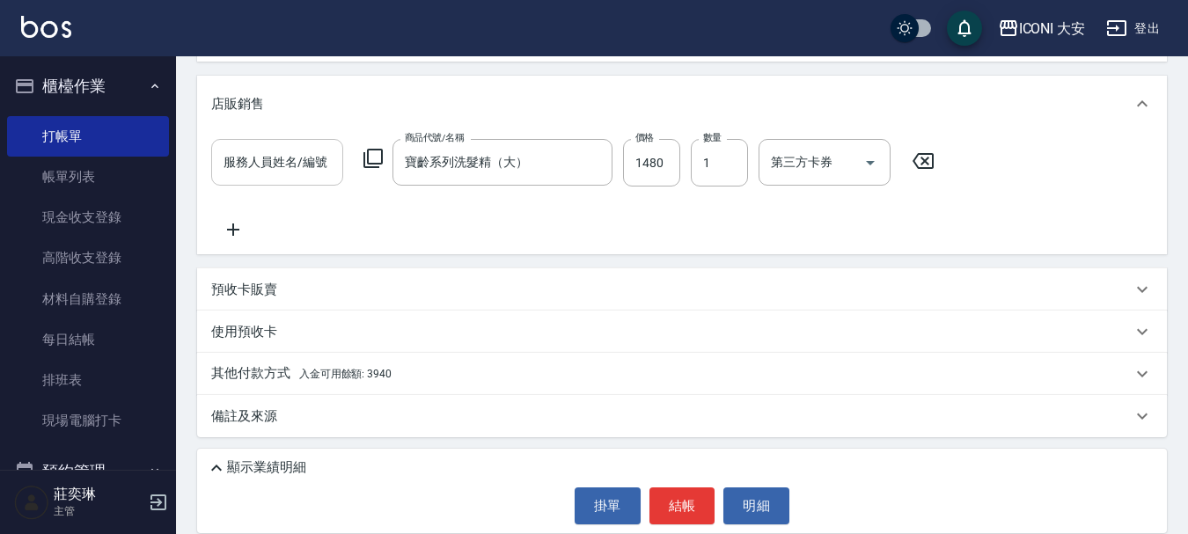
click at [282, 149] on input "服務人員姓名/編號" at bounding box center [277, 162] width 116 height 31
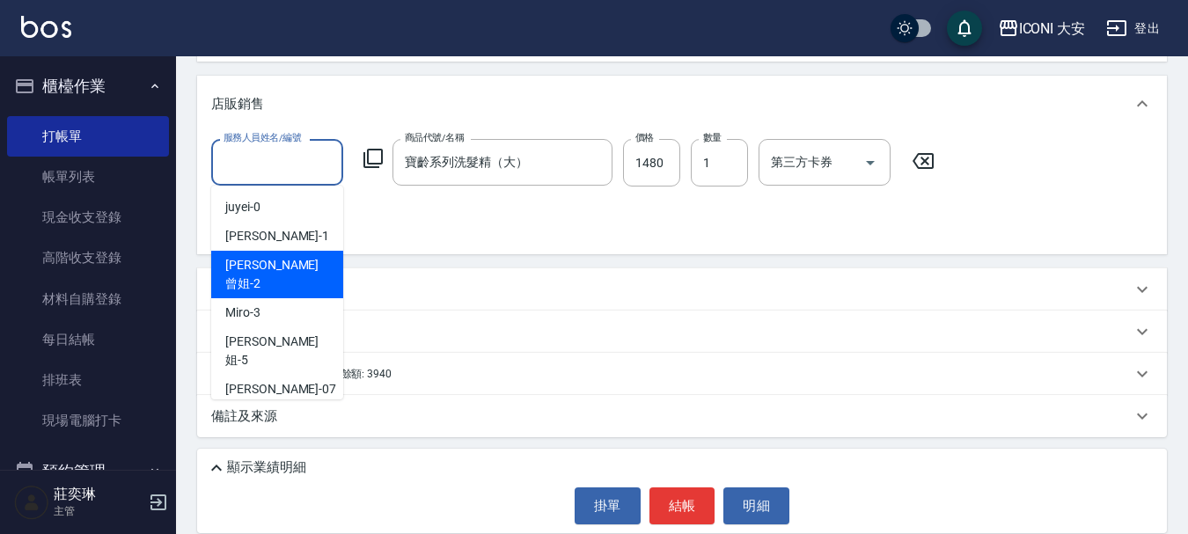
click at [283, 260] on span "[PERSON_NAME]曾姐 -2" at bounding box center [277, 274] width 104 height 37
type input "[PERSON_NAME]曾姐-2"
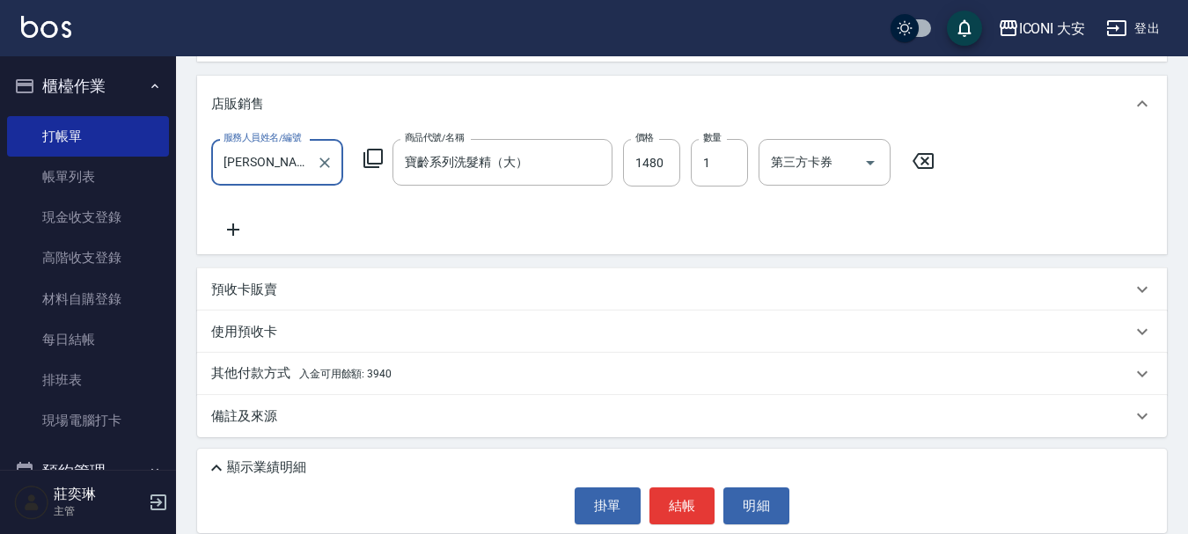
click at [321, 371] on span "入金可用餘額: 3940" at bounding box center [345, 374] width 92 height 12
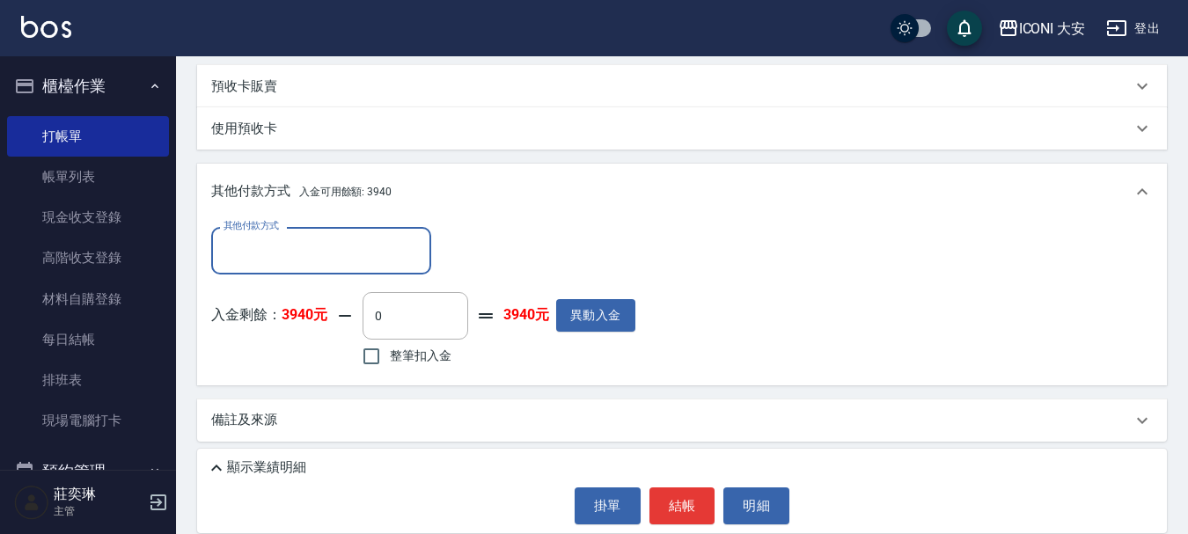
scroll to position [612, 0]
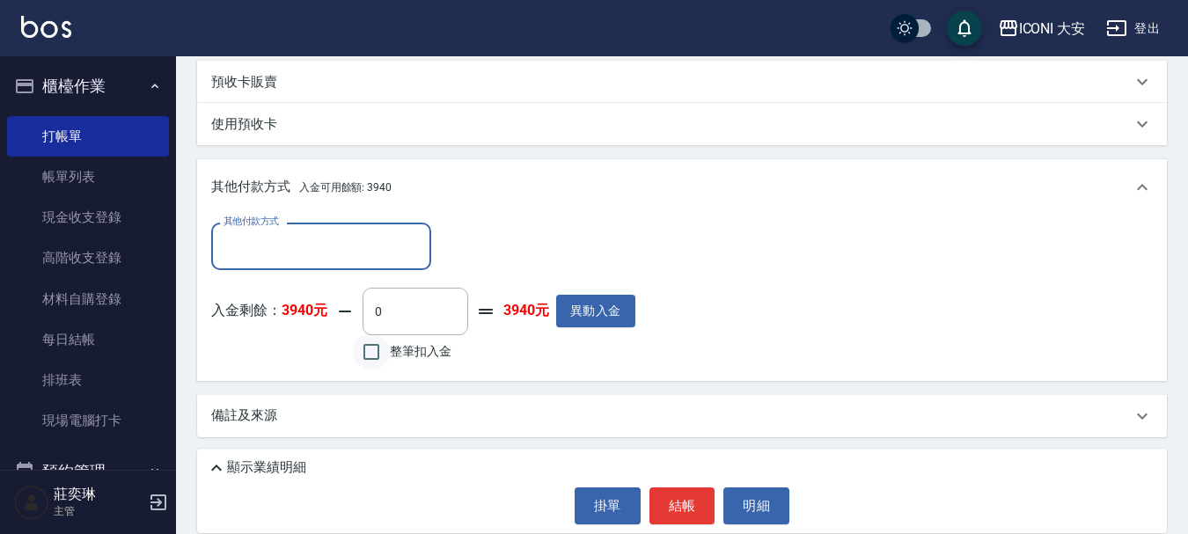
click at [368, 348] on input "整筆扣入金" at bounding box center [371, 351] width 37 height 37
checkbox input "true"
type input "1480"
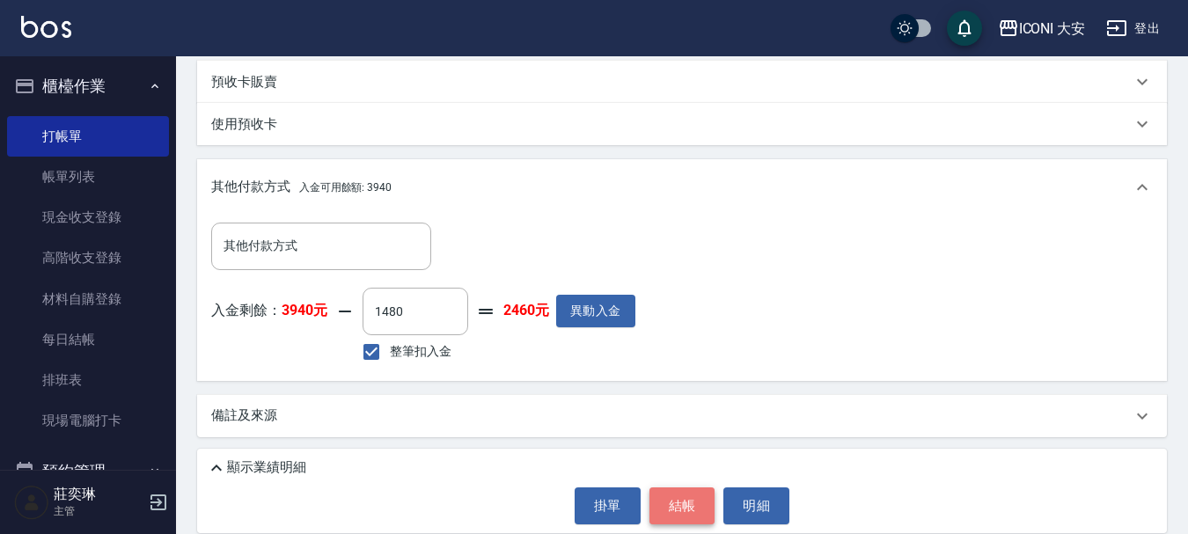
click at [677, 503] on button "結帳" at bounding box center [682, 505] width 66 height 37
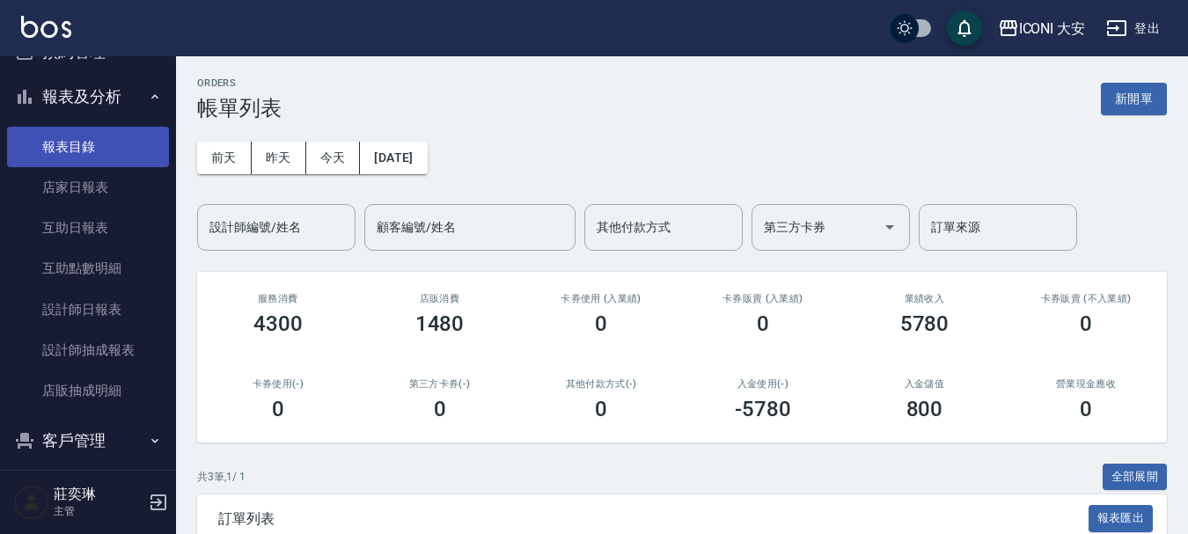
scroll to position [440, 0]
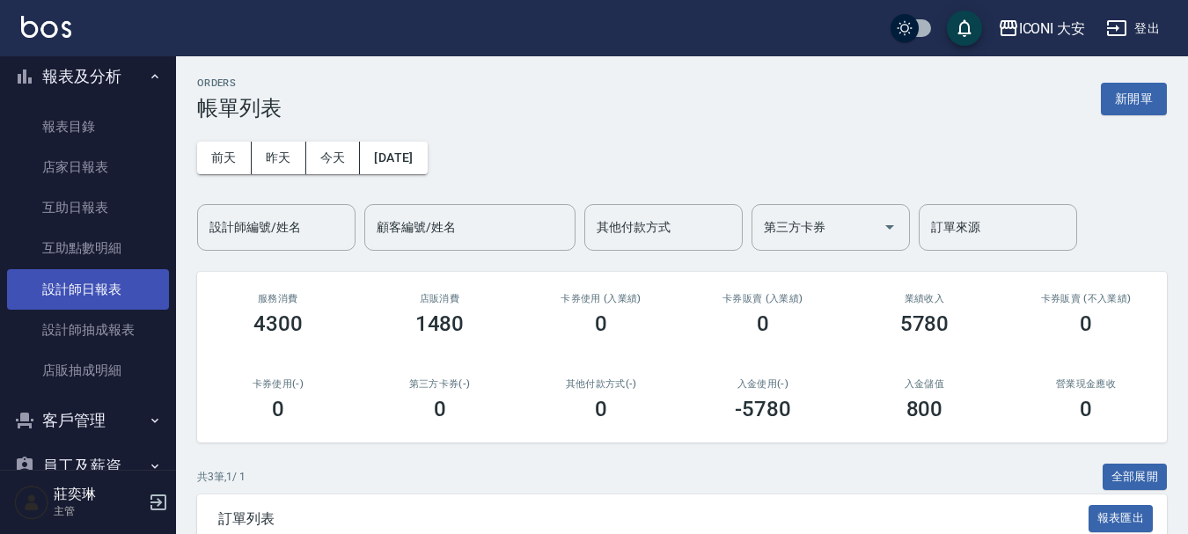
click at [135, 293] on link "設計師日報表" at bounding box center [88, 289] width 162 height 40
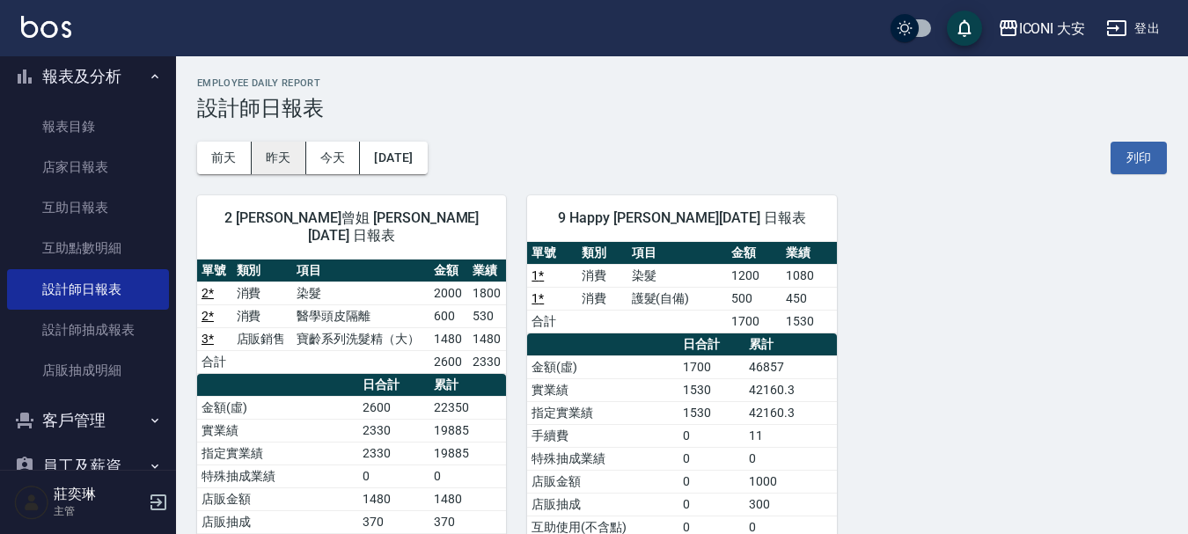
click at [270, 156] on button "昨天" at bounding box center [279, 158] width 55 height 33
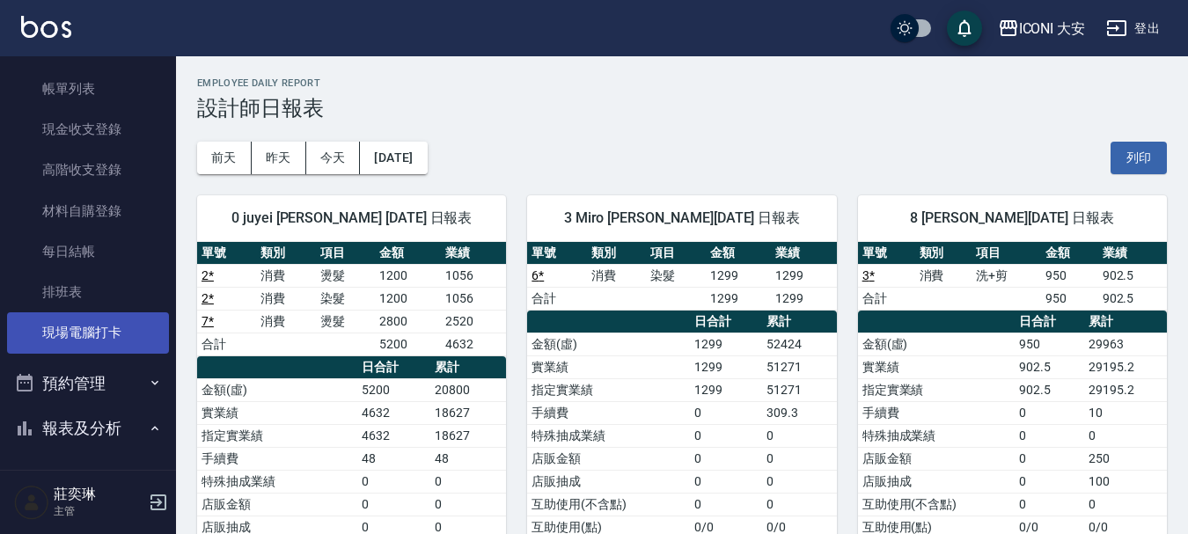
scroll to position [352, 0]
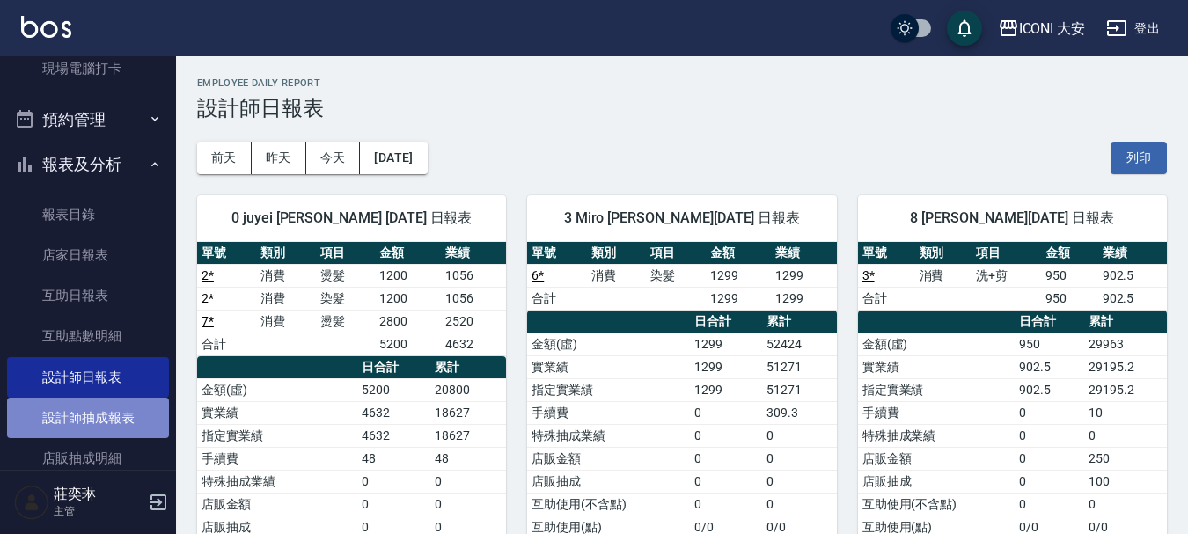
click at [91, 414] on link "設計師抽成報表" at bounding box center [88, 418] width 162 height 40
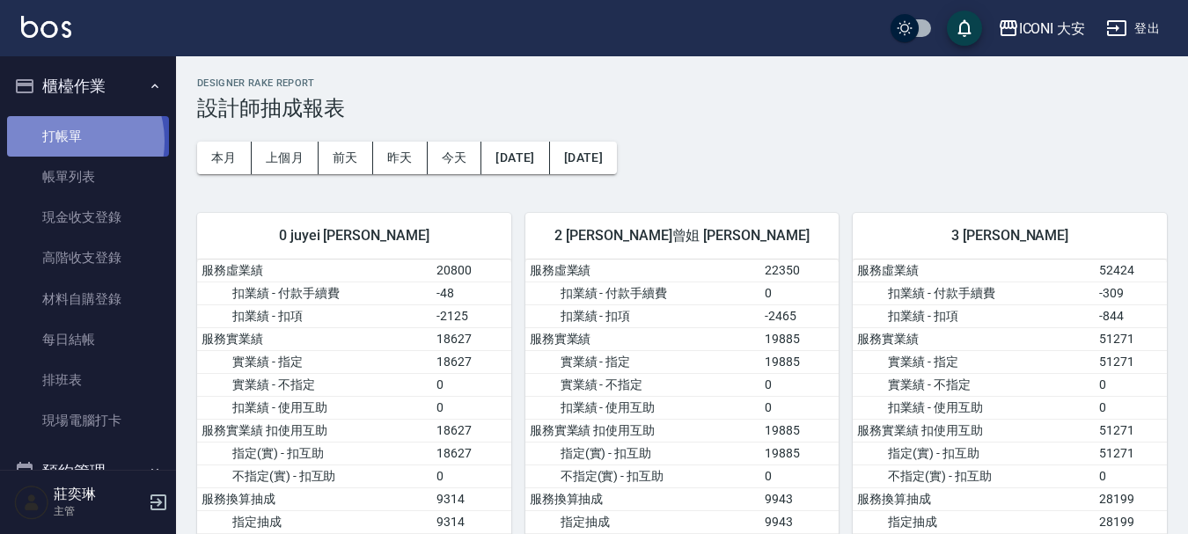
drag, startPoint x: 67, startPoint y: 141, endPoint x: 44, endPoint y: 138, distance: 23.0
click at [66, 140] on link "打帳單" at bounding box center [88, 136] width 162 height 40
